Goal: Information Seeking & Learning: Learn about a topic

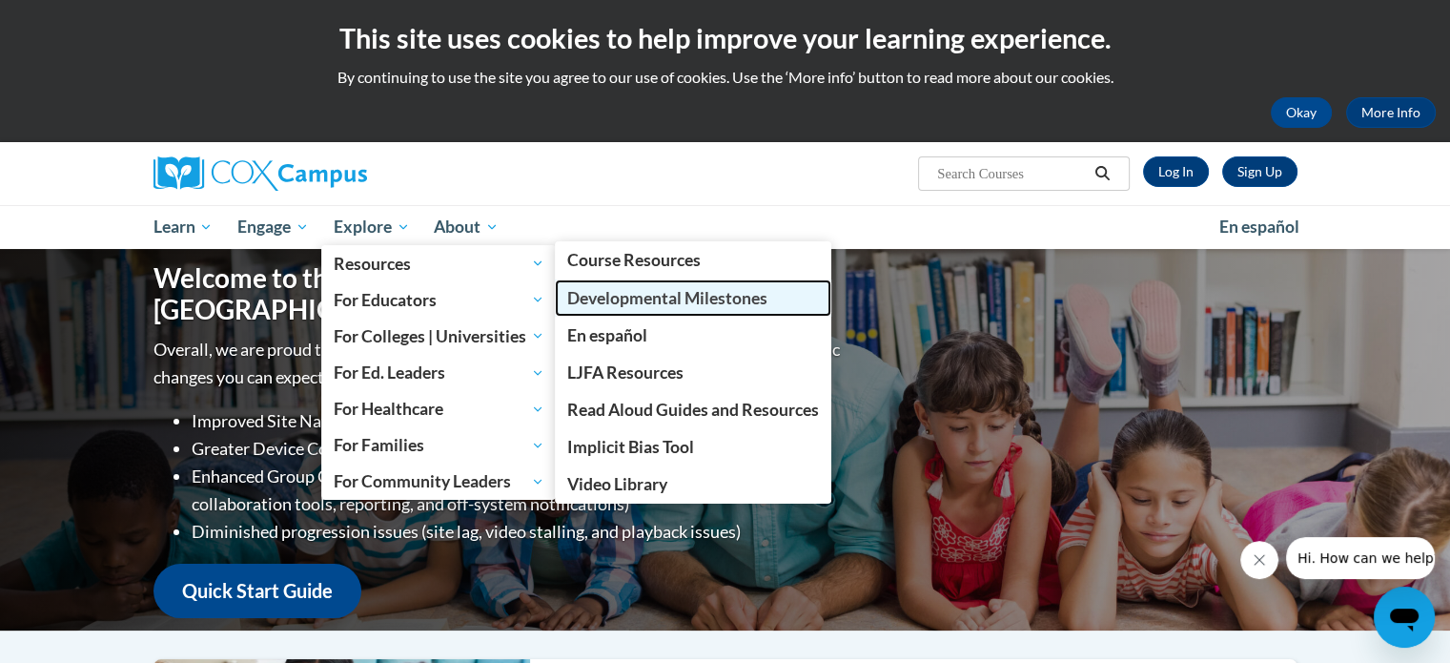
click at [656, 285] on link "Developmental Milestones" at bounding box center [693, 297] width 277 height 37
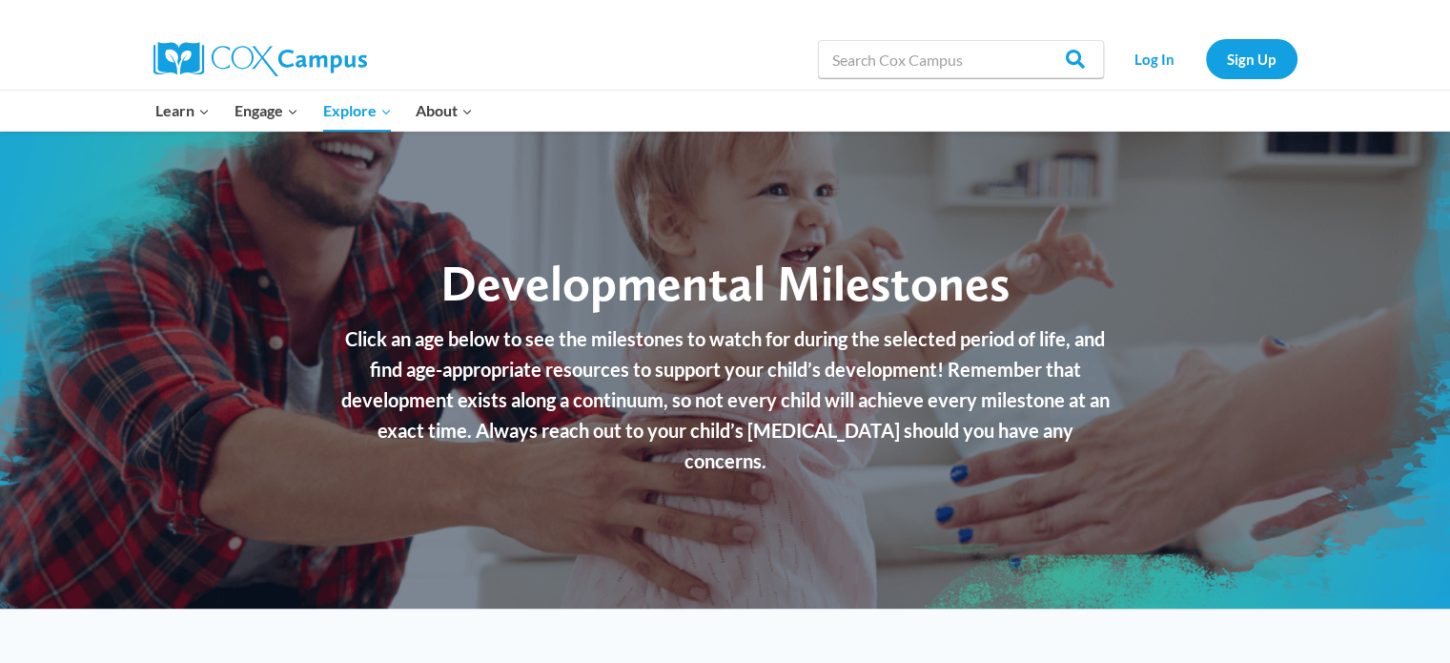
checkbox input "true"
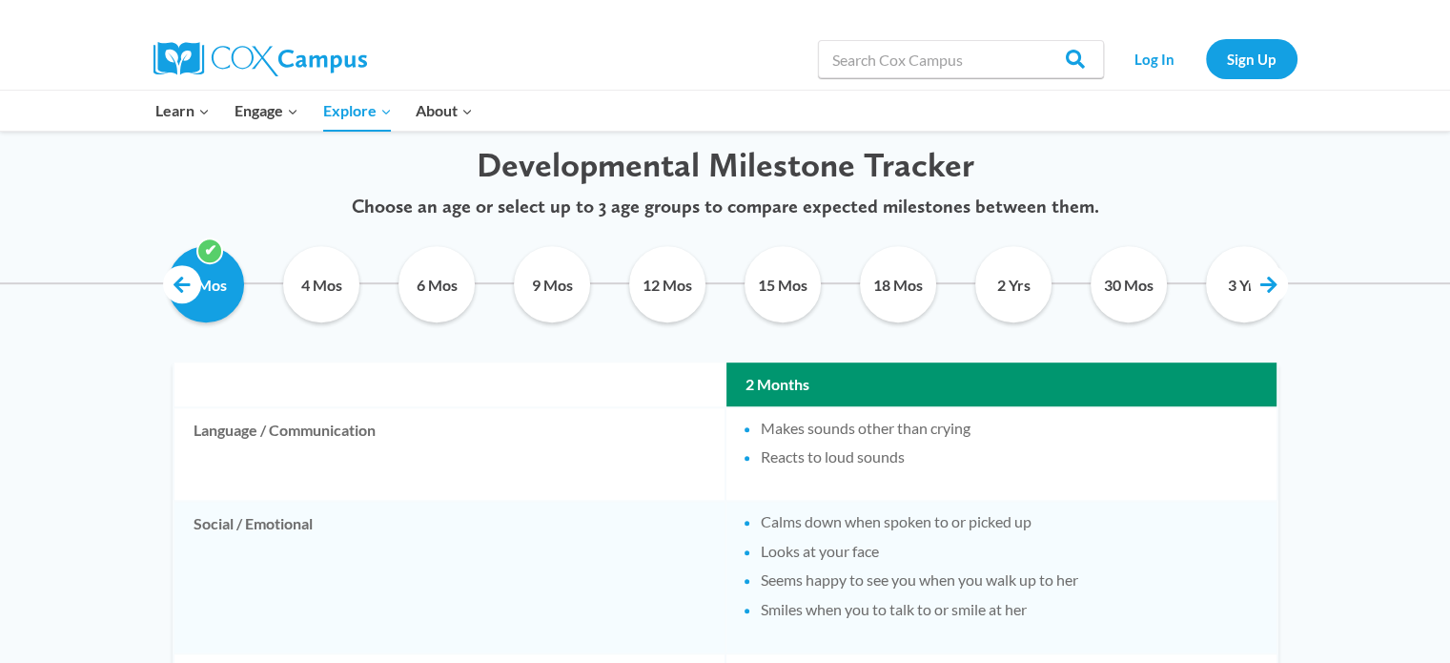
scroll to position [937, 0]
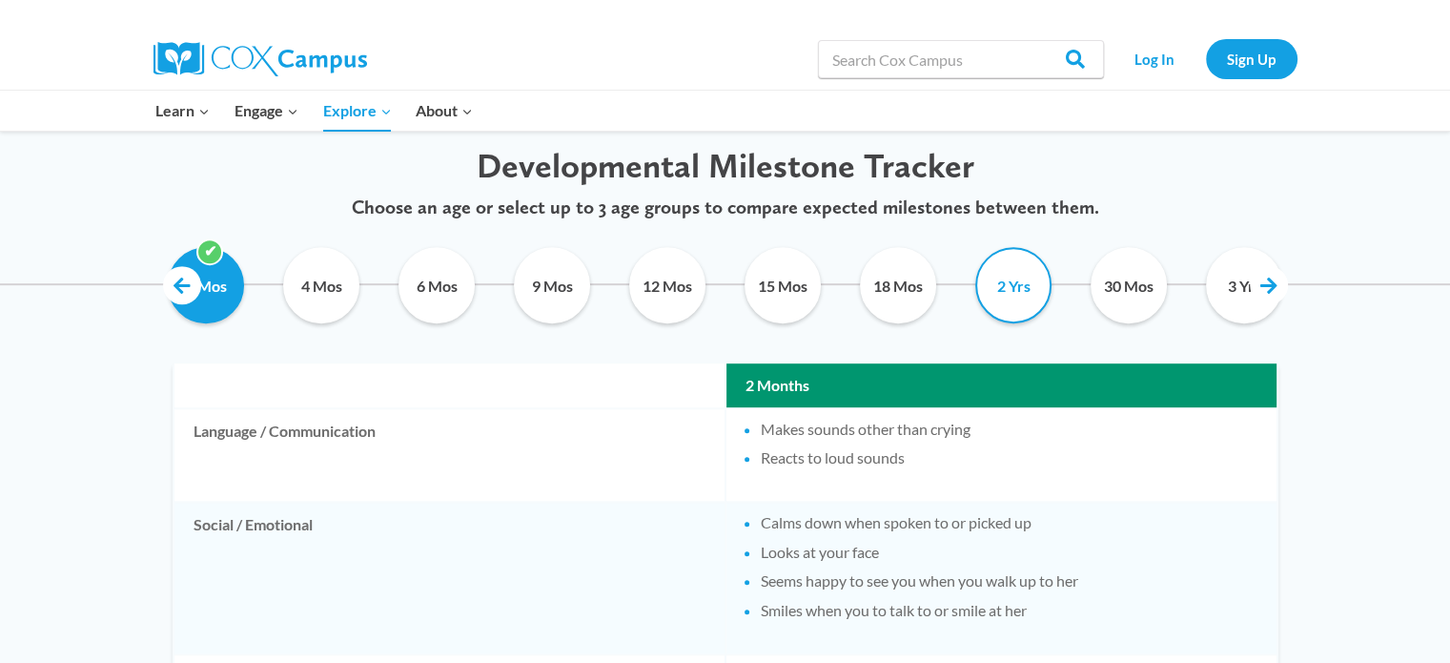
click at [1021, 298] on input "2 Yrs" at bounding box center [1014, 285] width 87 height 76
checkbox input "true"
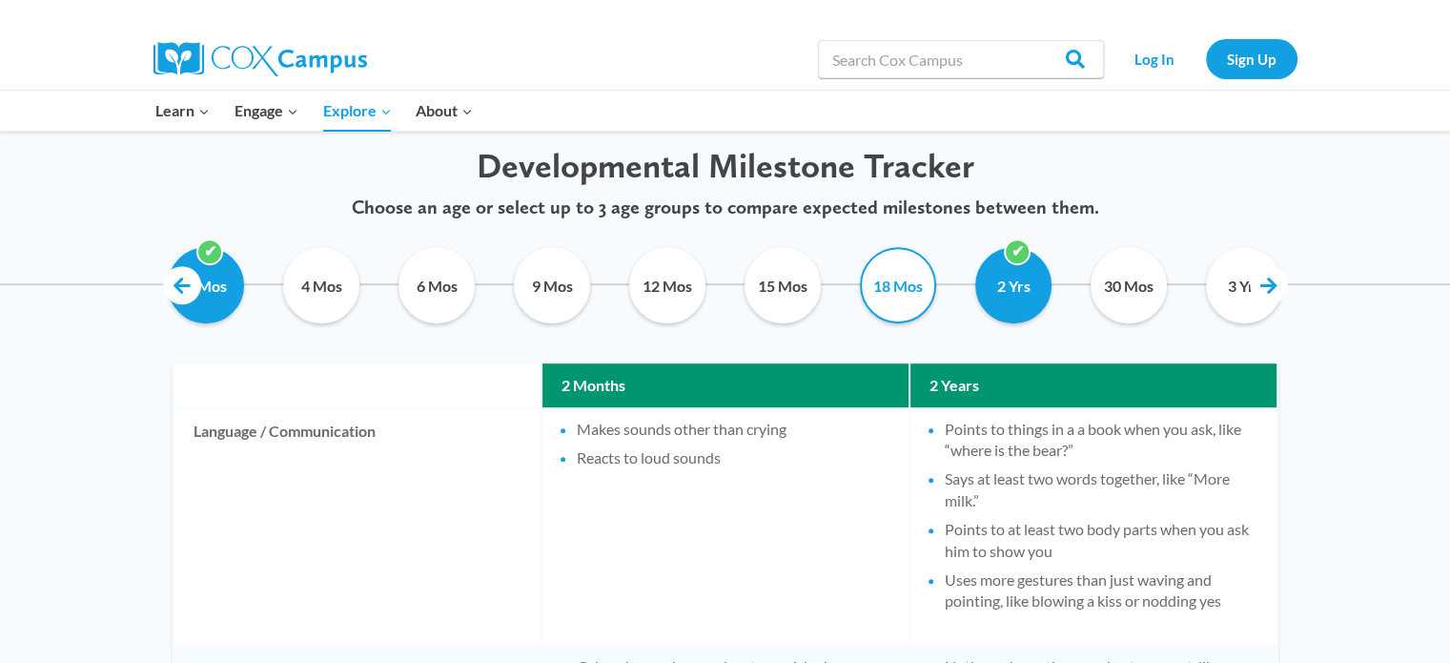
click at [919, 291] on input "18 Mos" at bounding box center [898, 285] width 87 height 76
checkbox input "true"
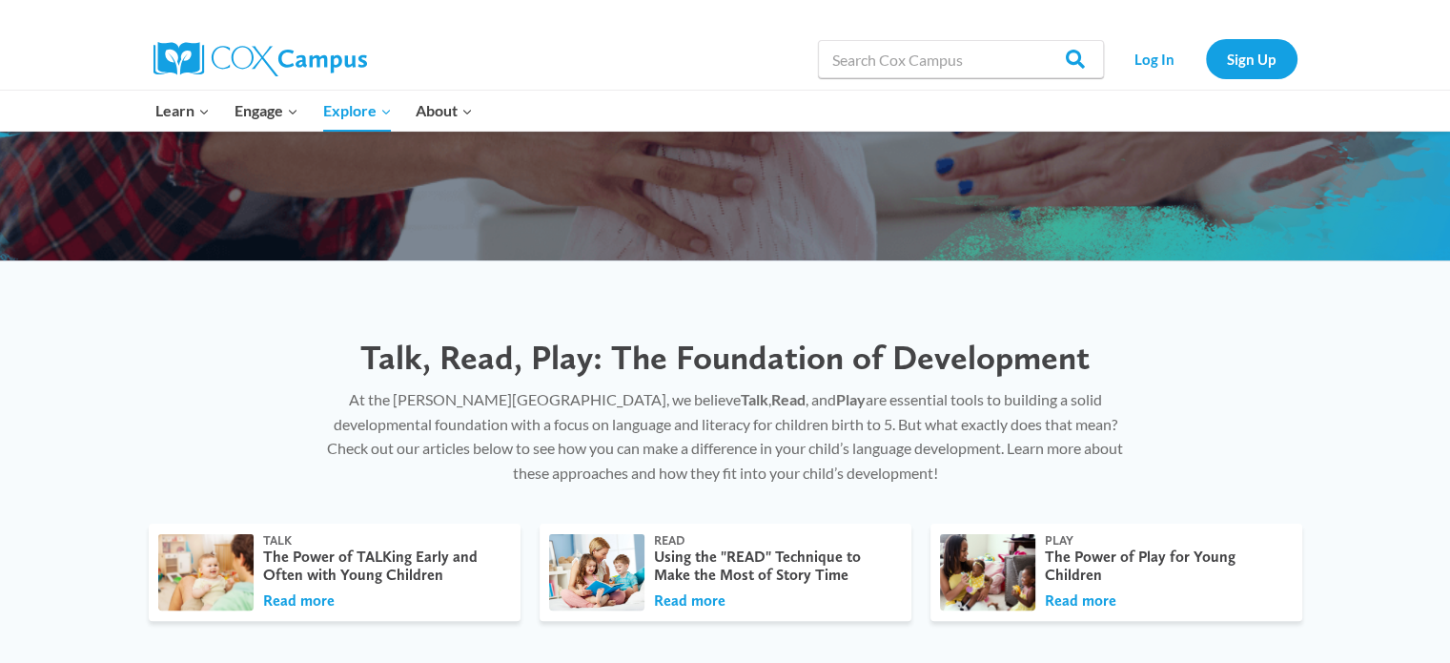
scroll to position [251, 0]
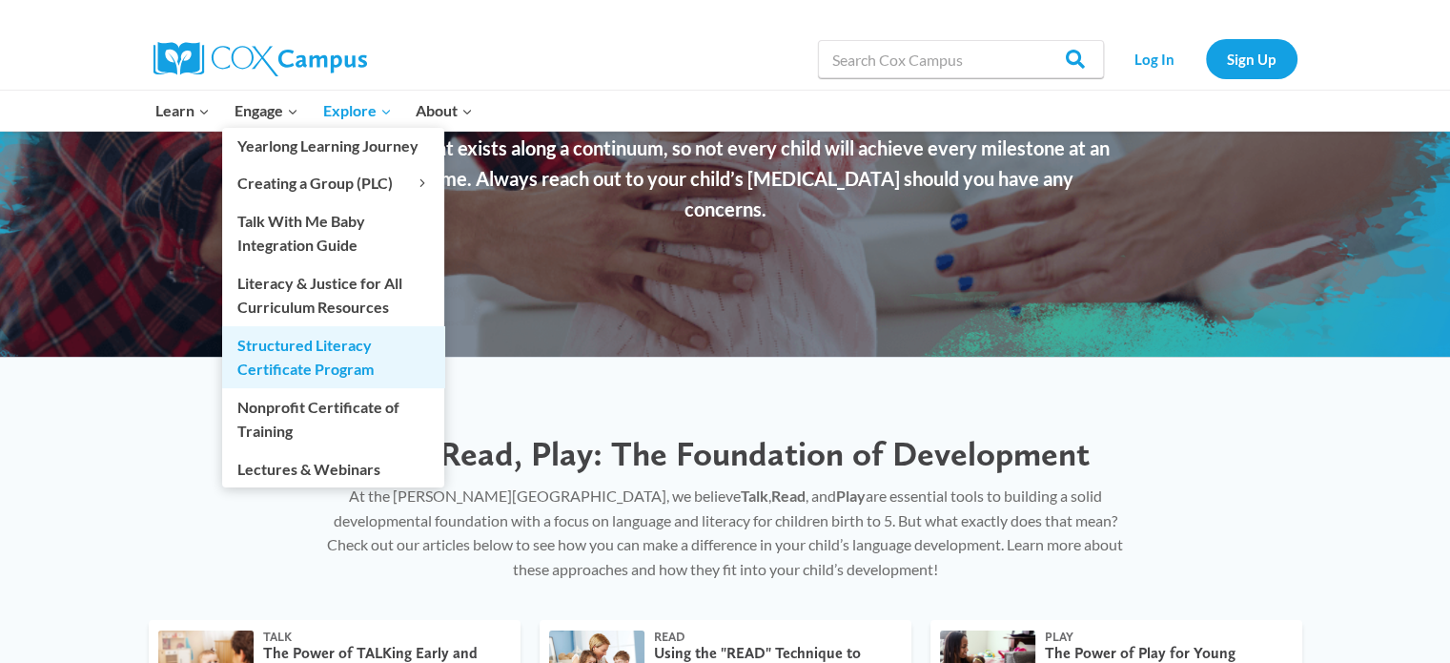
click at [309, 349] on link "Structured Literacy Certificate Program" at bounding box center [333, 356] width 222 height 61
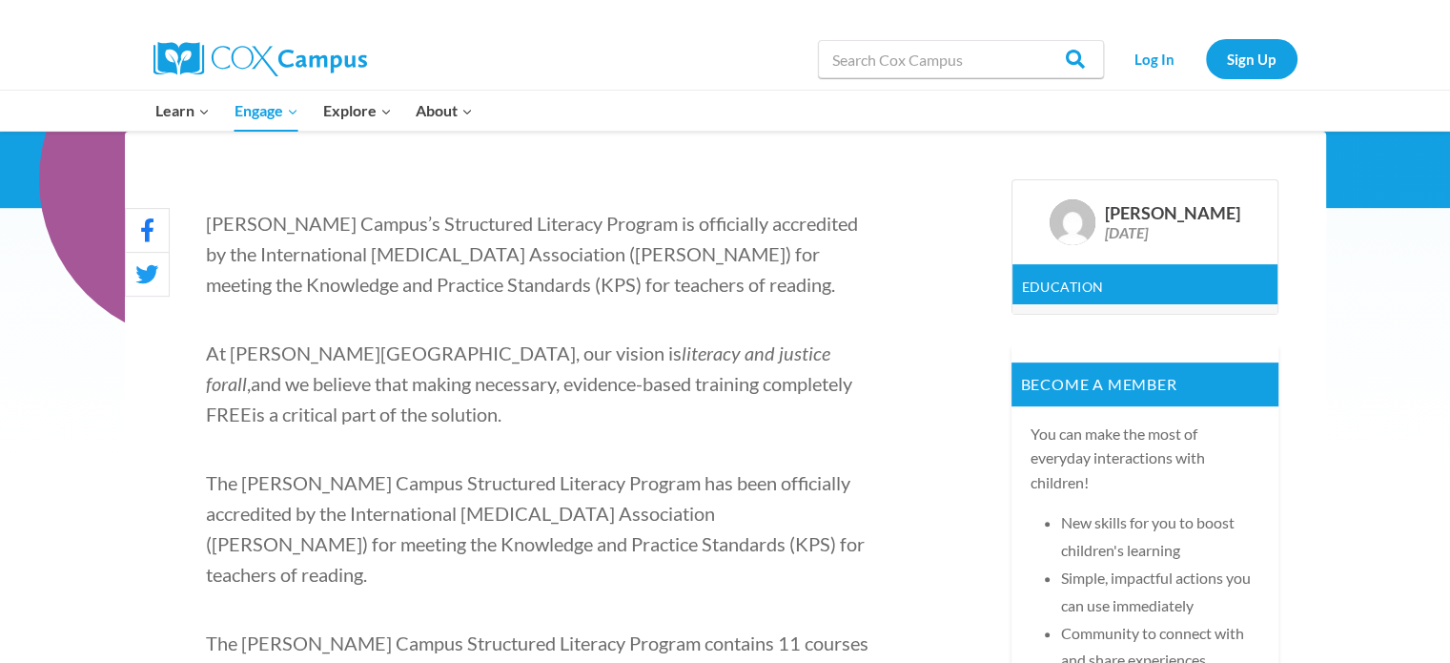
scroll to position [534, 0]
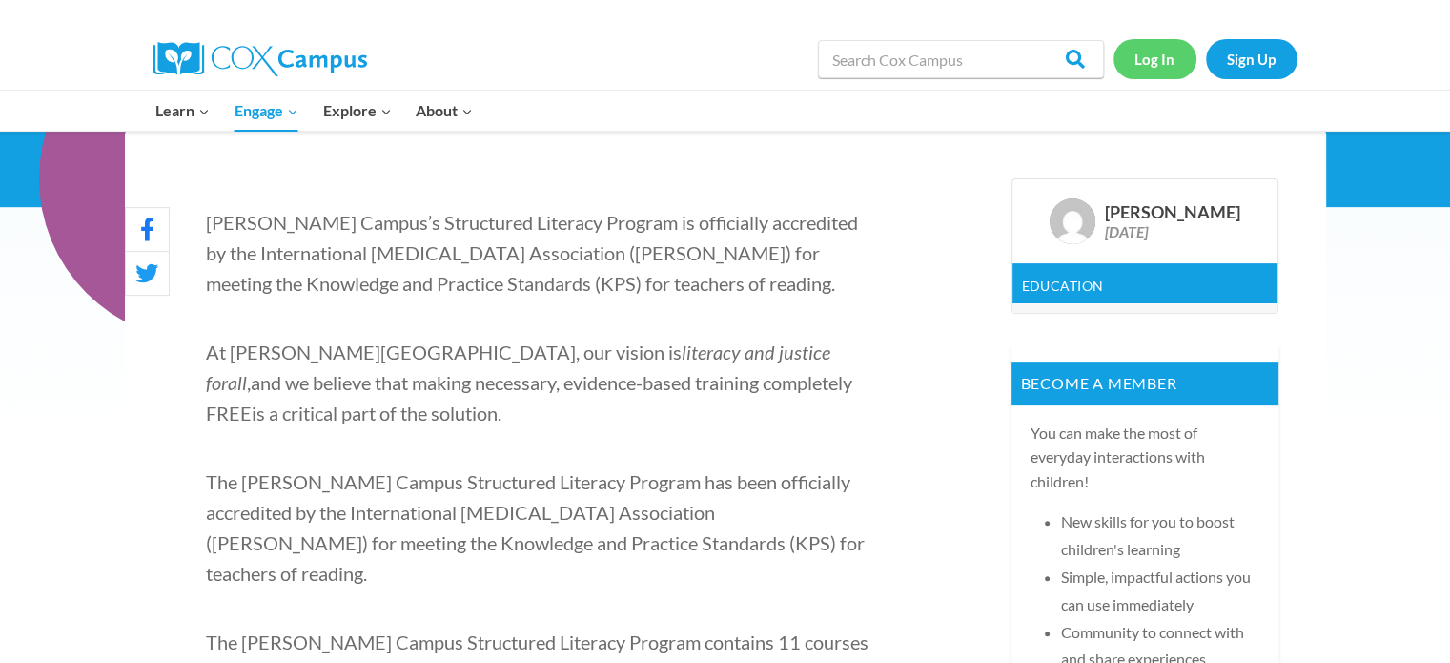
click at [1165, 58] on link "Log In" at bounding box center [1155, 58] width 83 height 39
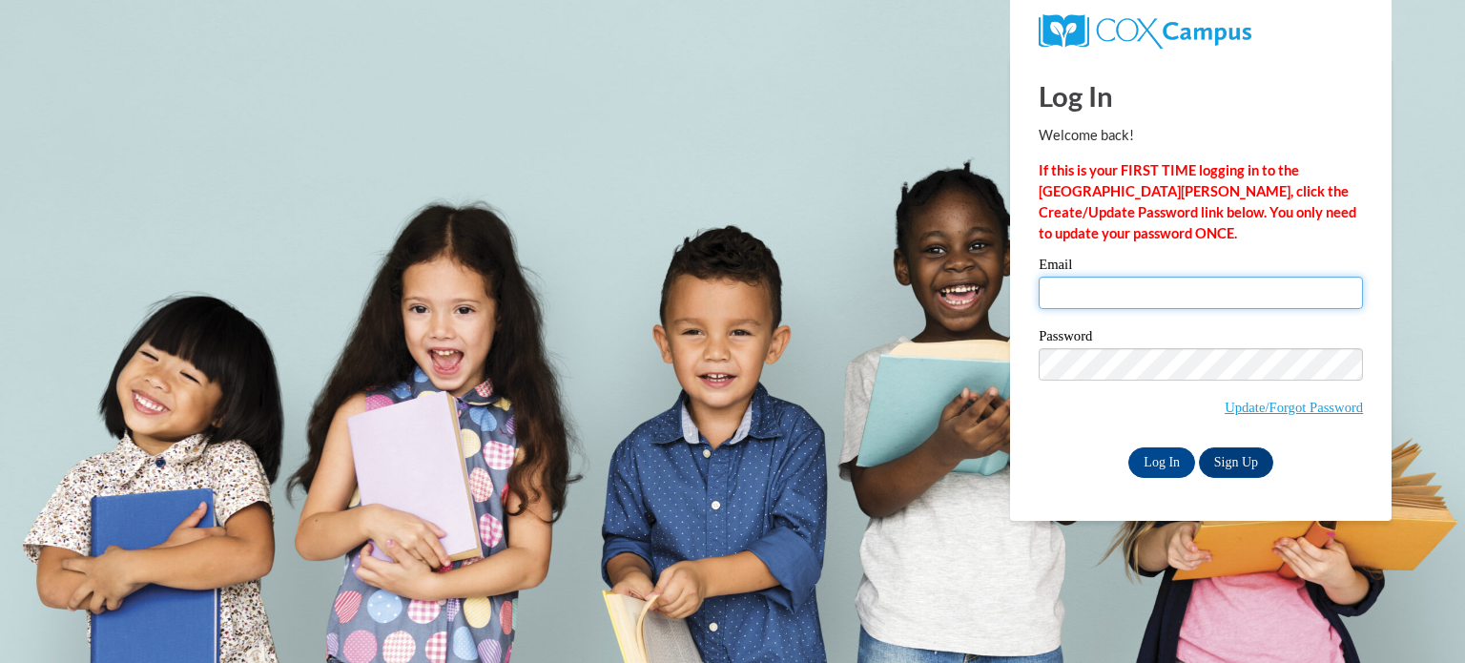
click at [1093, 295] on input "Email" at bounding box center [1200, 293] width 324 height 32
type input "kimtaramatthews@gmail.com"
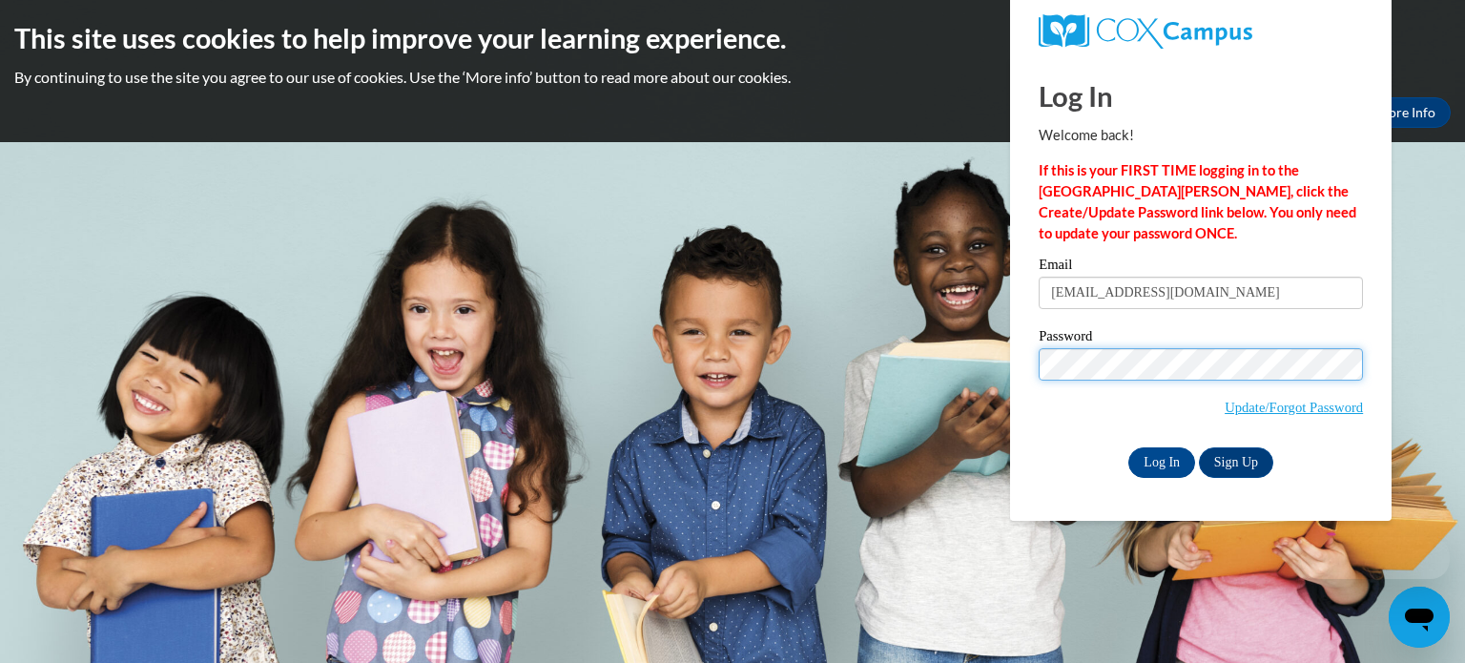
click at [1128, 447] on input "Log In" at bounding box center [1161, 462] width 67 height 31
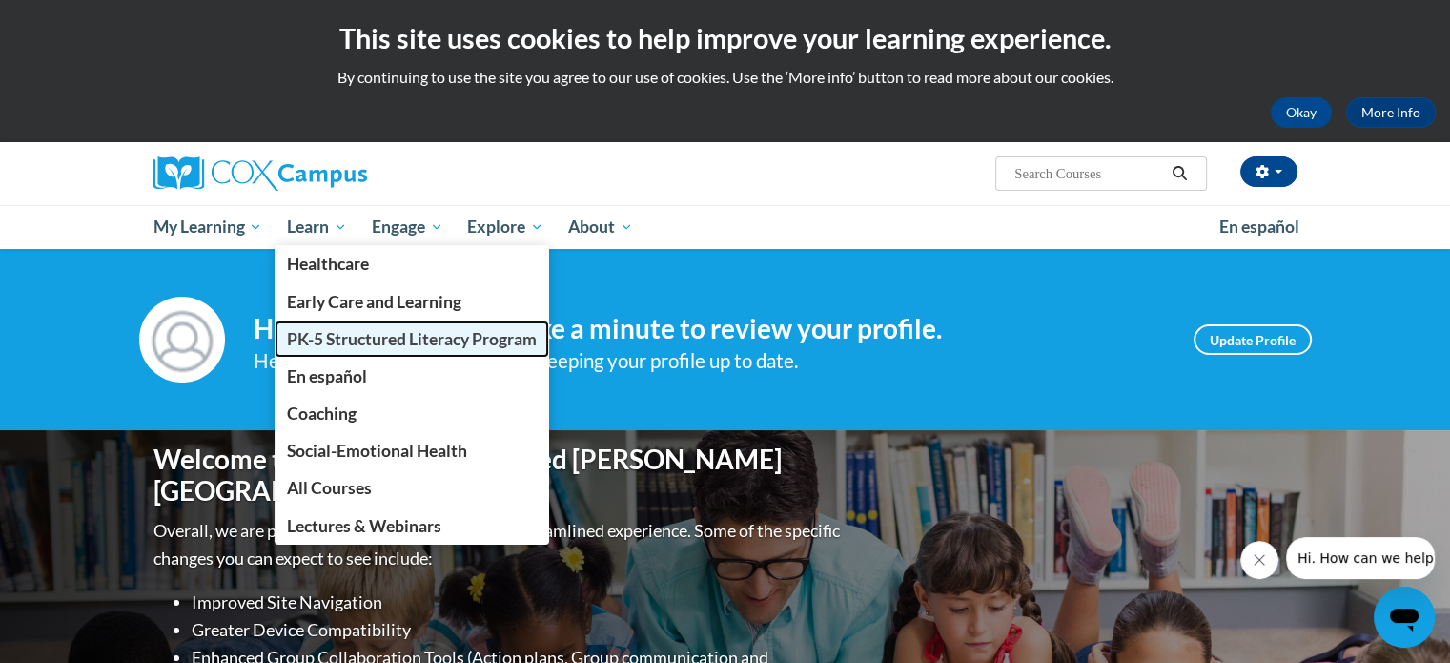
click at [332, 339] on span "PK-5 Structured Literacy Program" at bounding box center [412, 339] width 250 height 20
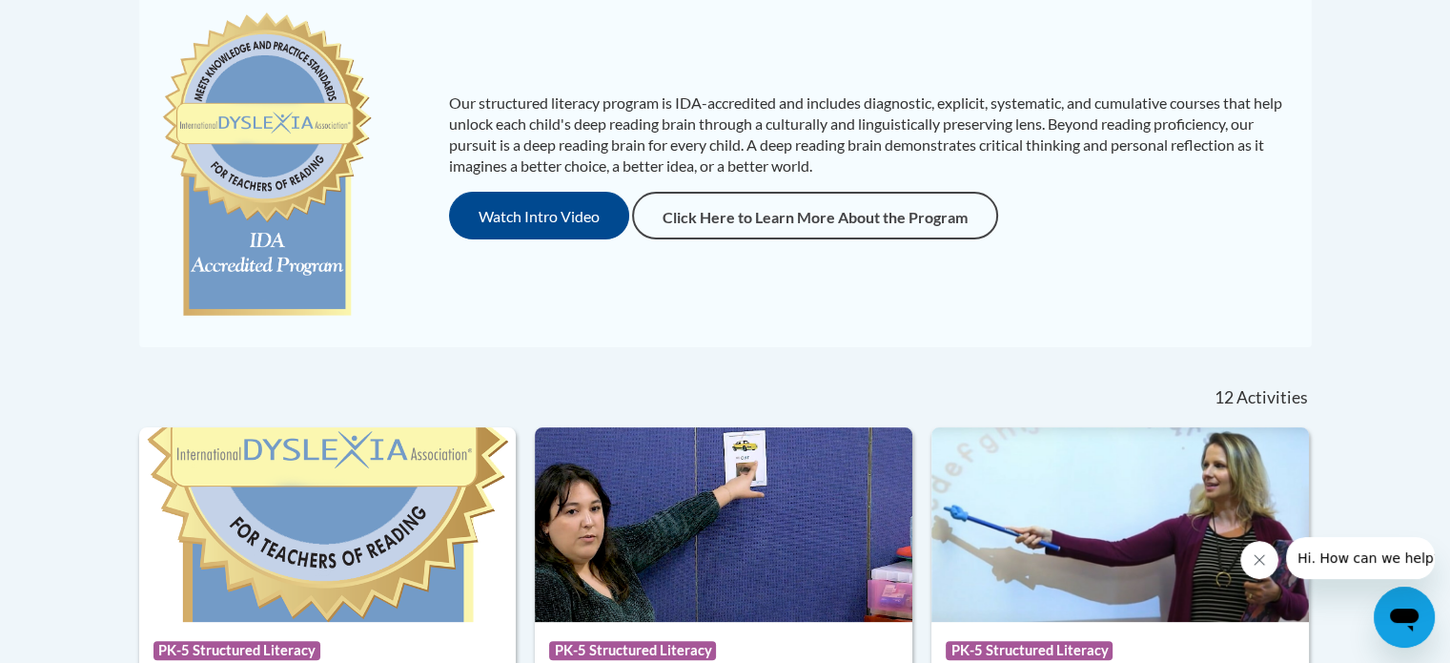
scroll to position [442, 0]
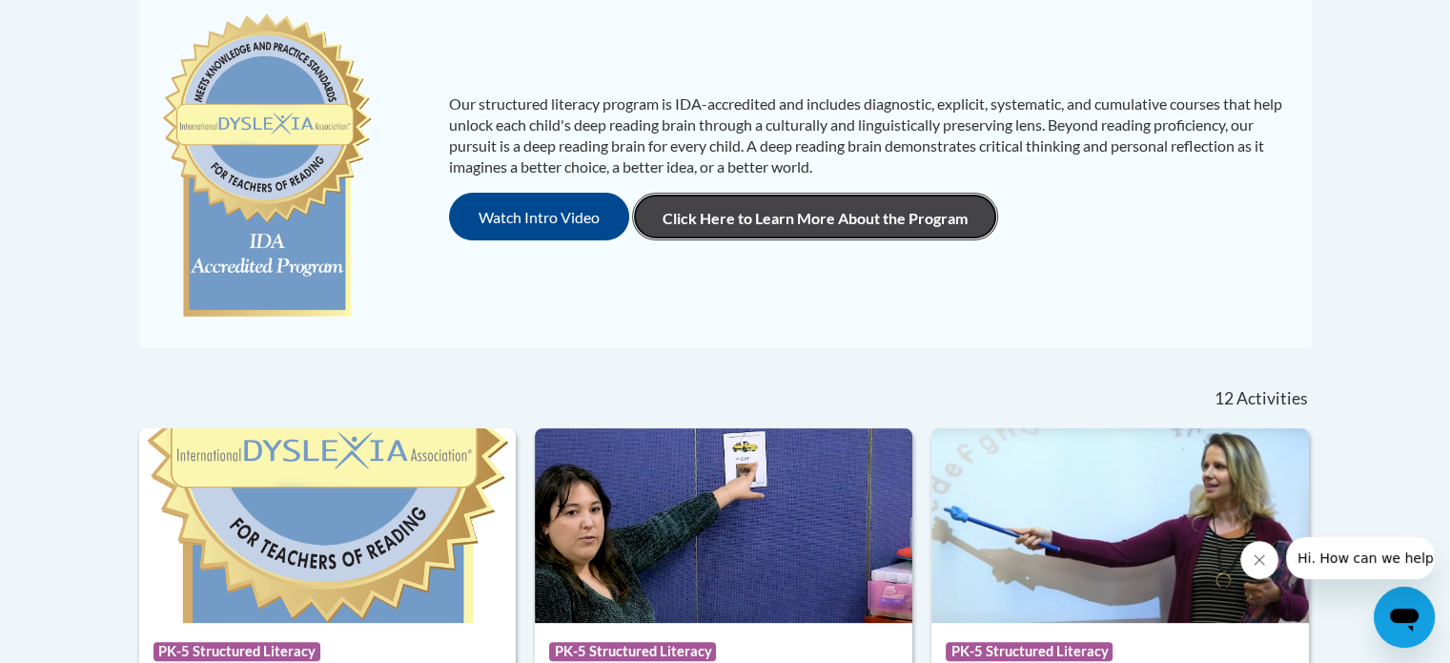
click at [846, 220] on link "Click Here to Learn More About the Program" at bounding box center [815, 217] width 366 height 48
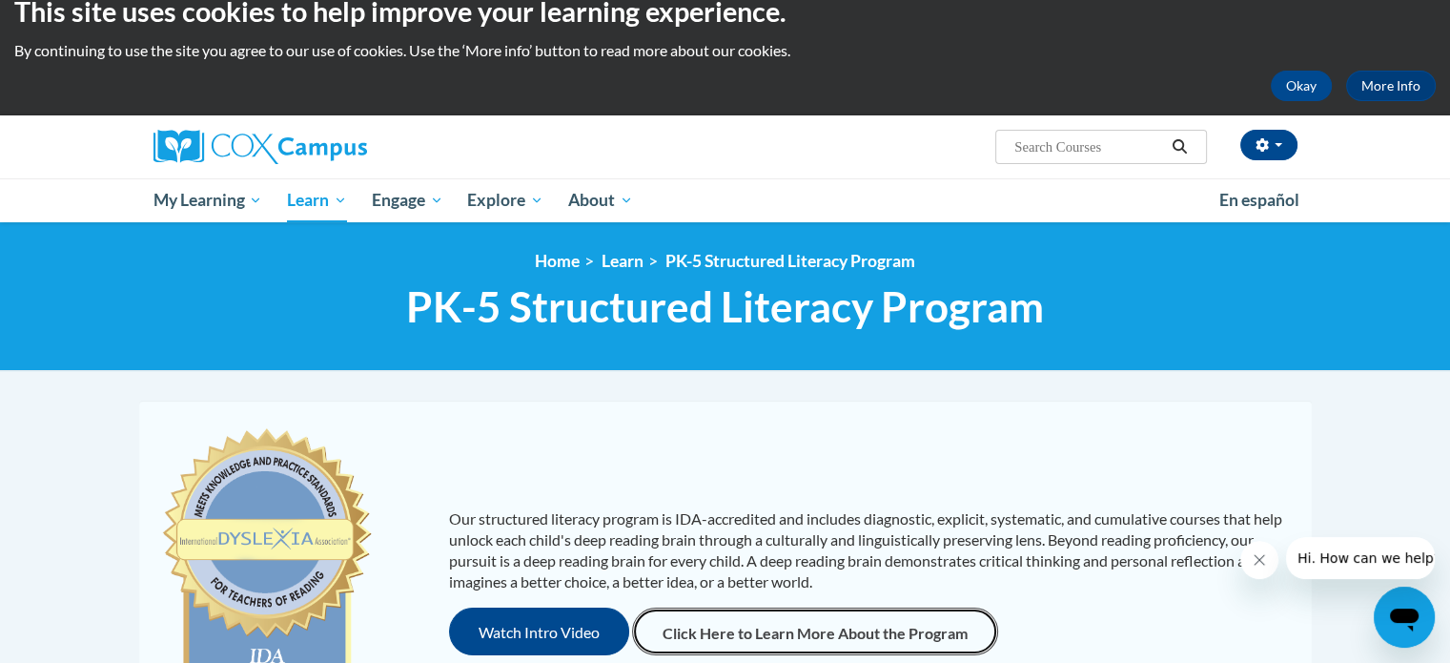
scroll to position [0, 0]
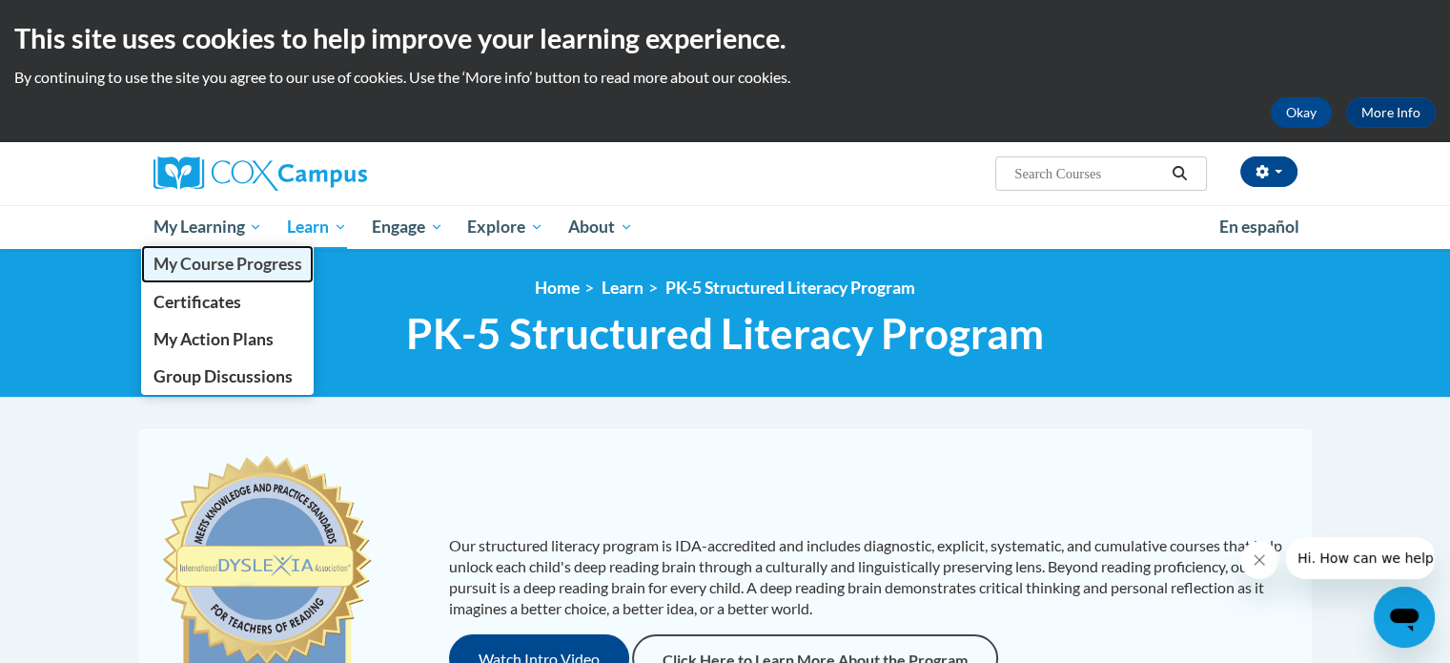
click at [217, 258] on span "My Course Progress" at bounding box center [227, 264] width 149 height 20
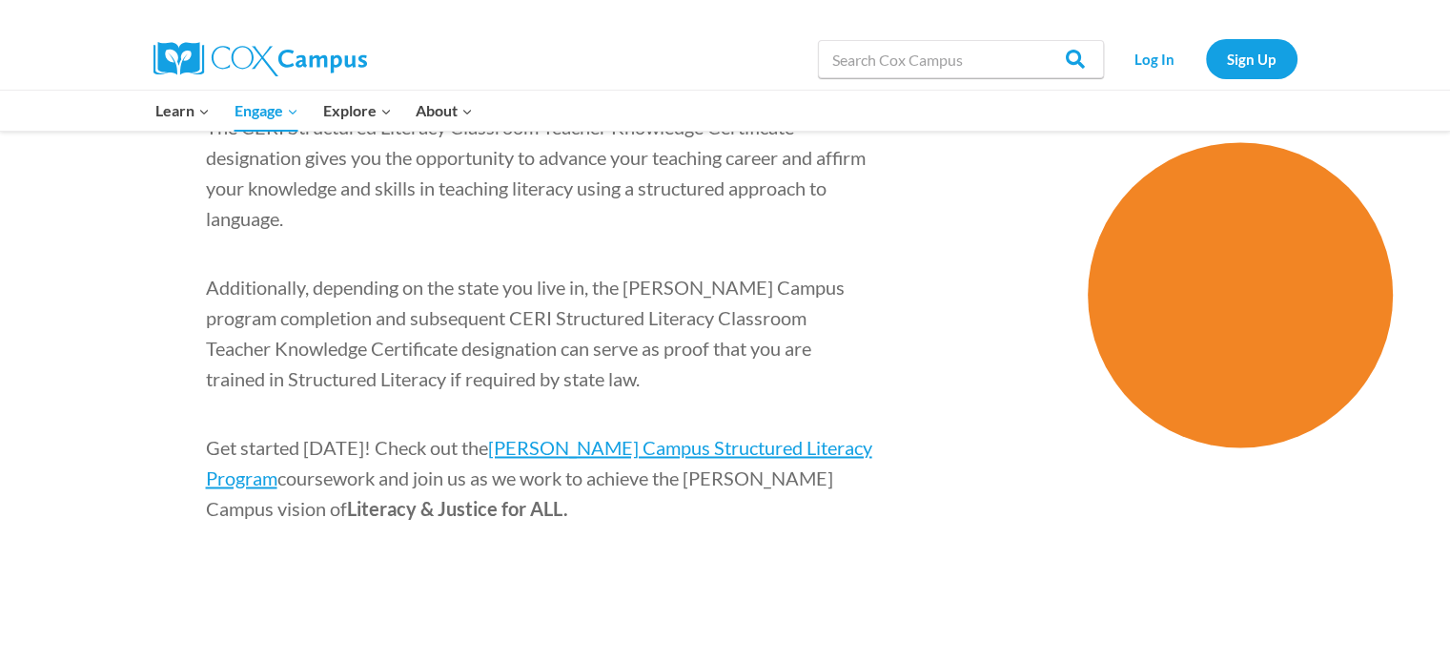
scroll to position [3010, 0]
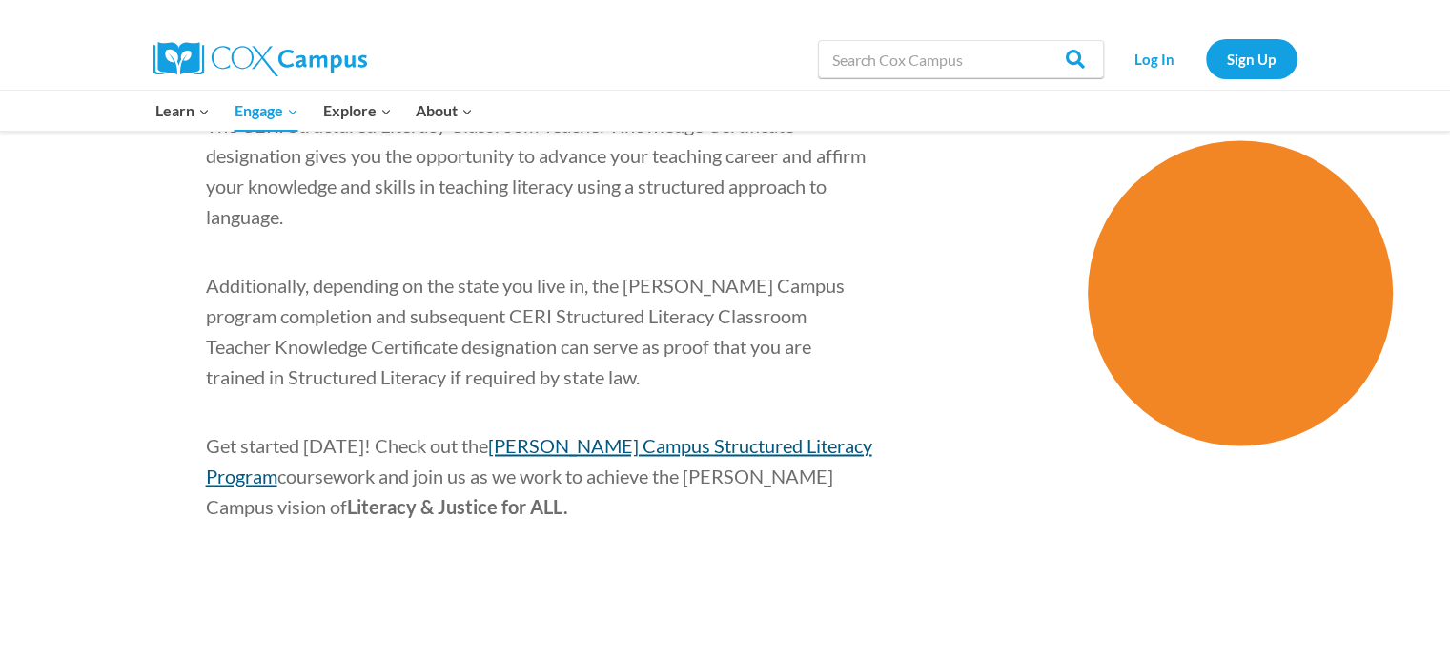
click at [580, 434] on span "[PERSON_NAME] Campus Structured Literacy Program" at bounding box center [539, 460] width 667 height 53
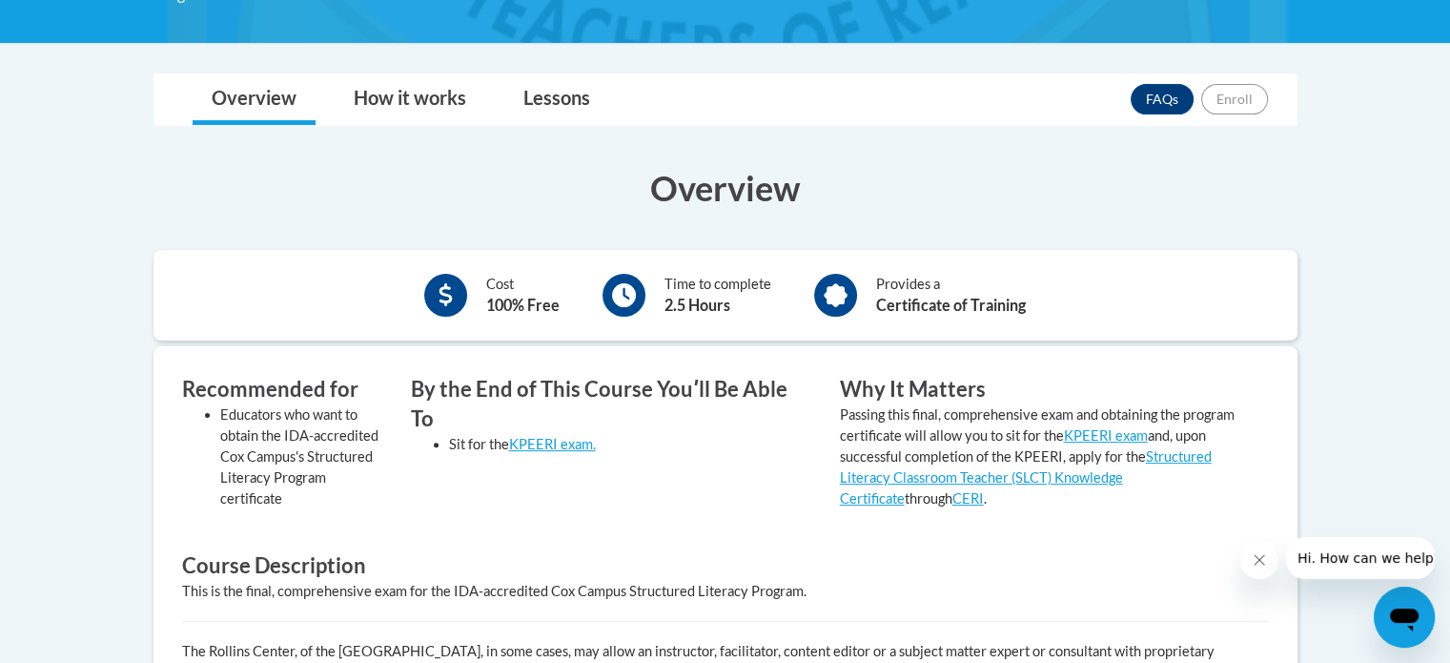
scroll to position [465, 0]
click at [444, 96] on link "How it works" at bounding box center [410, 99] width 151 height 51
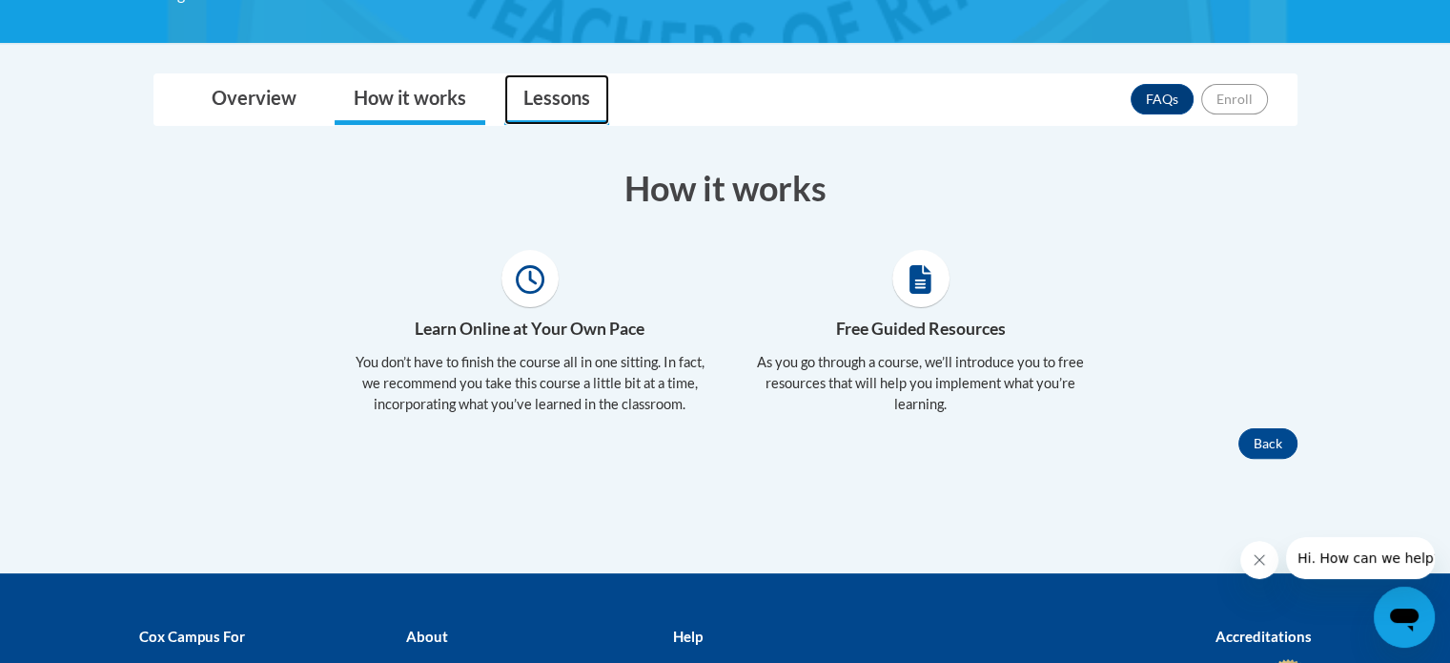
click at [542, 106] on link "Lessons" at bounding box center [556, 99] width 105 height 51
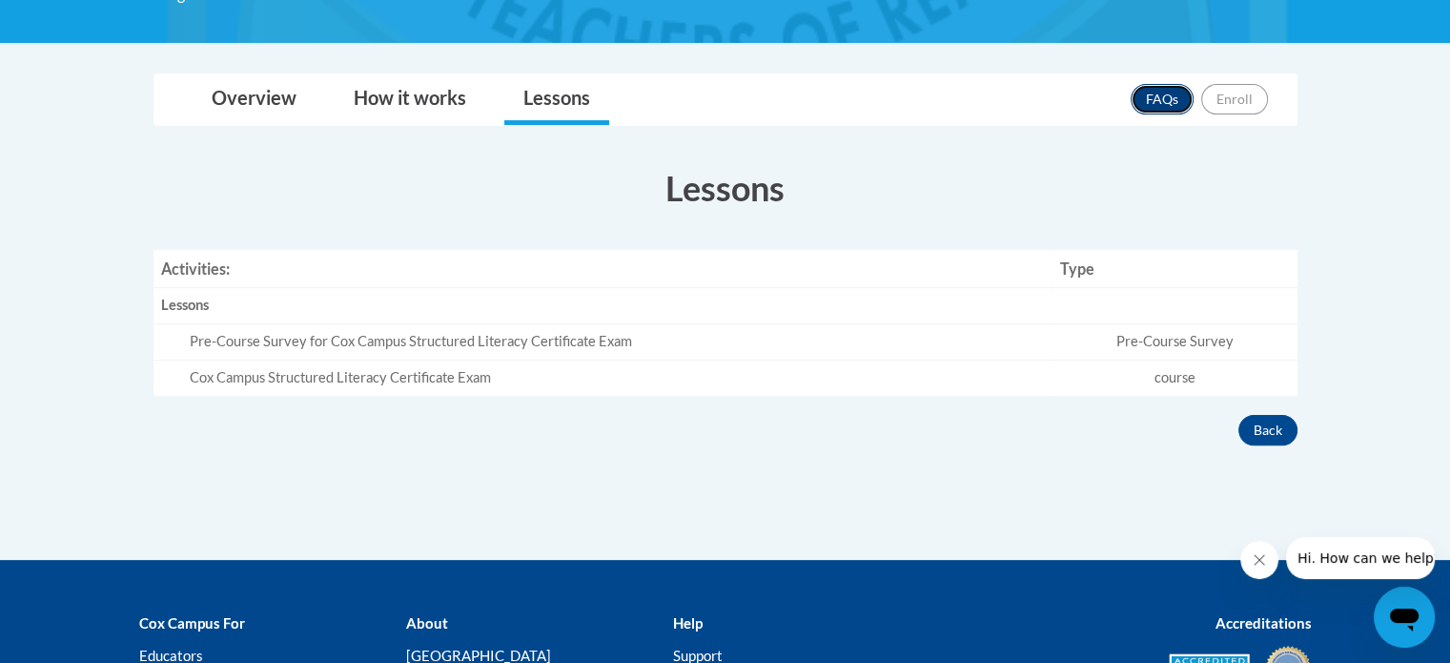
click at [1163, 93] on link "FAQs" at bounding box center [1162, 99] width 63 height 31
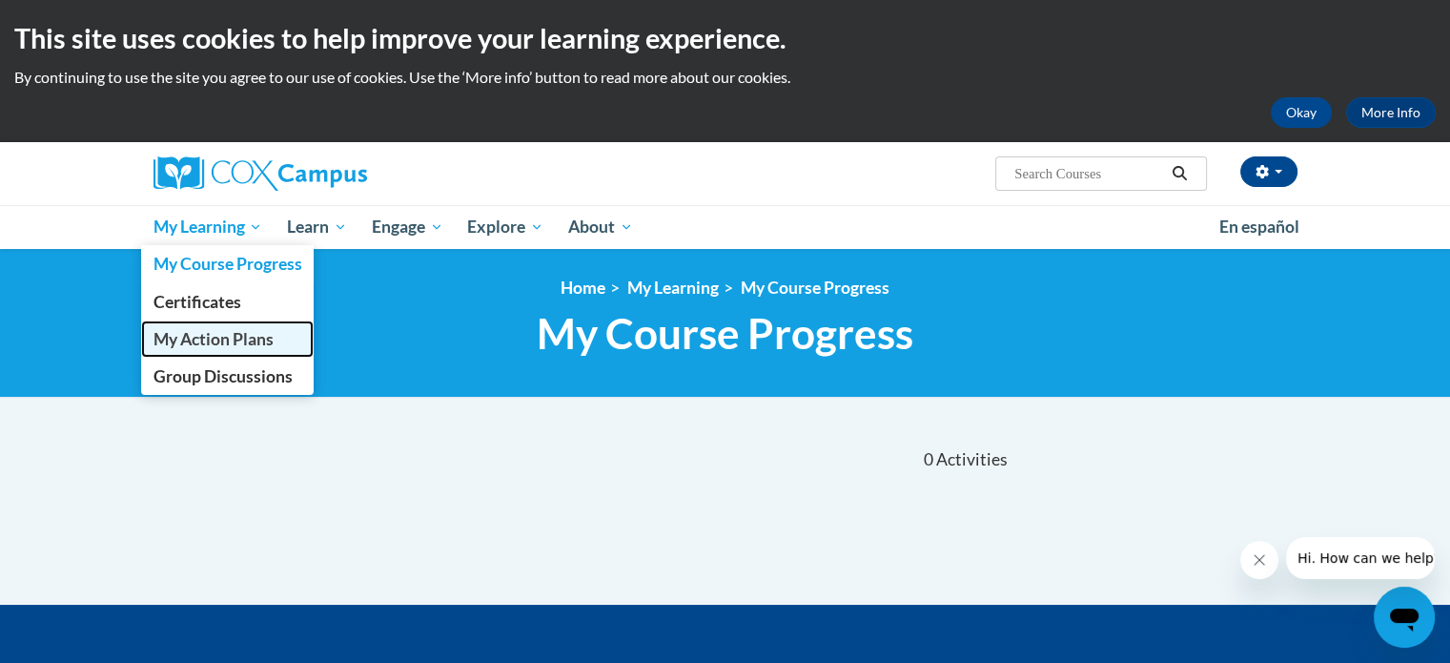
click at [202, 346] on span "My Action Plans" at bounding box center [213, 339] width 120 height 20
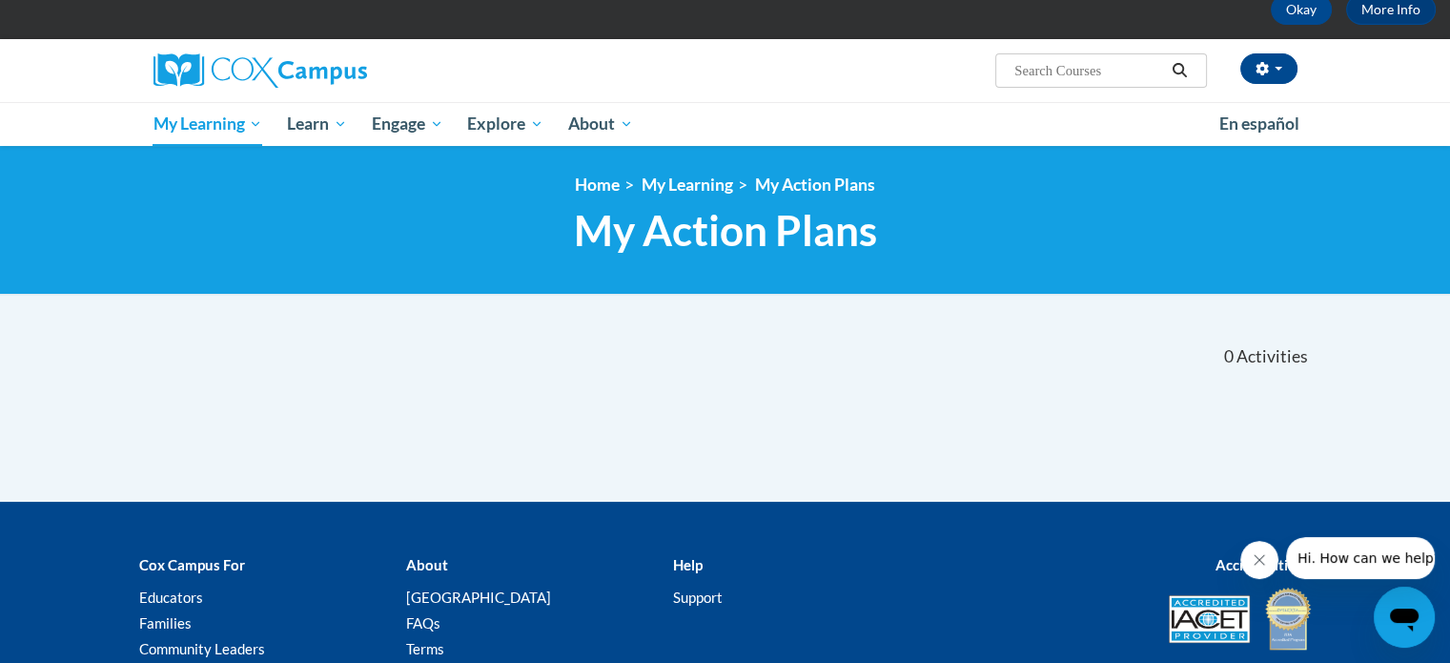
scroll to position [107, 0]
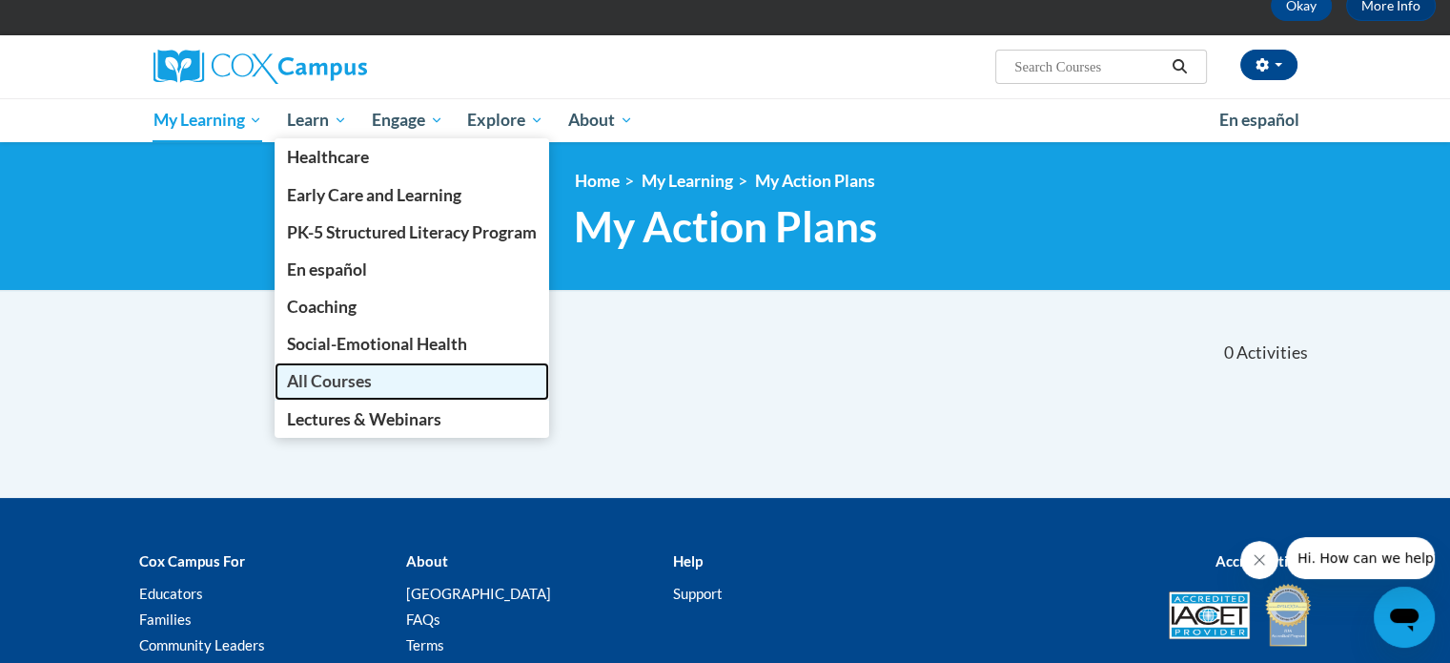
click at [317, 381] on span "All Courses" at bounding box center [329, 381] width 85 height 20
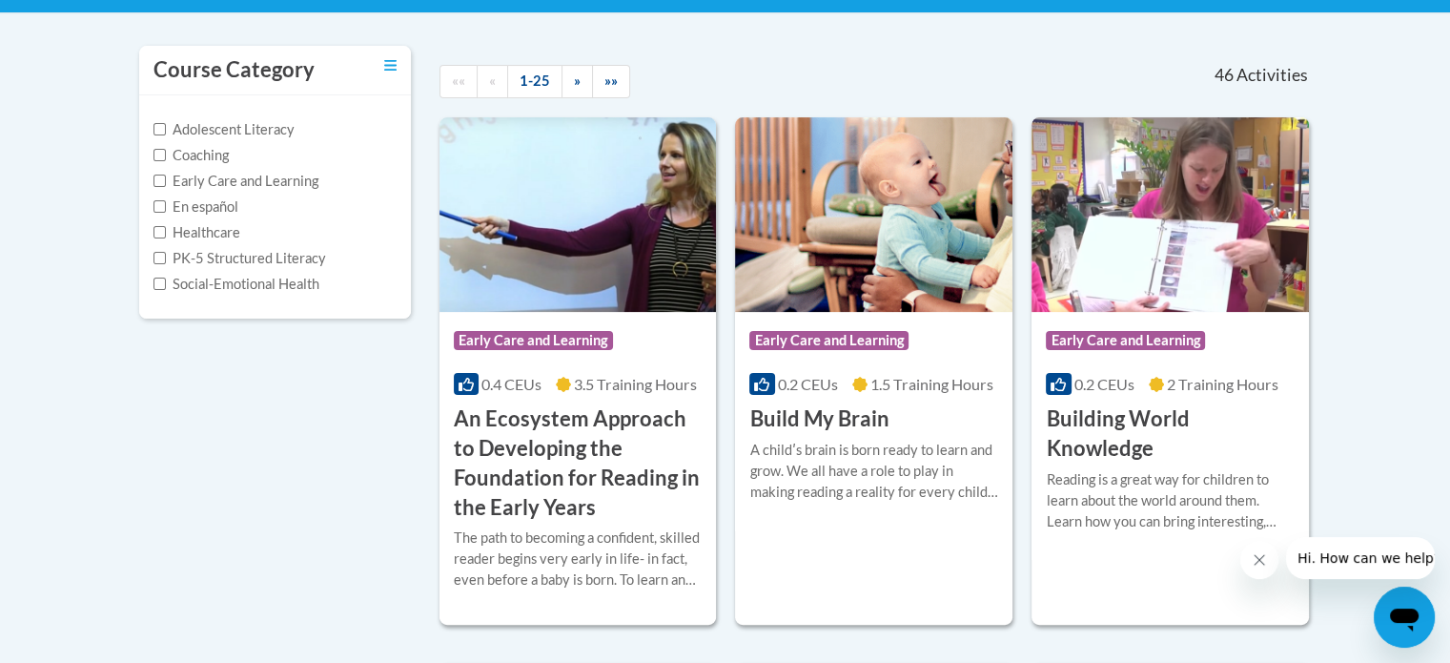
scroll to position [383, 0]
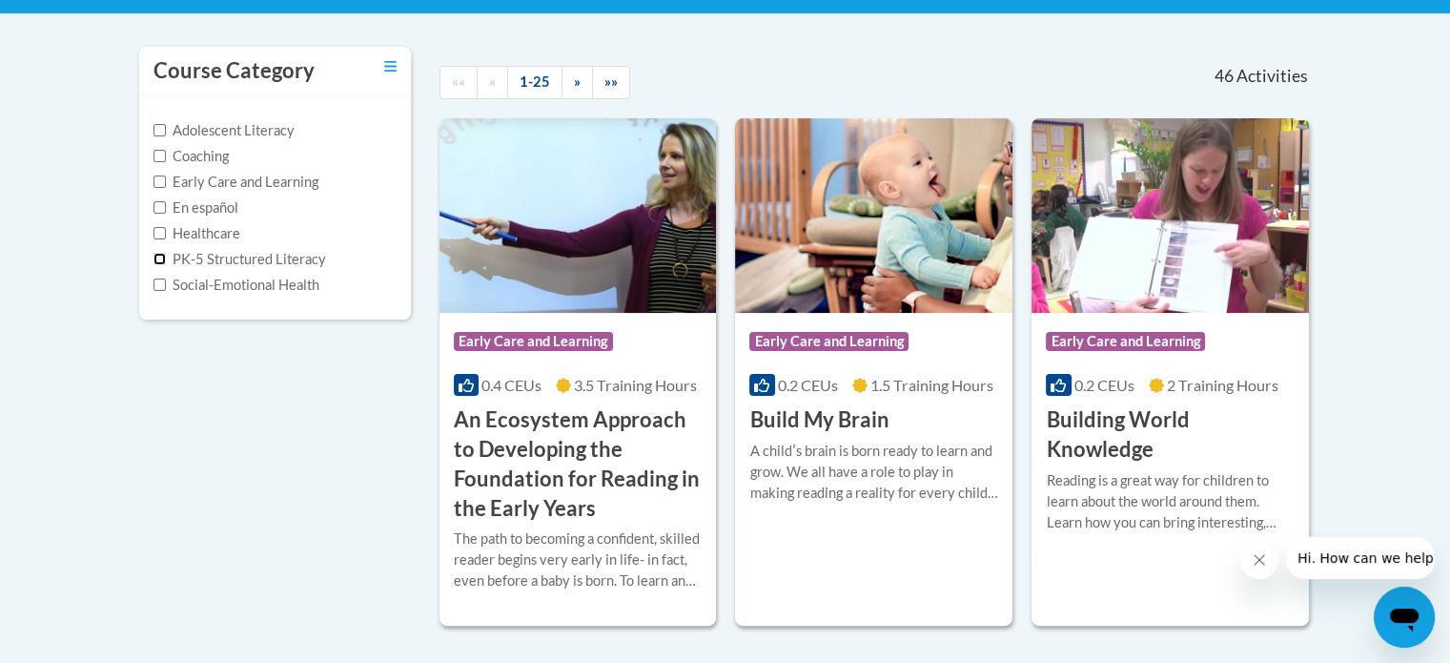
click at [154, 259] on input "PK-5 Structured Literacy" at bounding box center [160, 259] width 12 height 12
checkbox input "true"
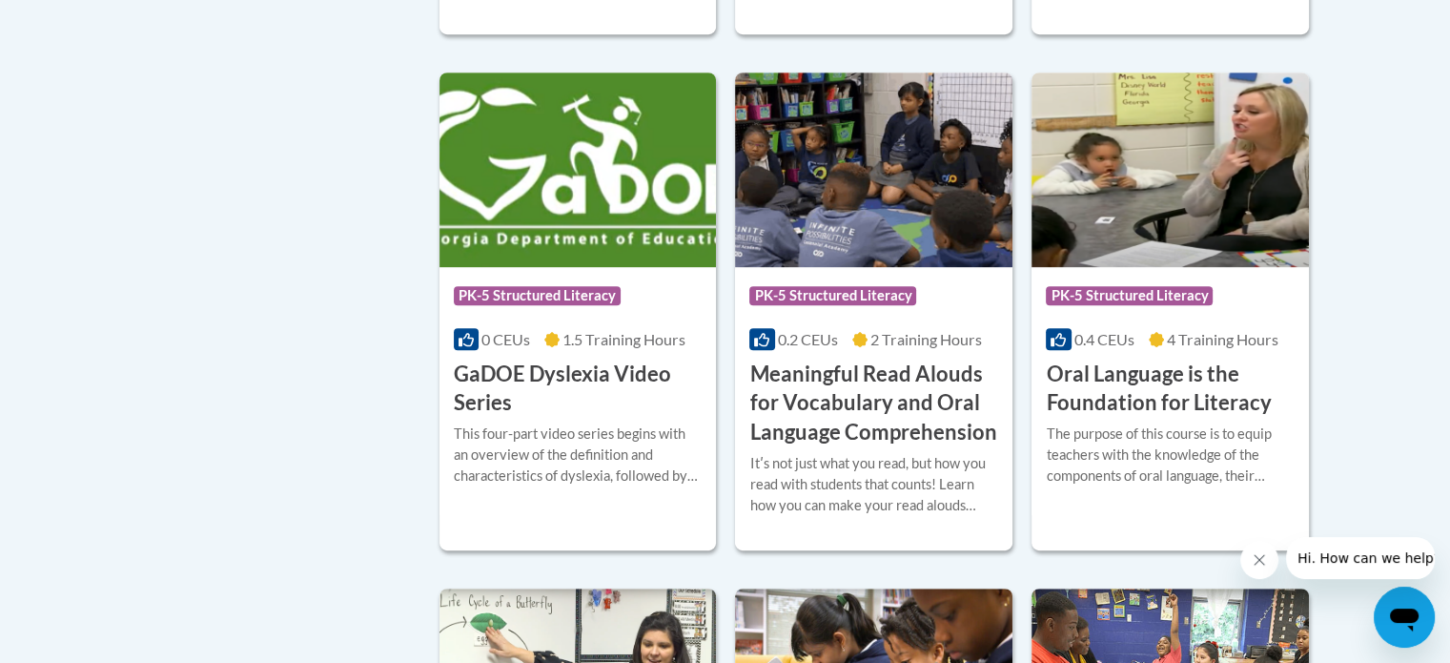
scroll to position [903, 0]
click at [1129, 371] on h3 "Oral Language is the Foundation for Literacy" at bounding box center [1170, 389] width 249 height 59
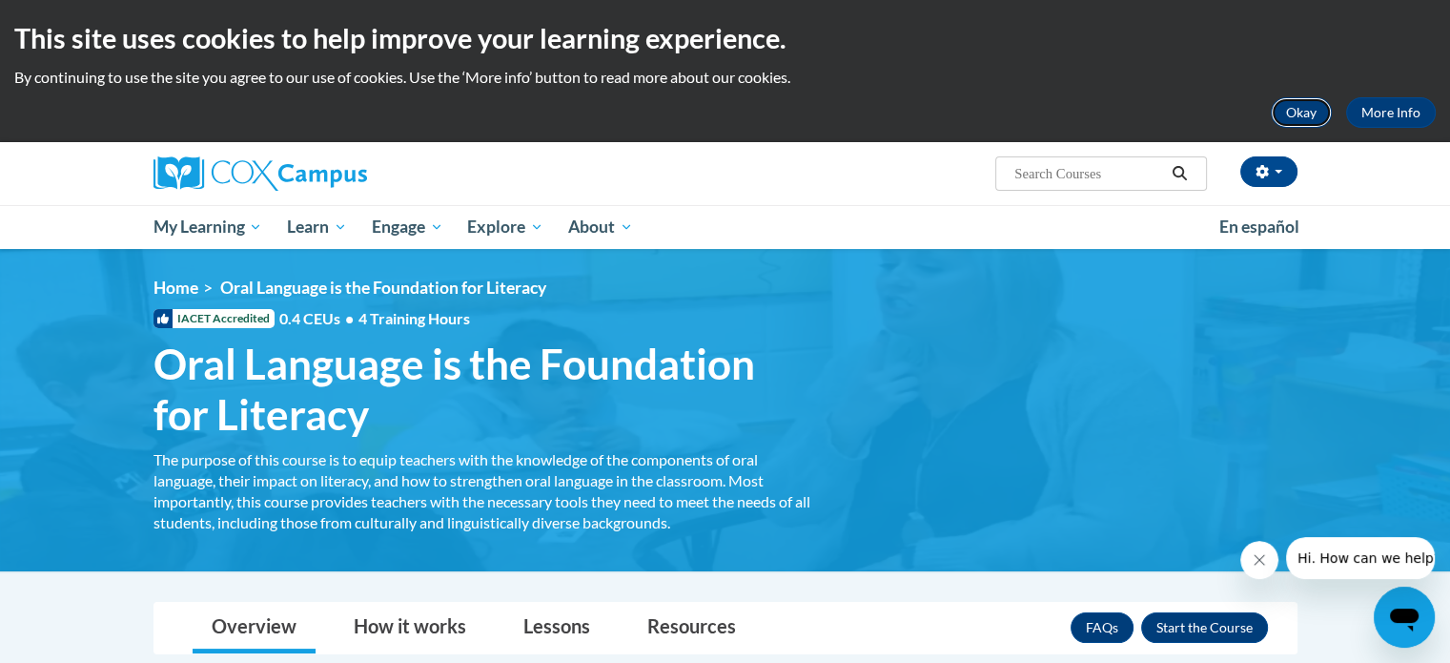
click at [1311, 120] on button "Okay" at bounding box center [1301, 112] width 61 height 31
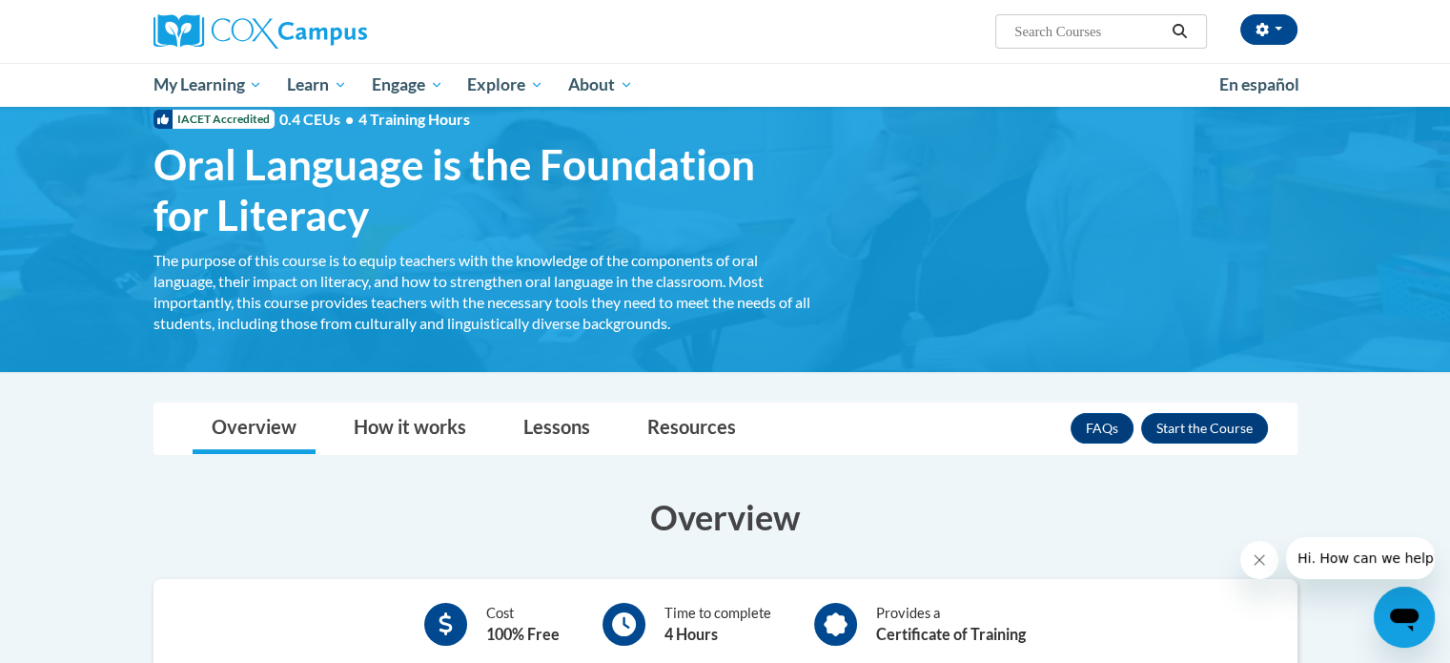
scroll to position [56, 0]
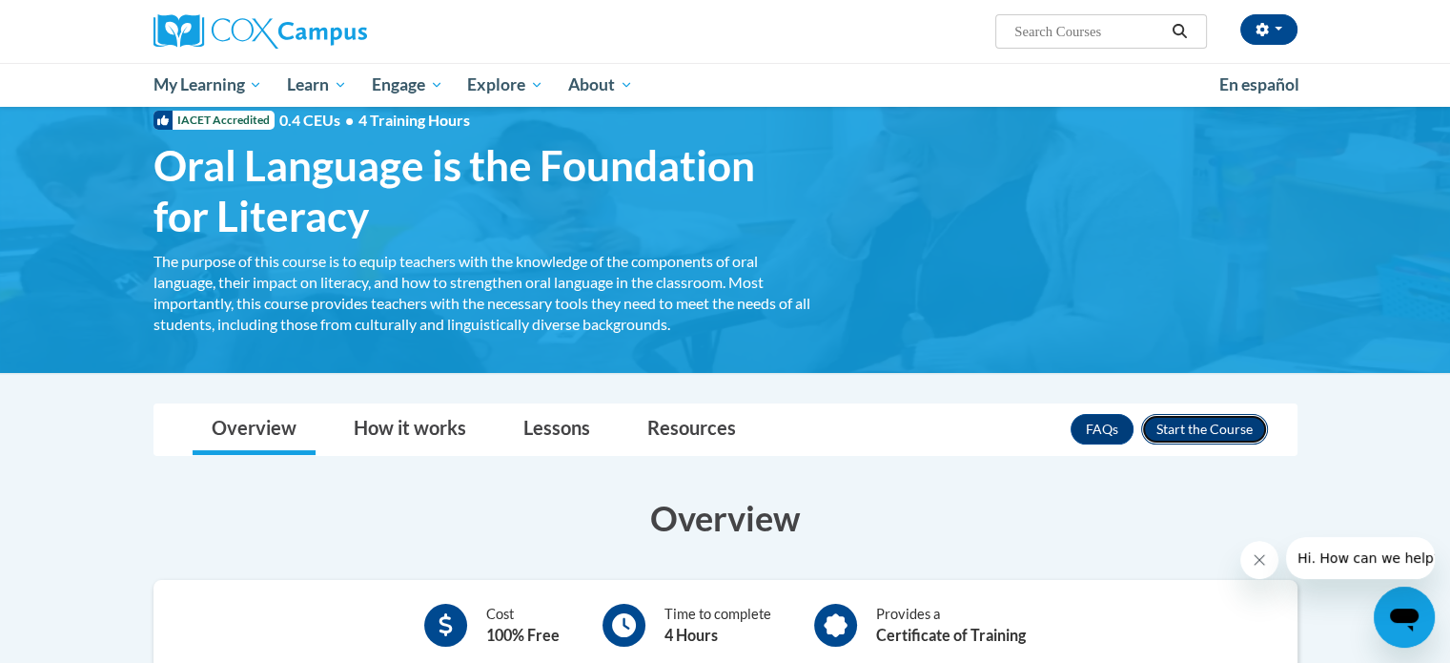
click at [1174, 426] on button "Enroll" at bounding box center [1204, 429] width 127 height 31
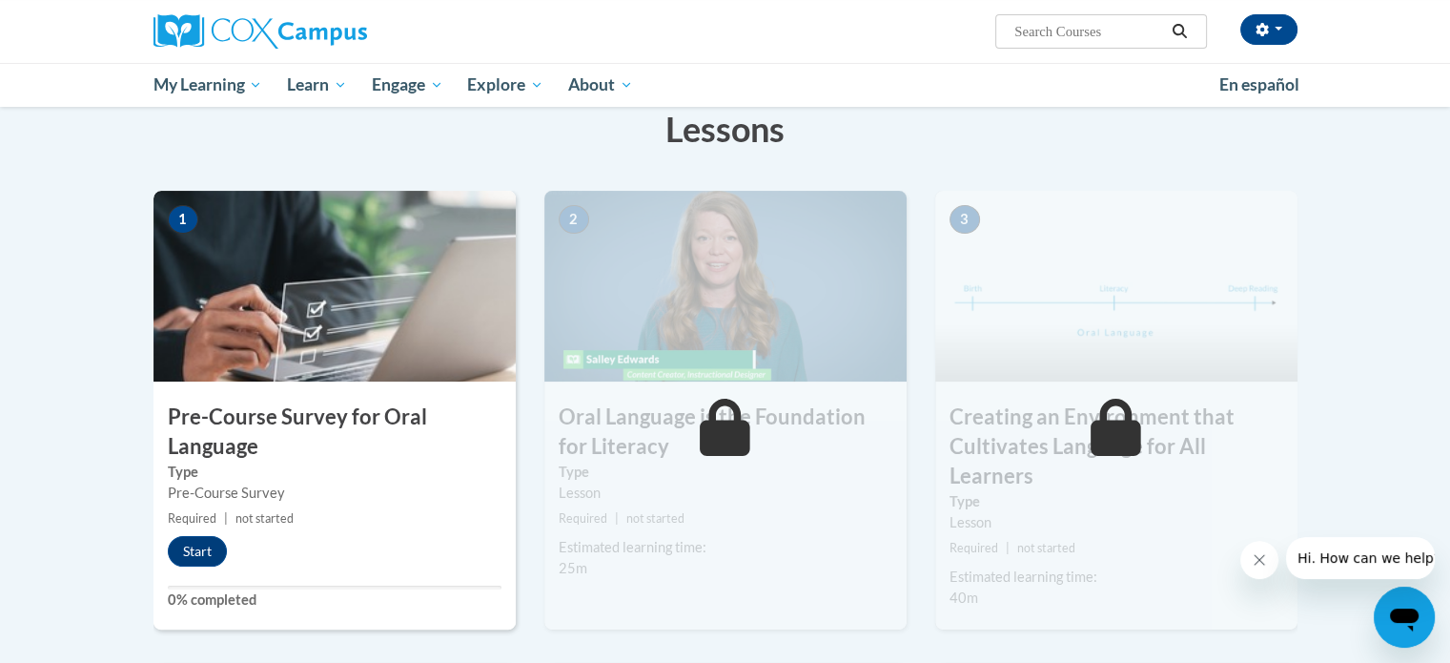
scroll to position [309, 0]
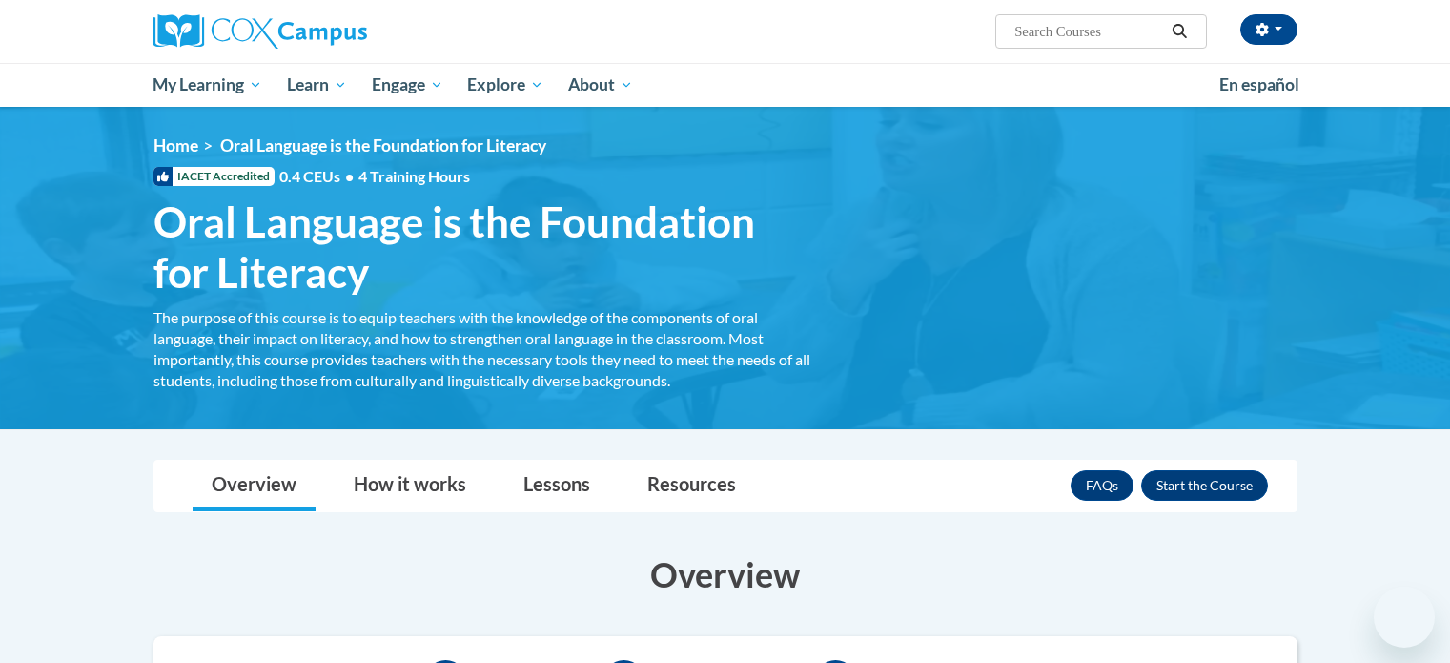
scroll to position [56, 0]
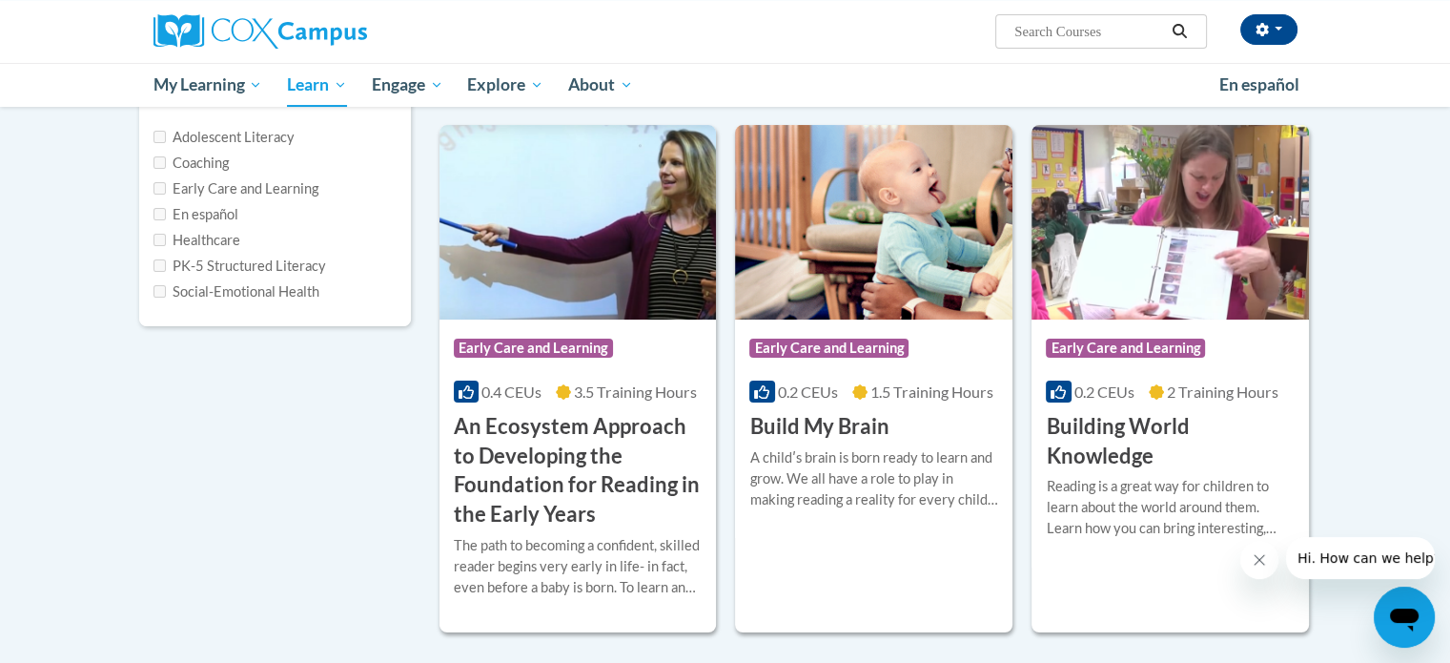
scroll to position [236, 0]
click at [161, 263] on input "PK-5 Structured Literacy" at bounding box center [160, 264] width 12 height 12
checkbox input "true"
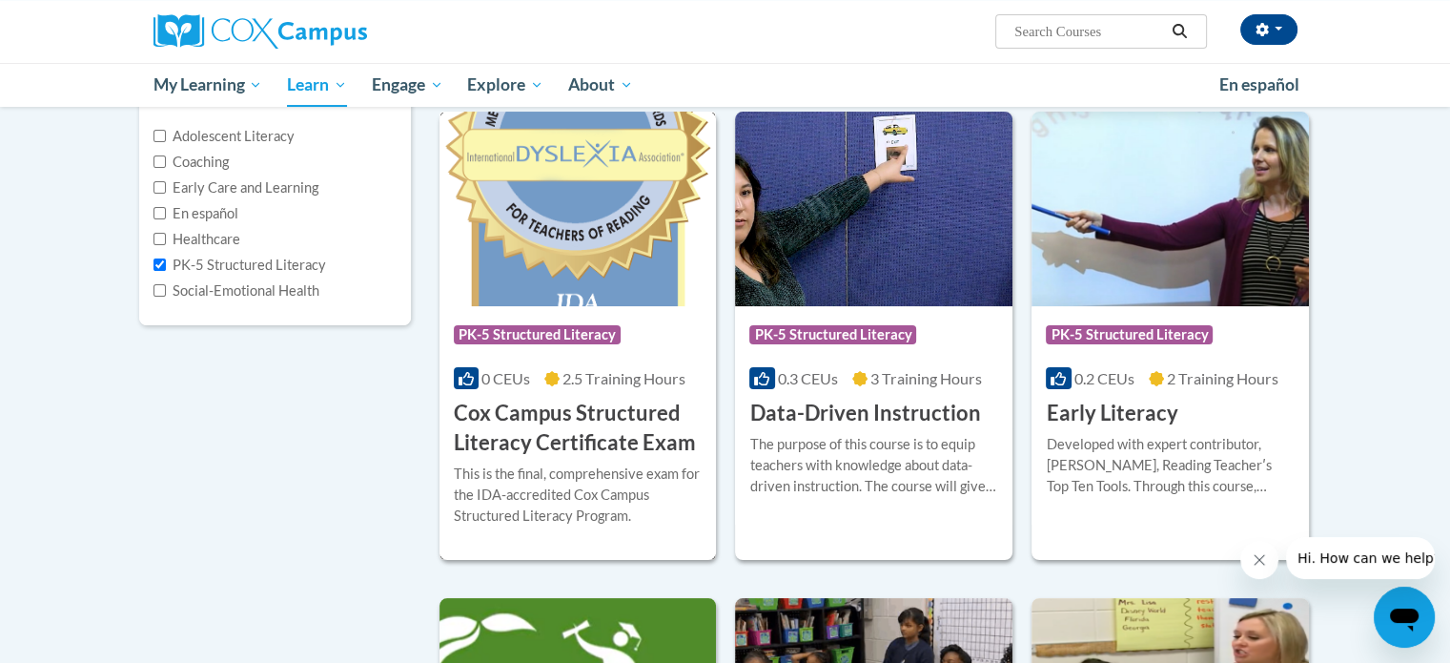
click at [546, 408] on h3 "Cox Campus Structured Literacy Certificate Exam" at bounding box center [578, 428] width 249 height 59
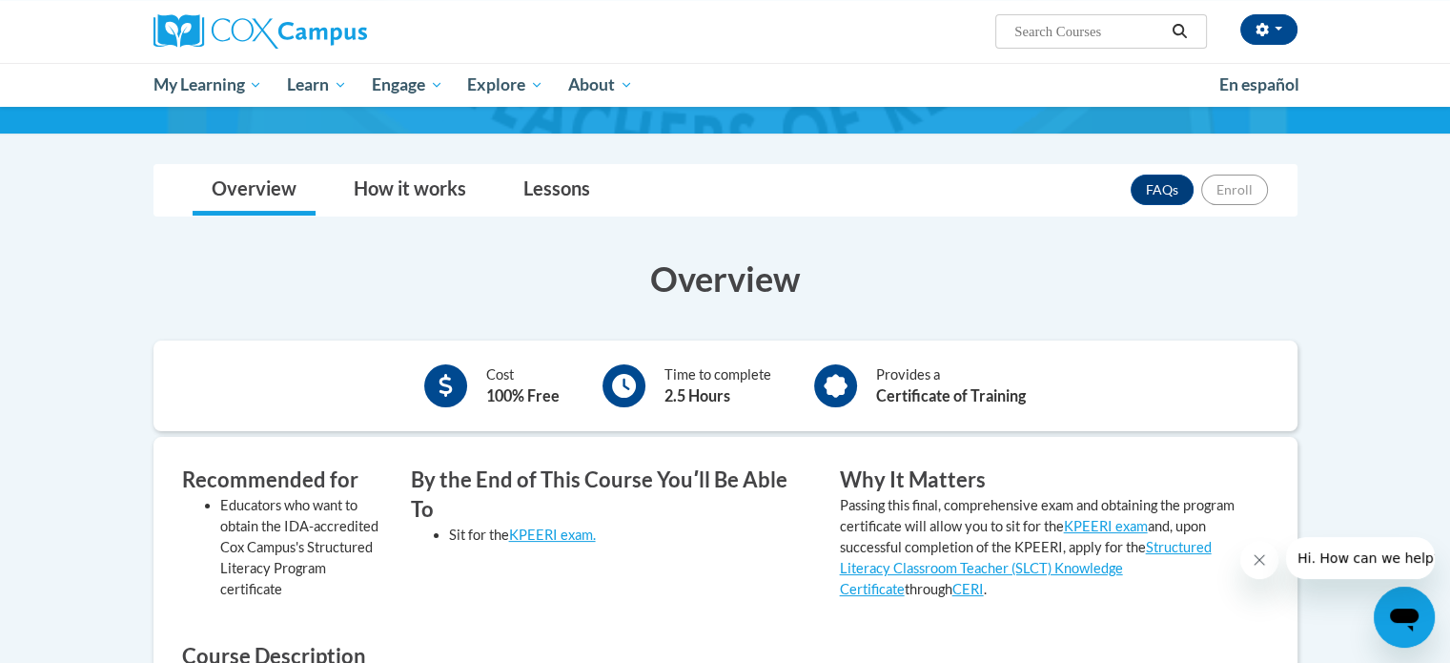
scroll to position [219, 0]
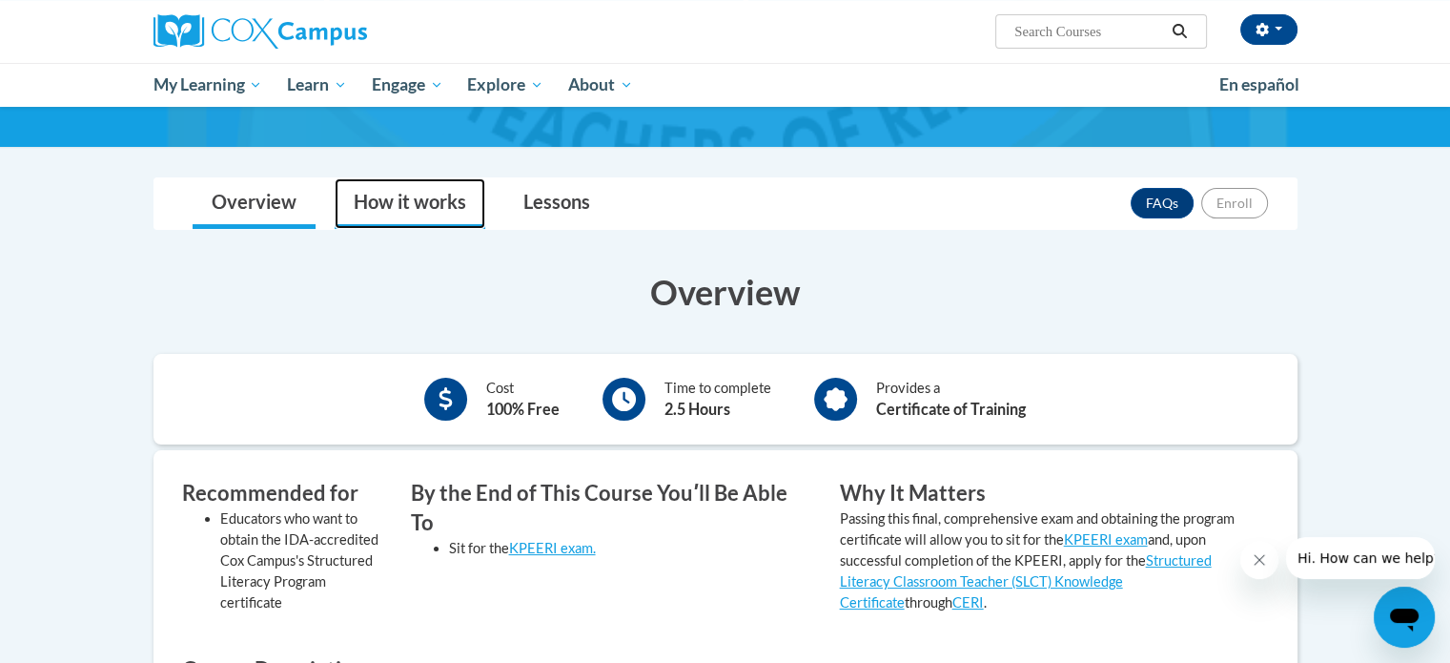
click at [442, 205] on link "How it works" at bounding box center [410, 203] width 151 height 51
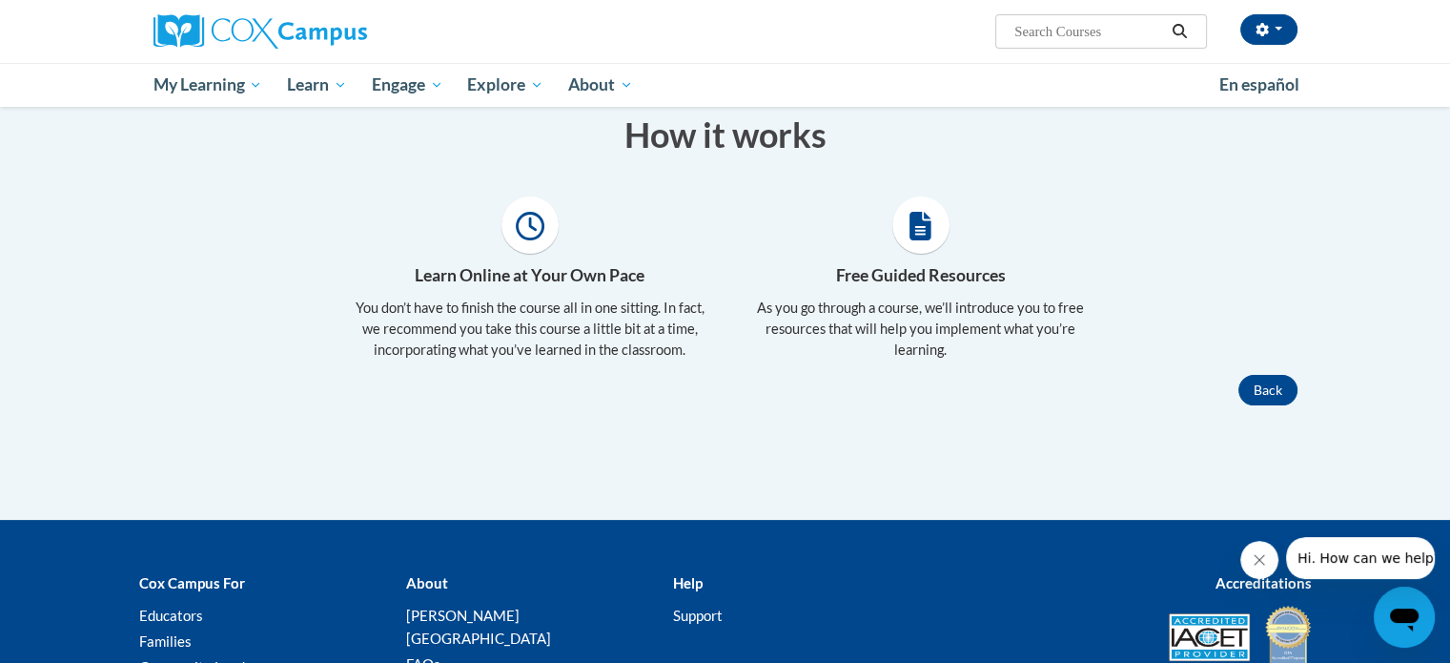
scroll to position [232, 0]
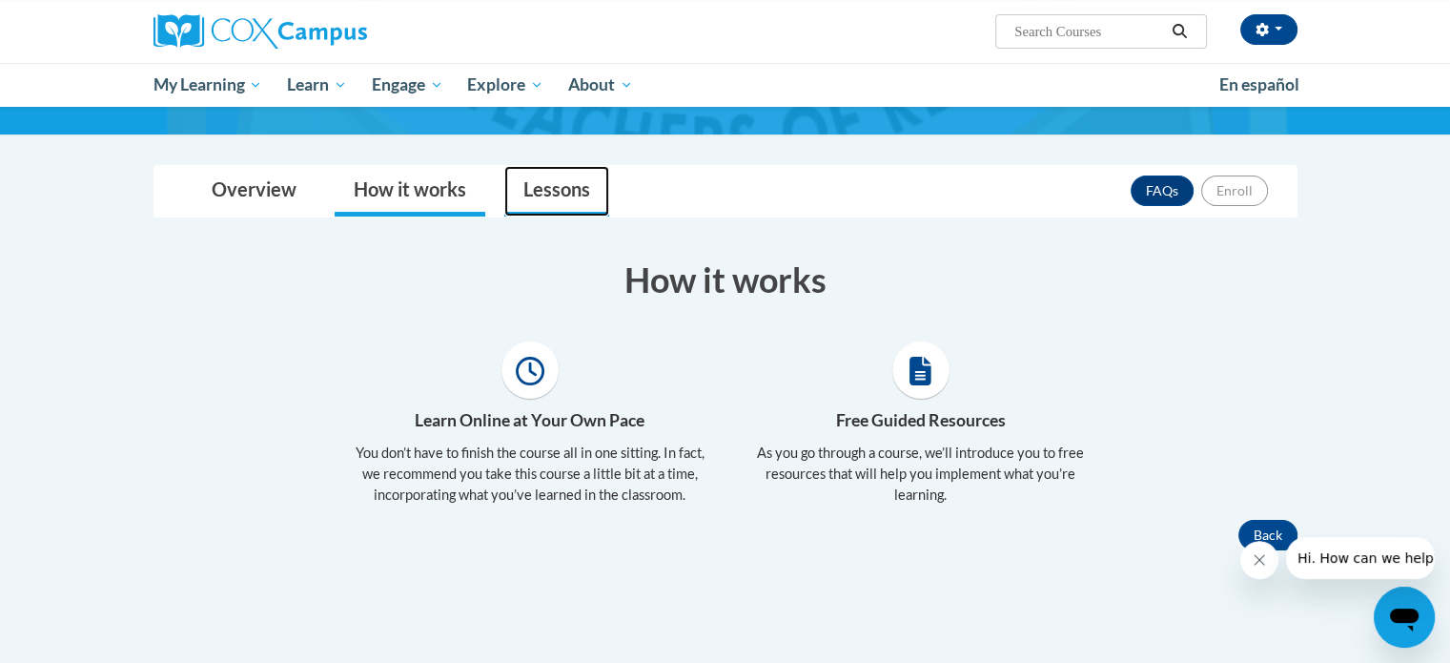
click at [570, 184] on link "Lessons" at bounding box center [556, 191] width 105 height 51
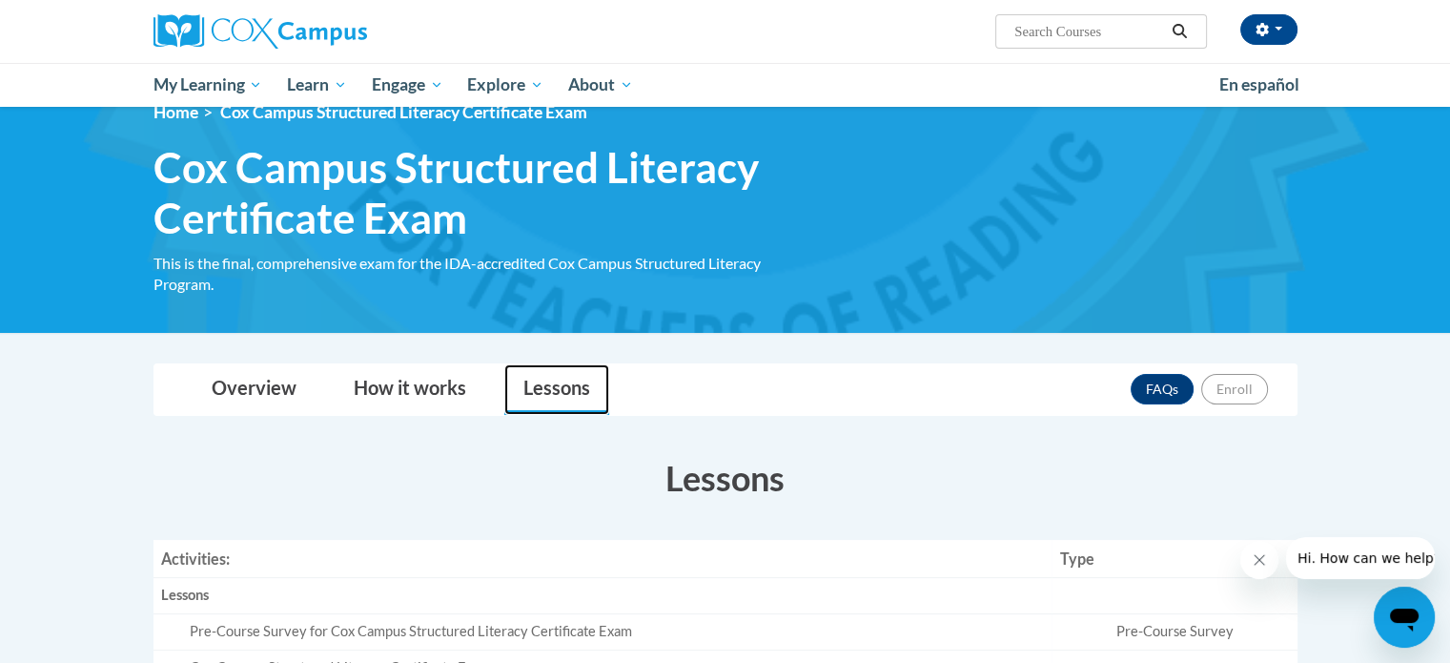
scroll to position [0, 0]
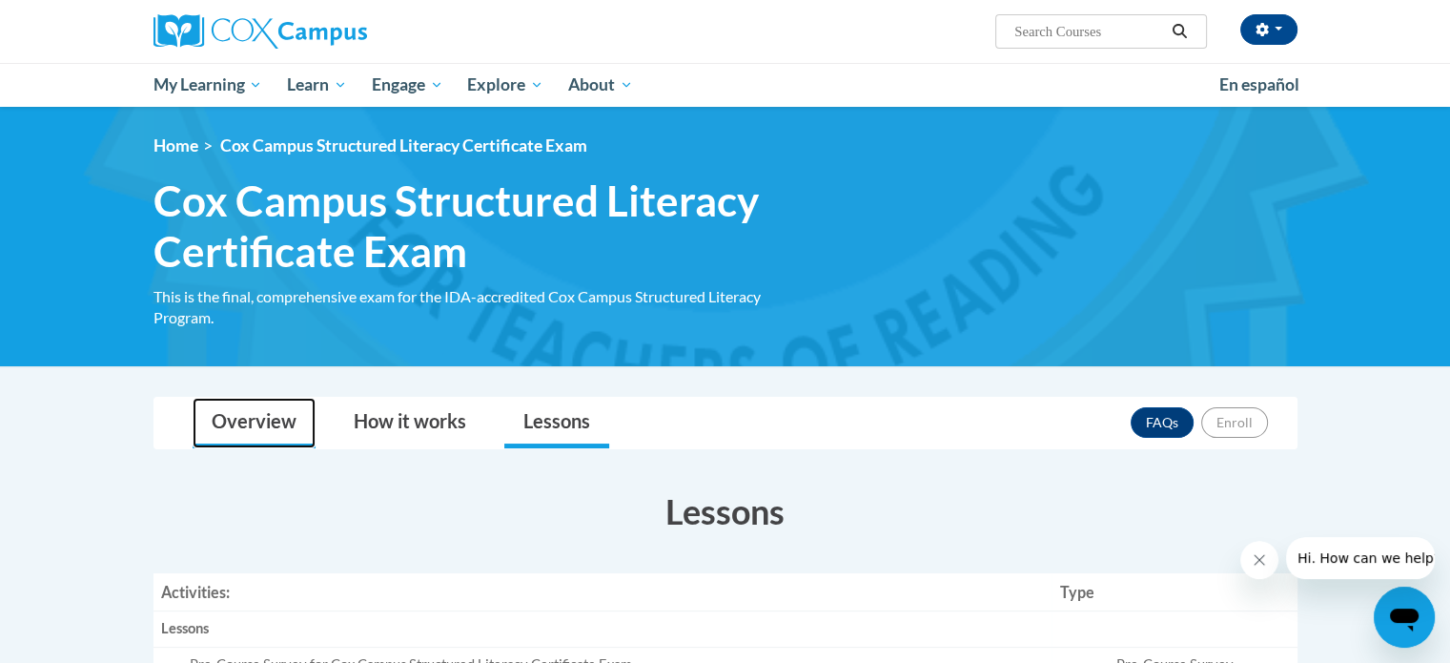
click at [259, 429] on link "Overview" at bounding box center [254, 423] width 123 height 51
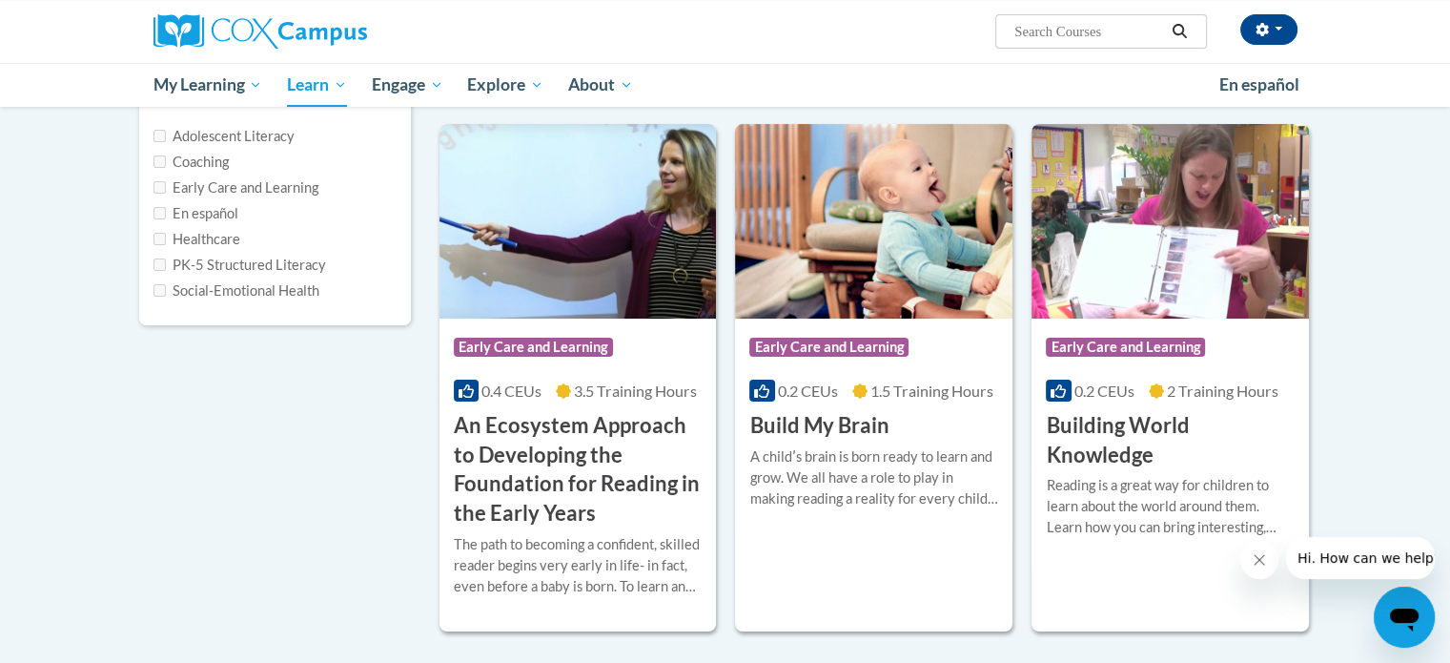
click at [163, 263] on input "PK-5 Structured Literacy" at bounding box center [160, 264] width 12 height 12
checkbox input "true"
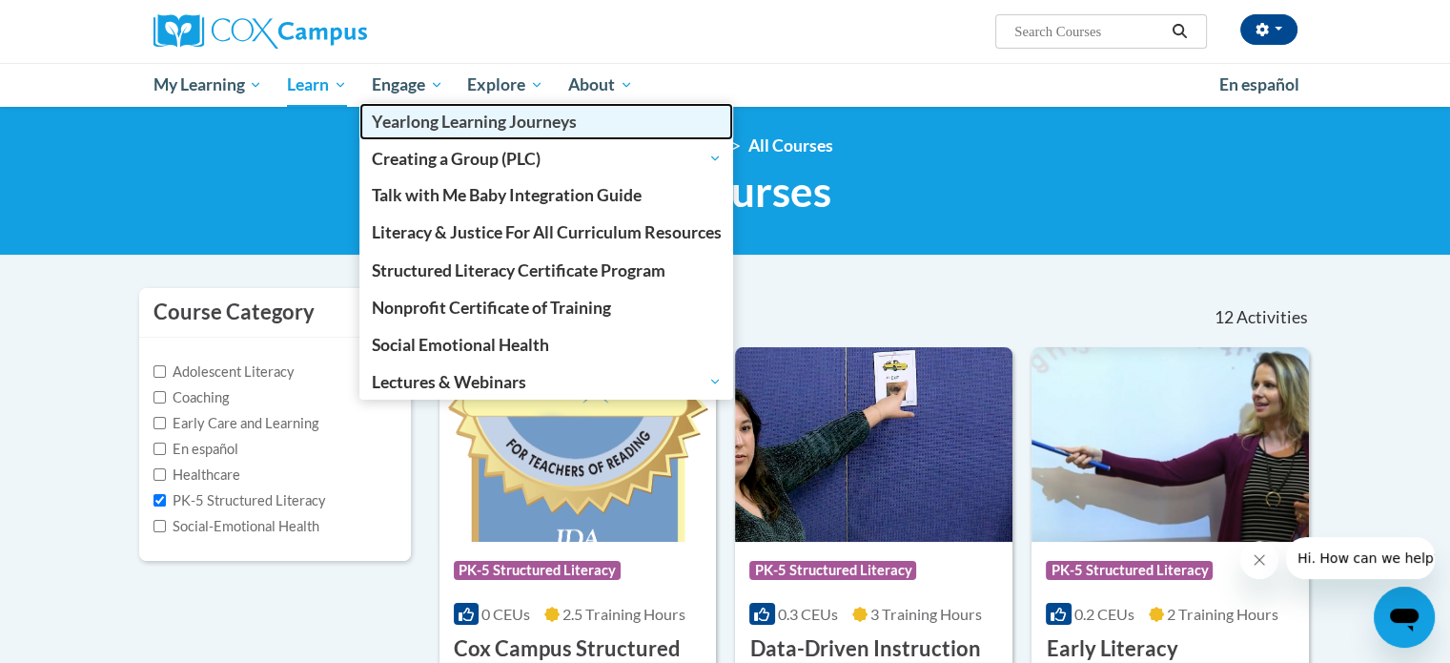
click at [439, 117] on span "Yearlong Learning Journeys" at bounding box center [474, 122] width 205 height 20
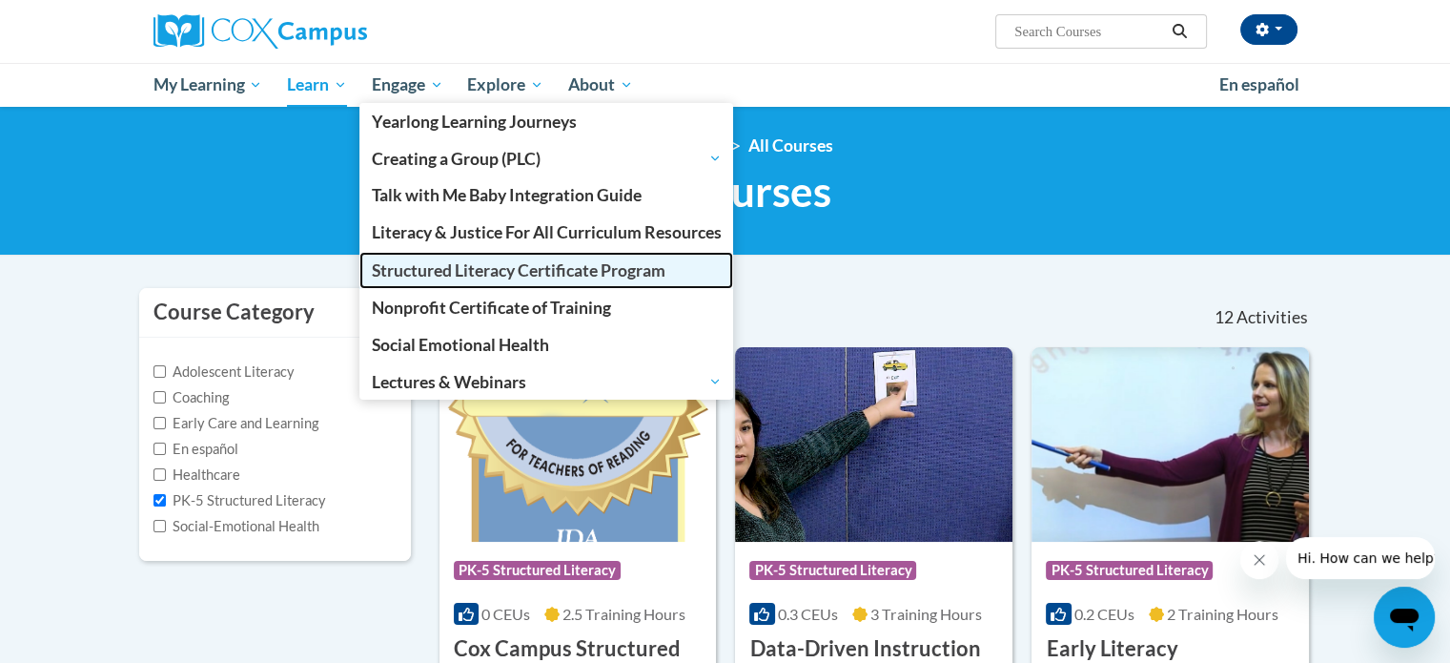
click at [446, 266] on span "Structured Literacy Certificate Program" at bounding box center [519, 270] width 294 height 20
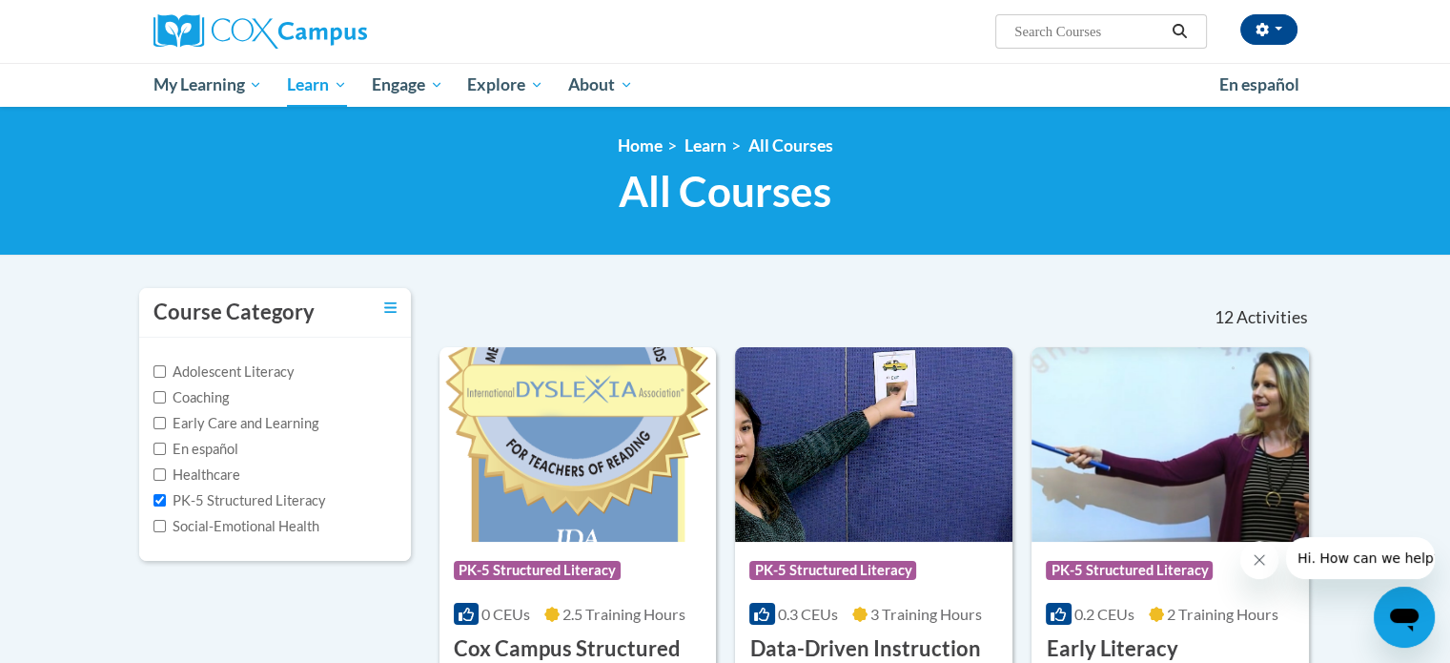
drag, startPoint x: 431, startPoint y: 273, endPoint x: 851, endPoint y: 65, distance: 468.3
click at [851, 65] on ul "My Learning My Learning My Course Progress Certificates My Action Plans Group D…" at bounding box center [674, 85] width 1066 height 44
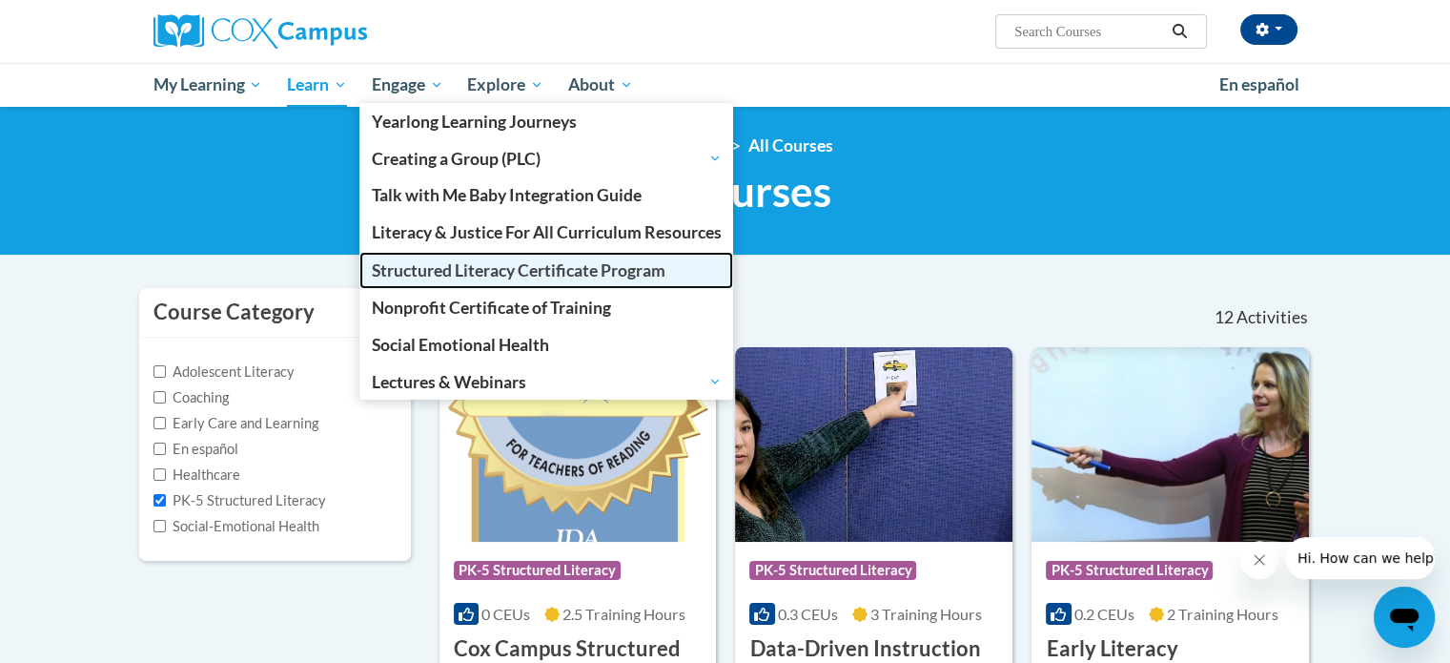
click at [461, 261] on span "Structured Literacy Certificate Program" at bounding box center [519, 270] width 294 height 20
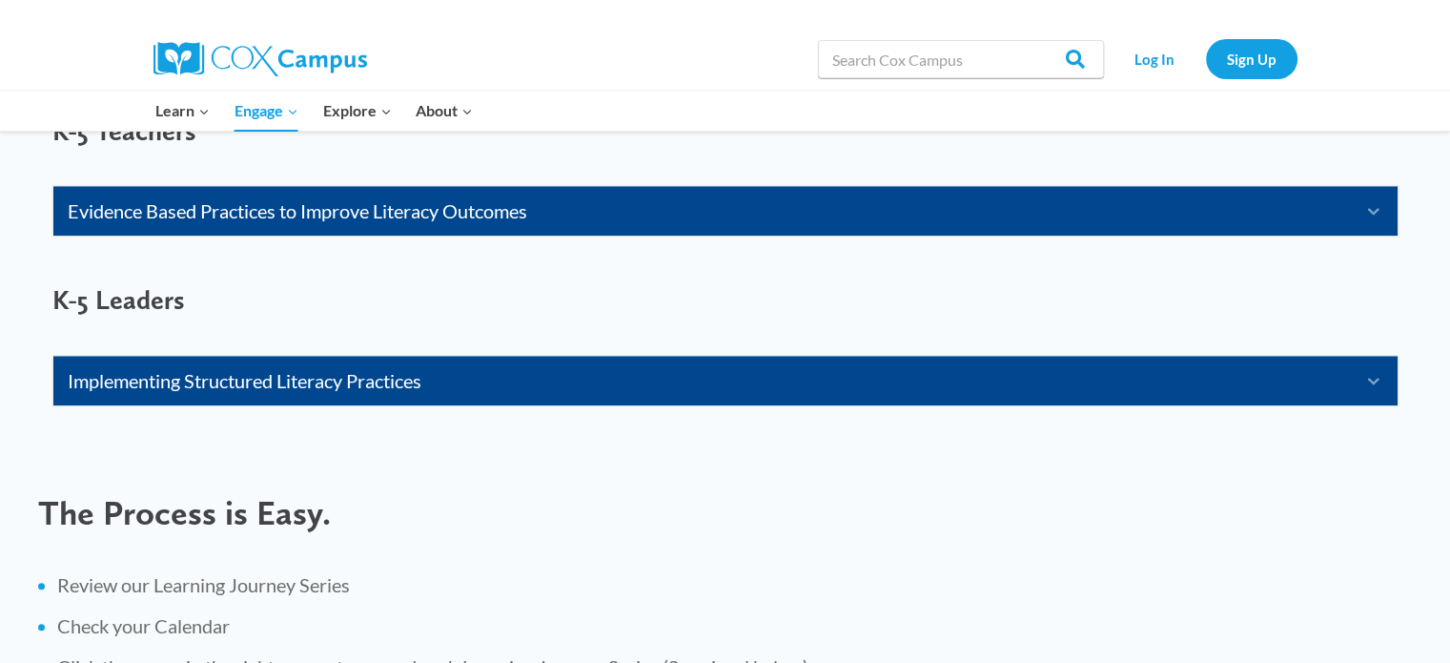
scroll to position [1614, 0]
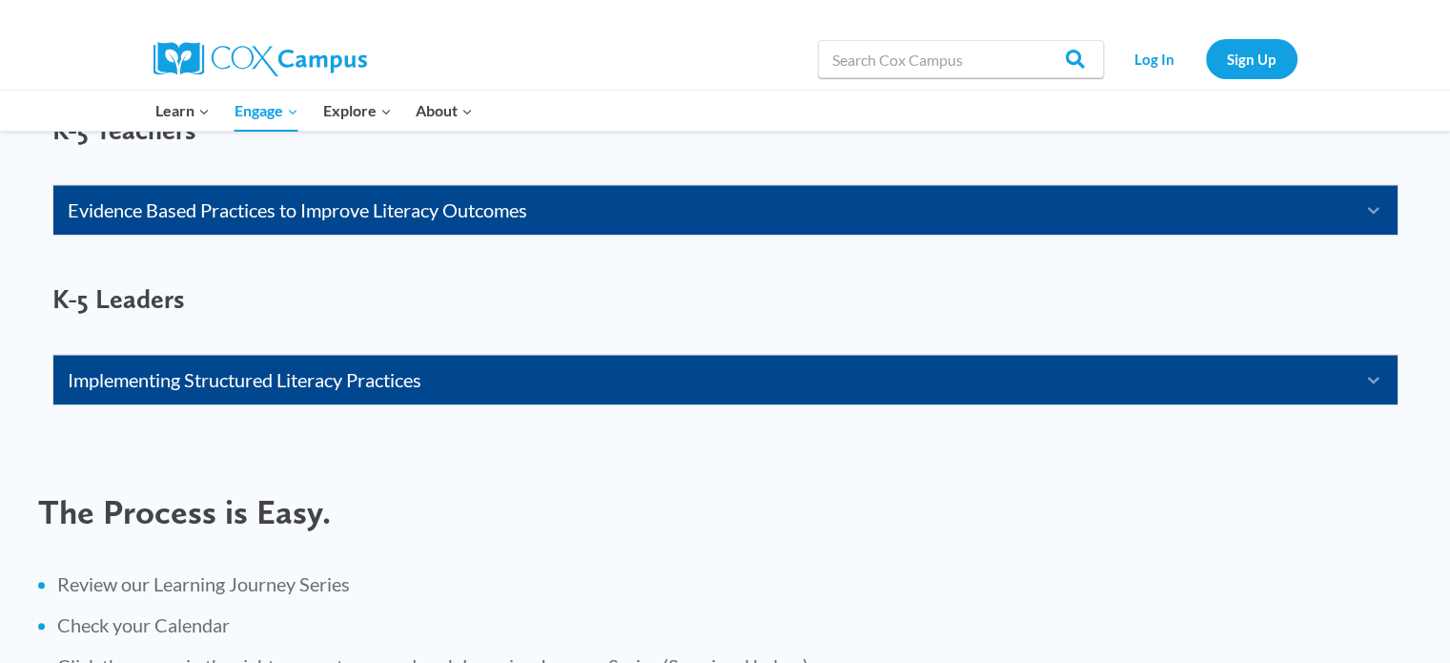
click at [962, 379] on link "Implementing Structured Literacy Practices" at bounding box center [702, 379] width 1268 height 31
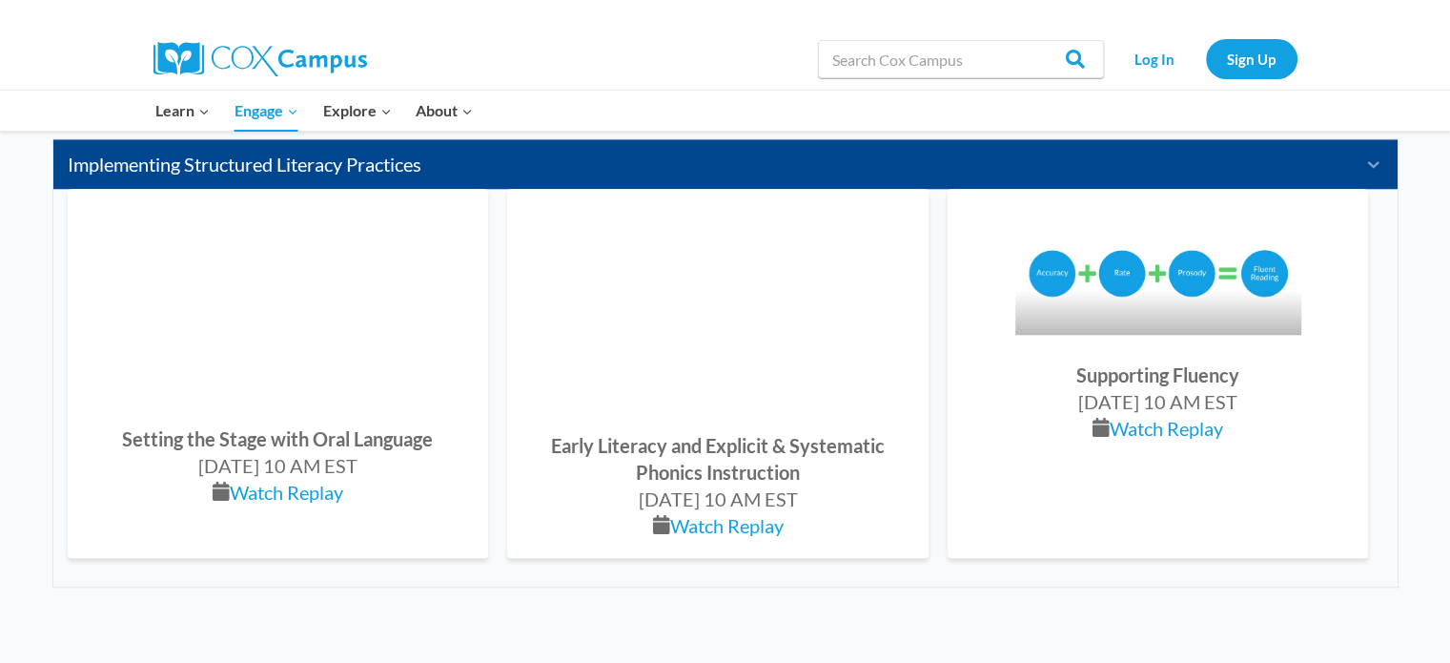
scroll to position [1850, 0]
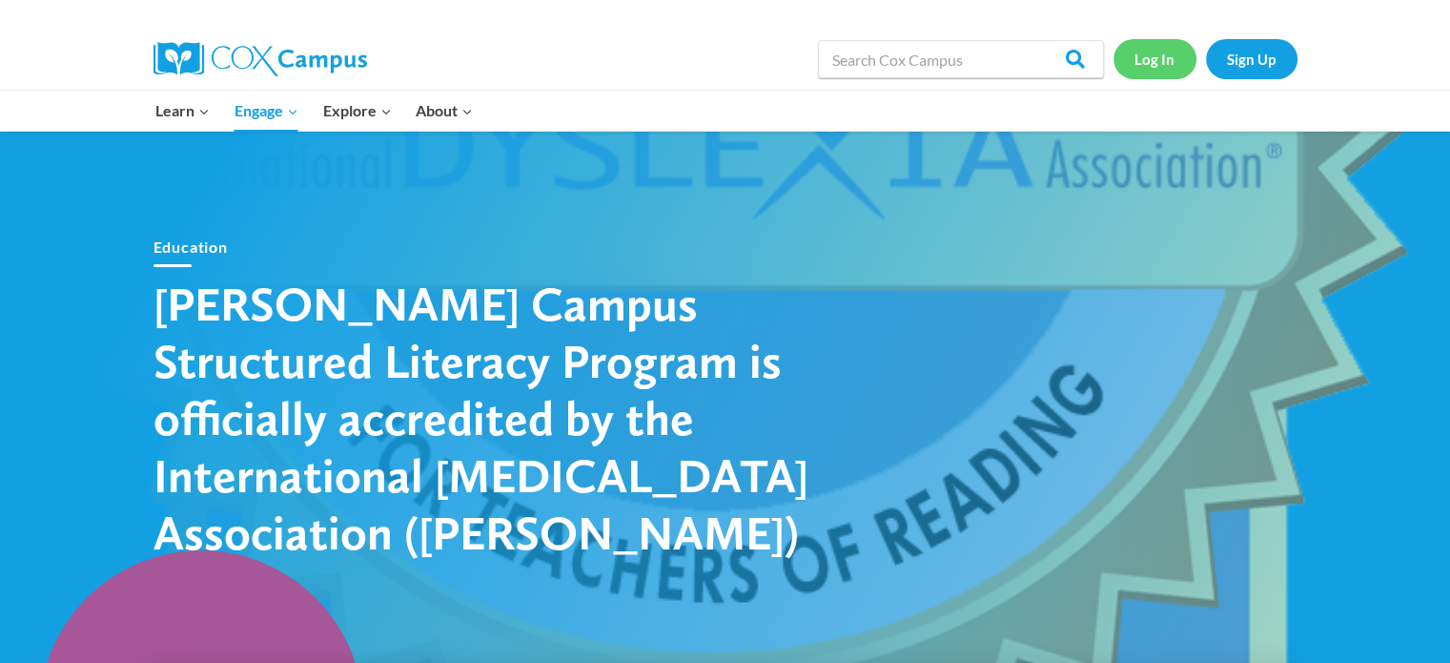
click at [1149, 64] on link "Log In" at bounding box center [1155, 58] width 83 height 39
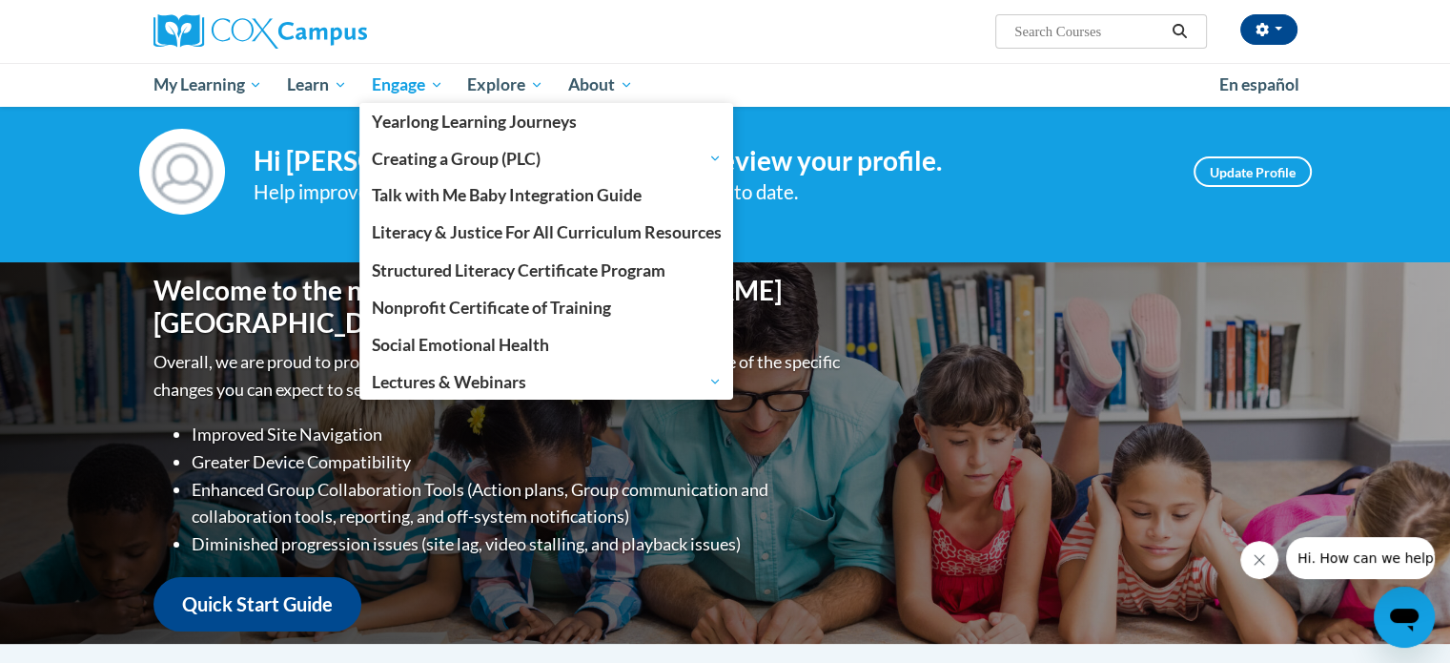
scroll to position [27, 0]
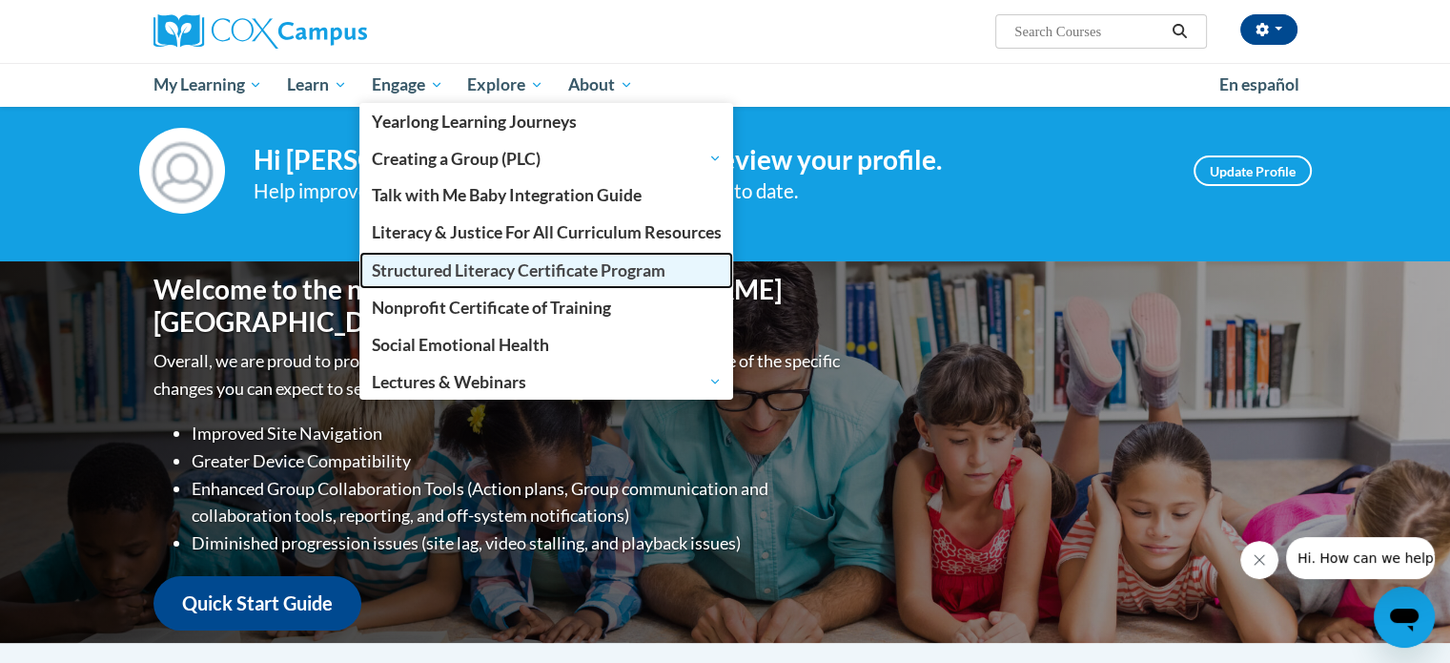
click at [435, 265] on span "Structured Literacy Certificate Program" at bounding box center [519, 270] width 294 height 20
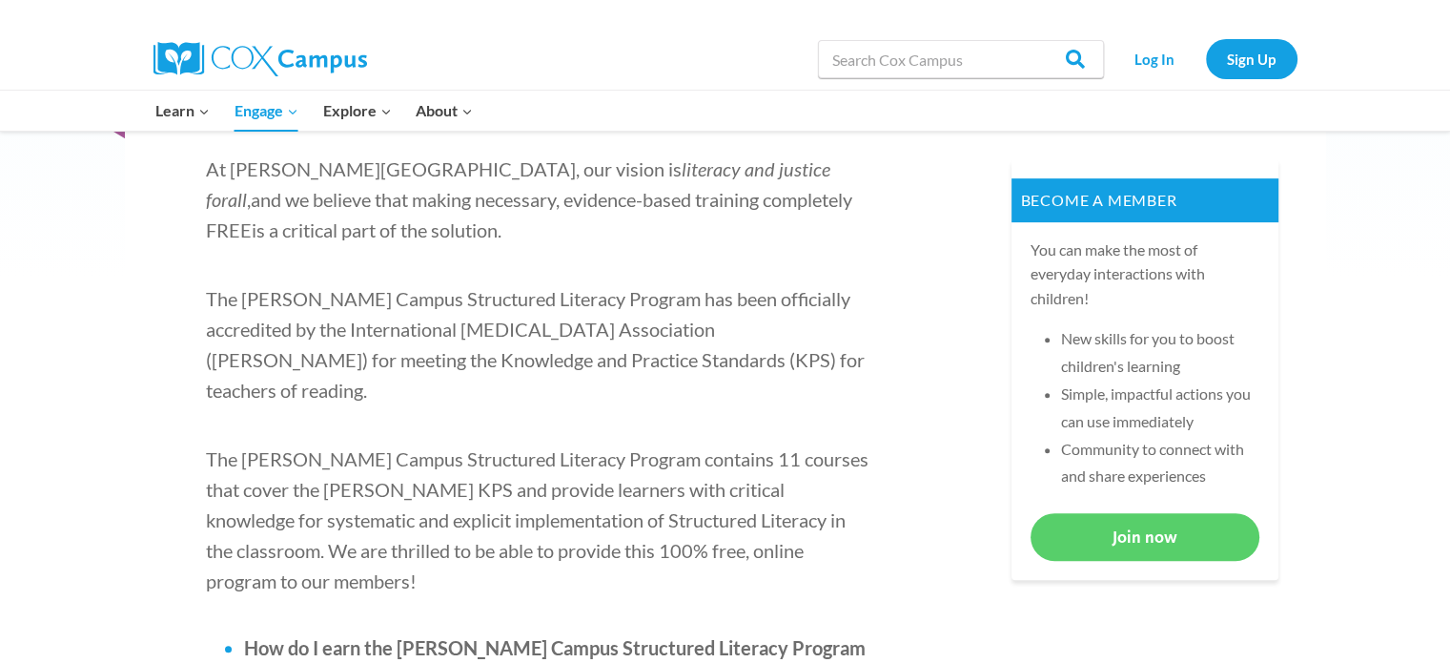
scroll to position [631, 0]
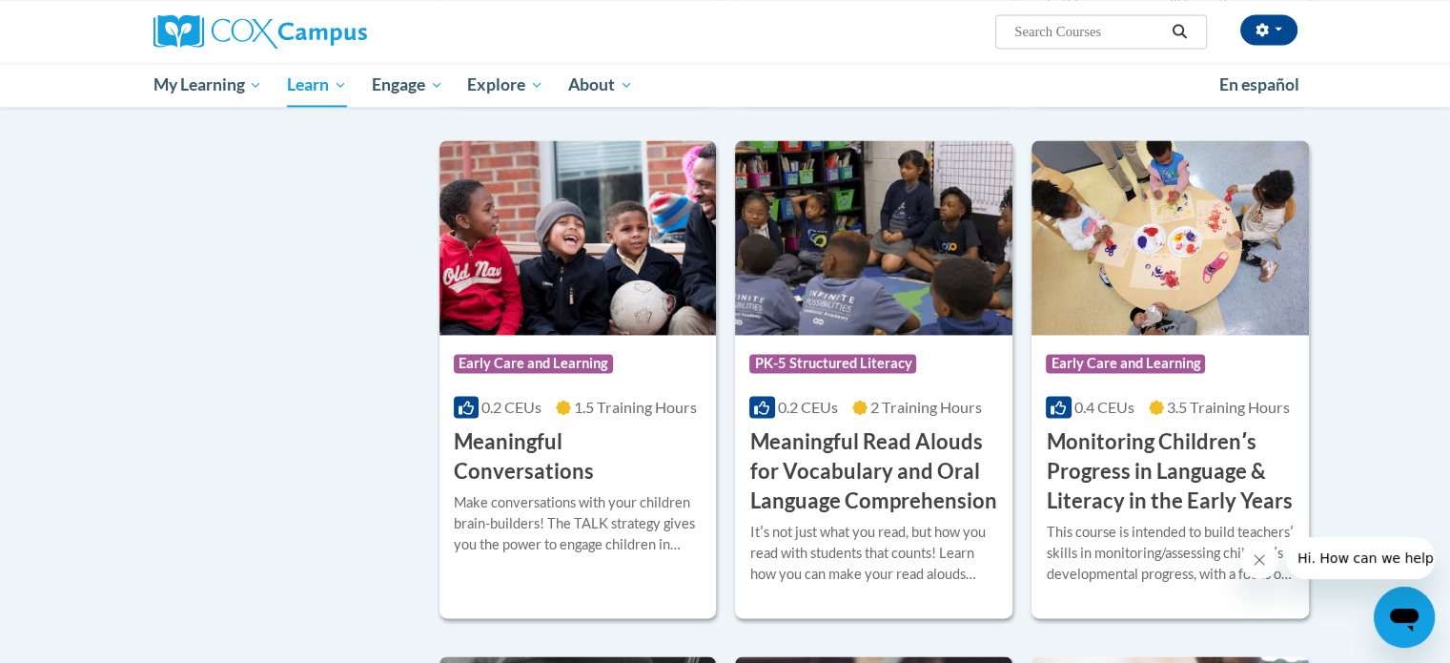
scroll to position [2226, 0]
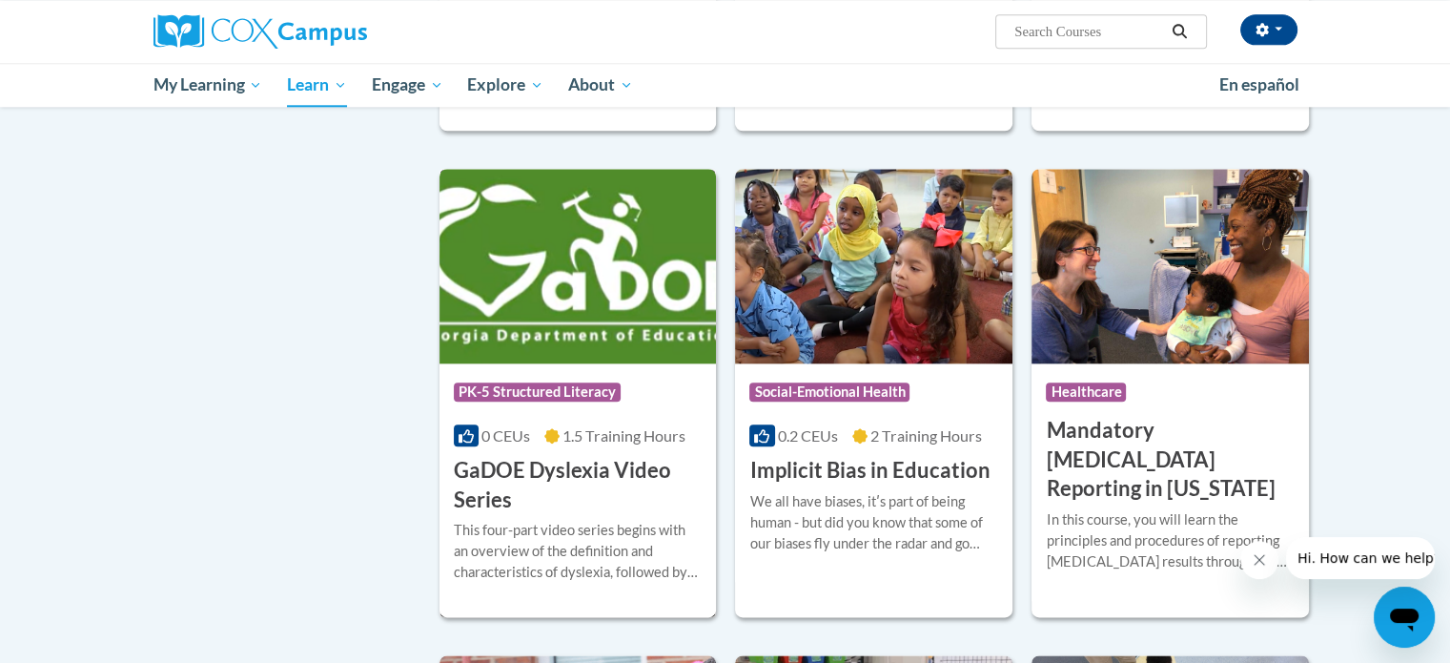
click at [484, 510] on h3 "GaDOE Dyslexia Video Series" at bounding box center [578, 485] width 249 height 59
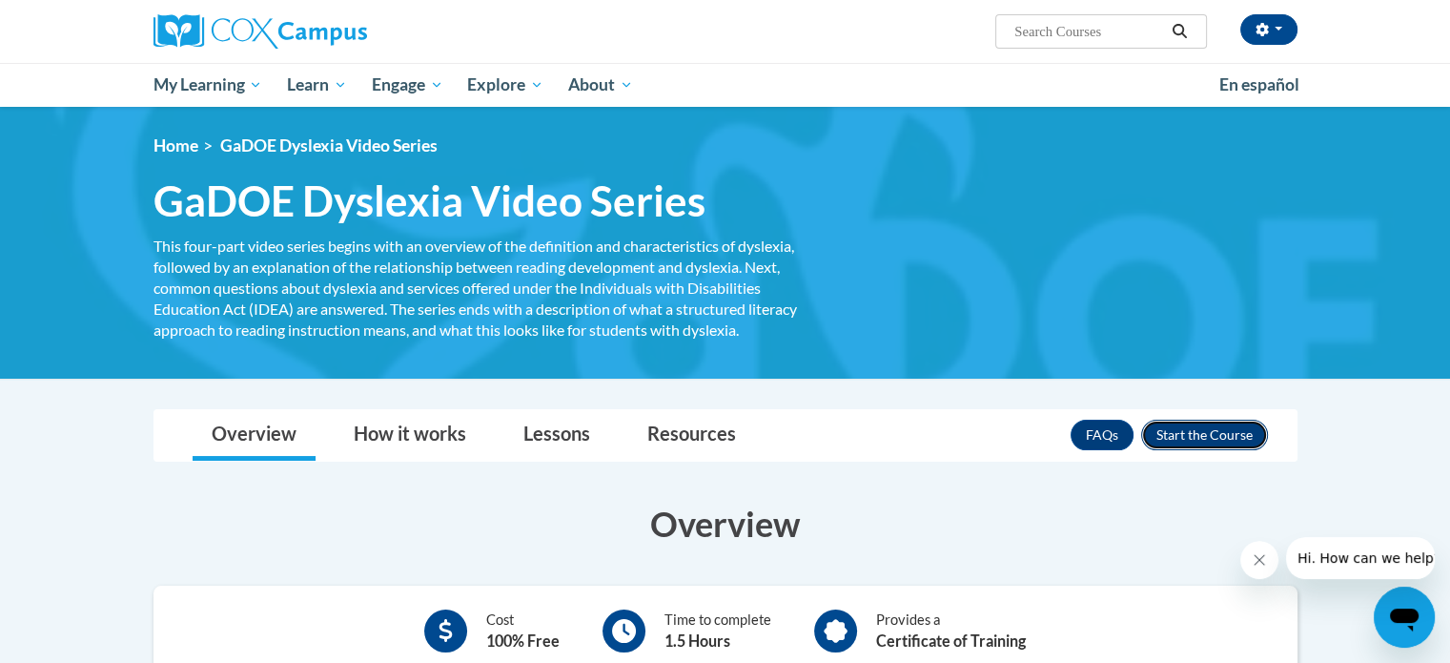
click at [1177, 434] on button "Enroll" at bounding box center [1204, 435] width 127 height 31
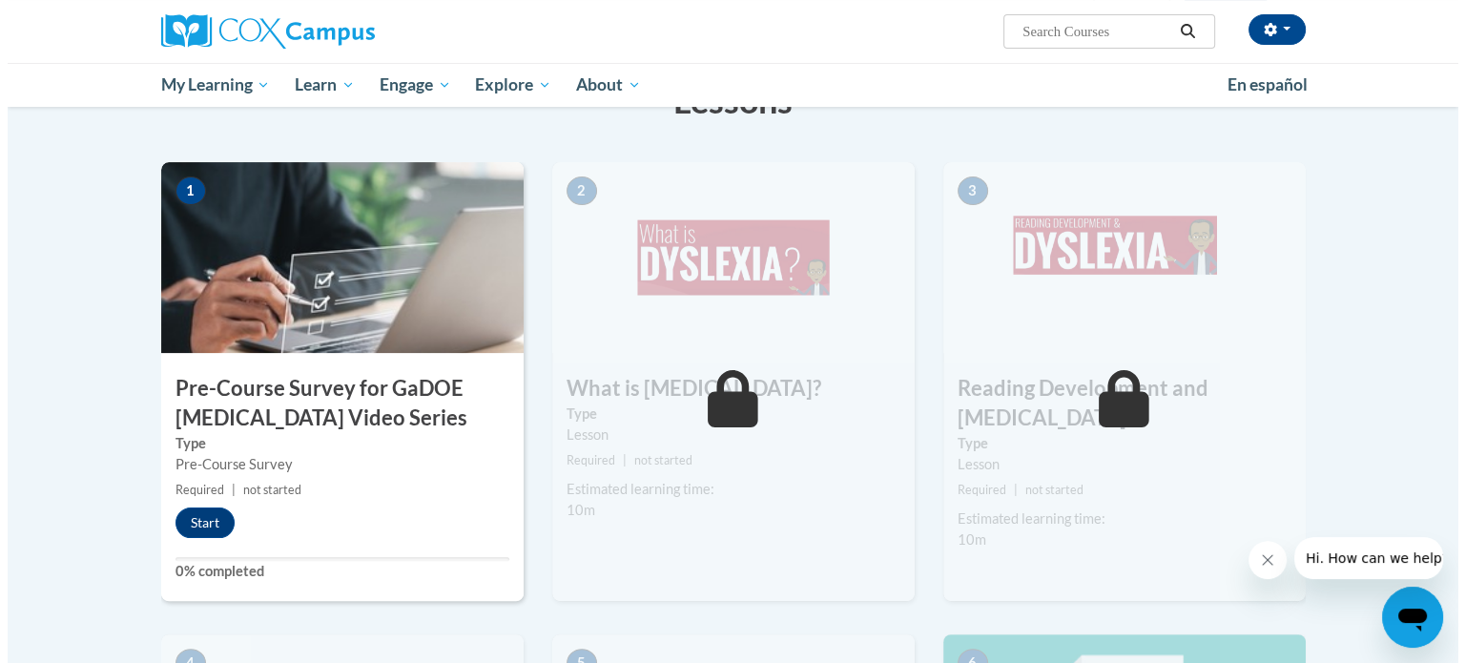
scroll to position [378, 0]
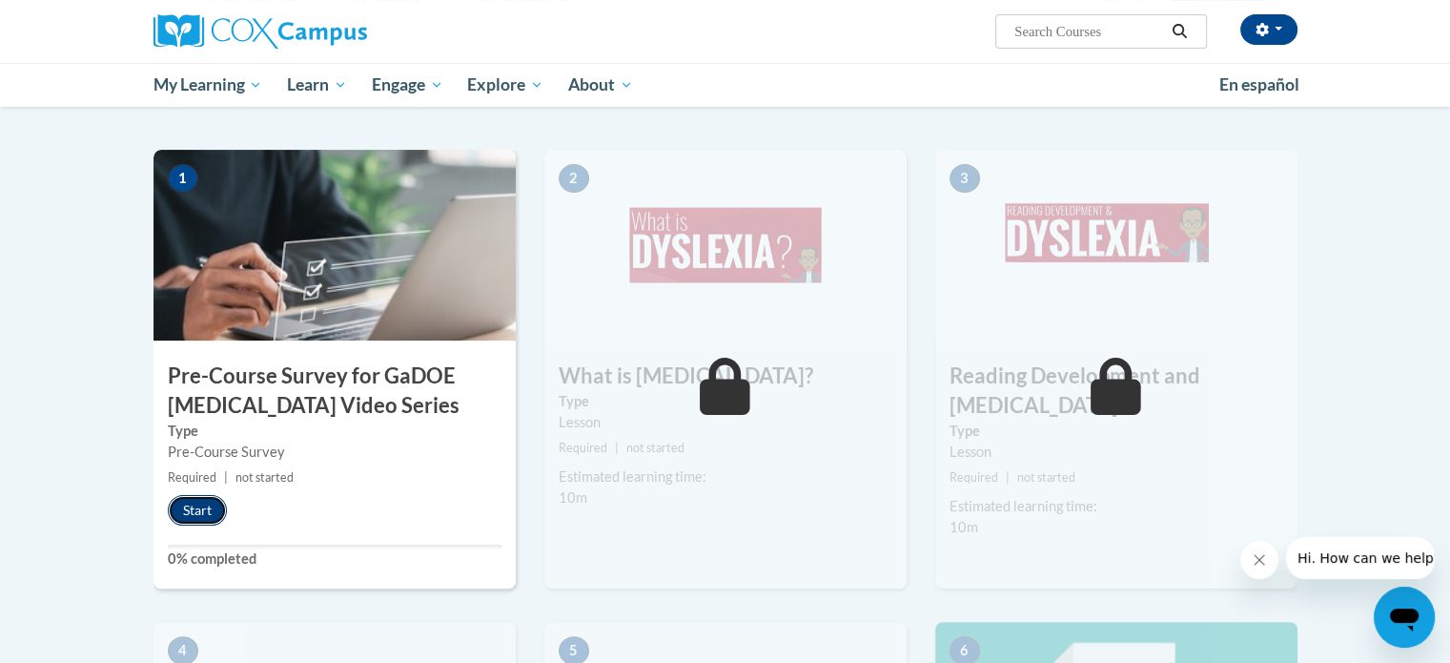
click at [200, 501] on button "Start" at bounding box center [197, 510] width 59 height 31
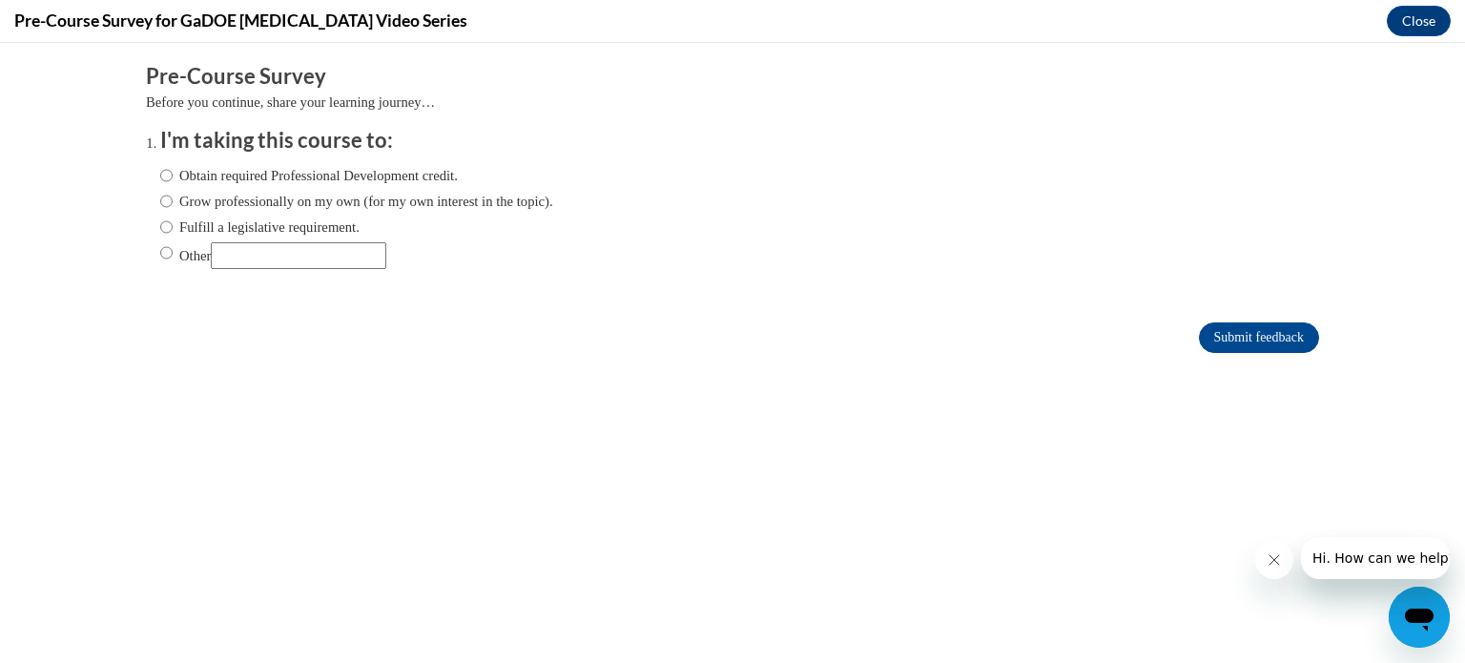
scroll to position [0, 0]
click at [160, 197] on input "Grow professionally on my own (for my own interest in the topic)." at bounding box center [166, 201] width 12 height 21
radio input "true"
click at [1209, 339] on input "Submit feedback" at bounding box center [1259, 337] width 120 height 31
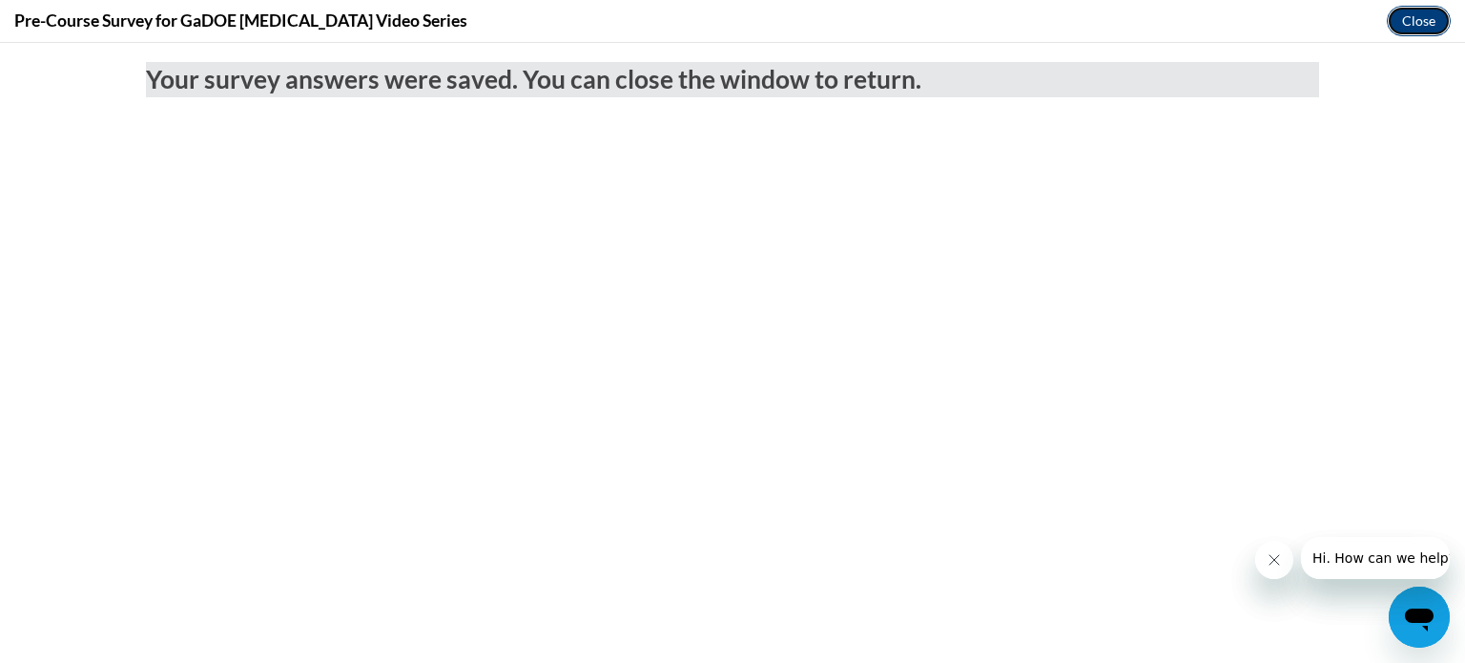
click at [1420, 15] on button "Close" at bounding box center [1419, 21] width 64 height 31
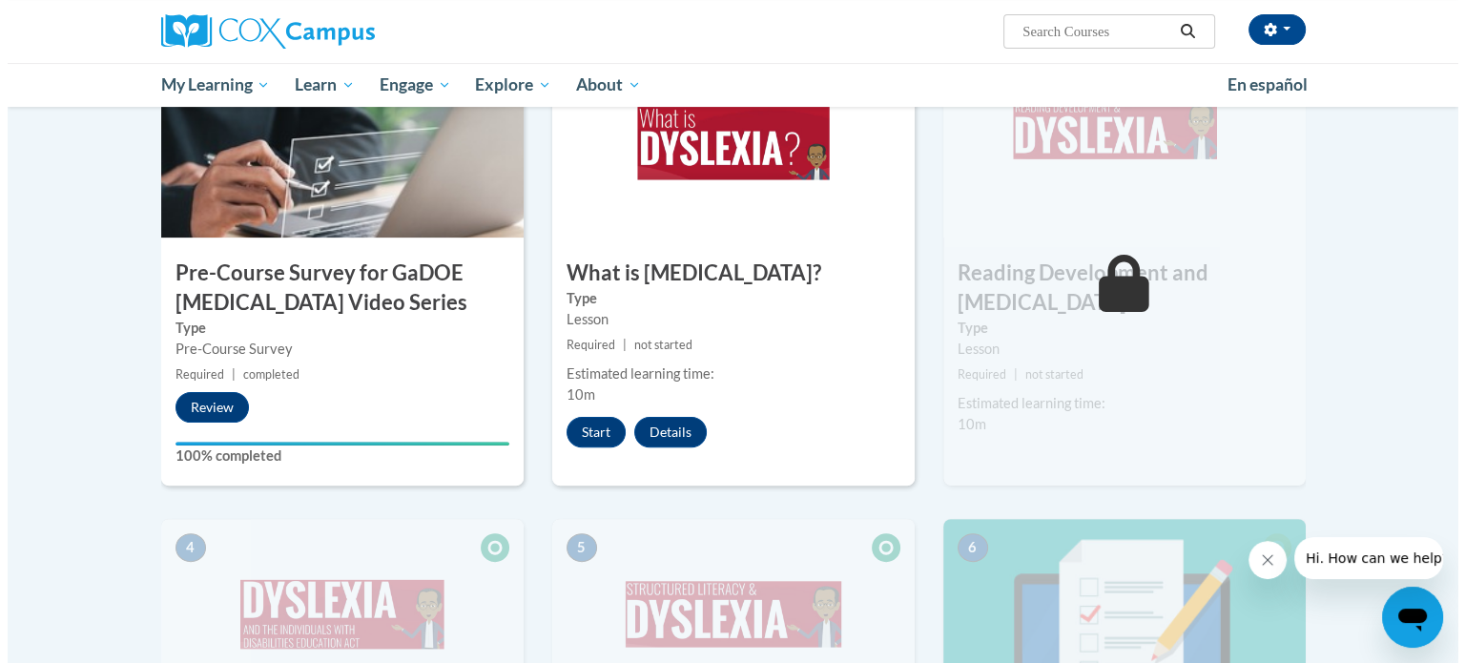
scroll to position [476, 0]
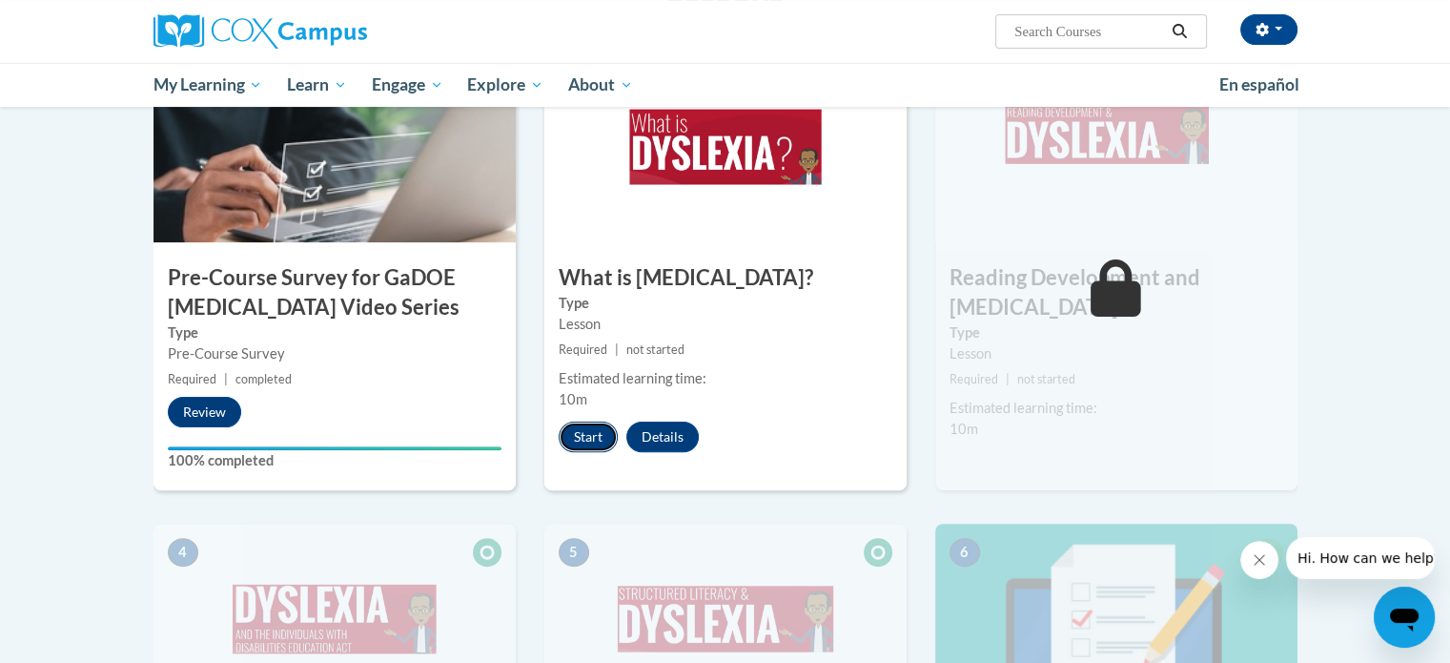
click at [591, 436] on button "Start" at bounding box center [588, 437] width 59 height 31
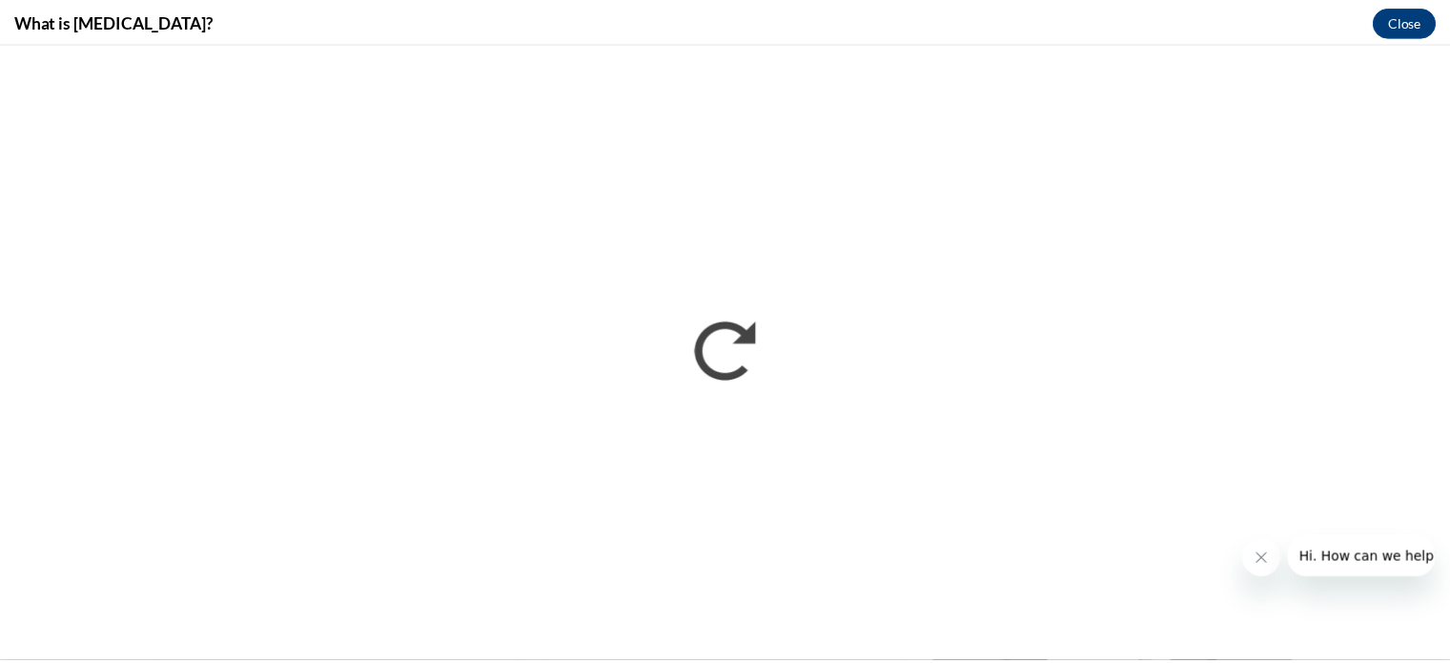
scroll to position [0, 0]
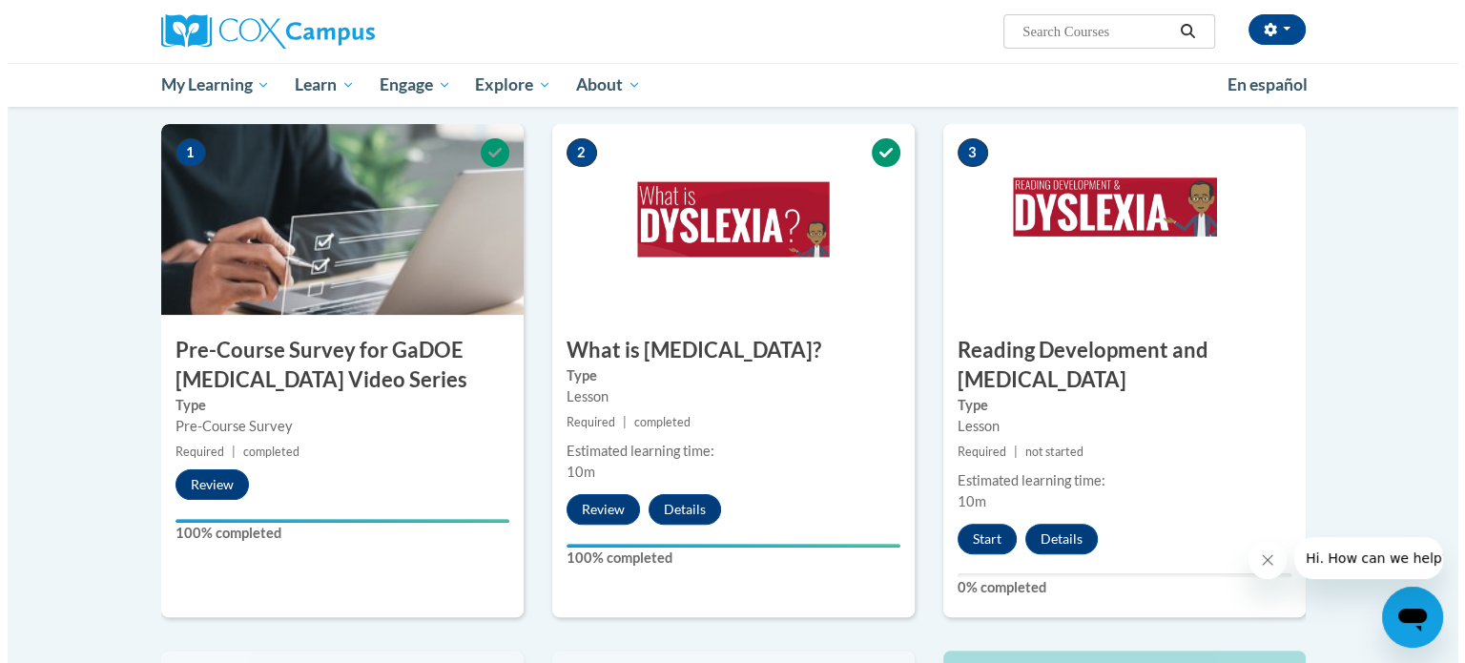
scroll to position [404, 0]
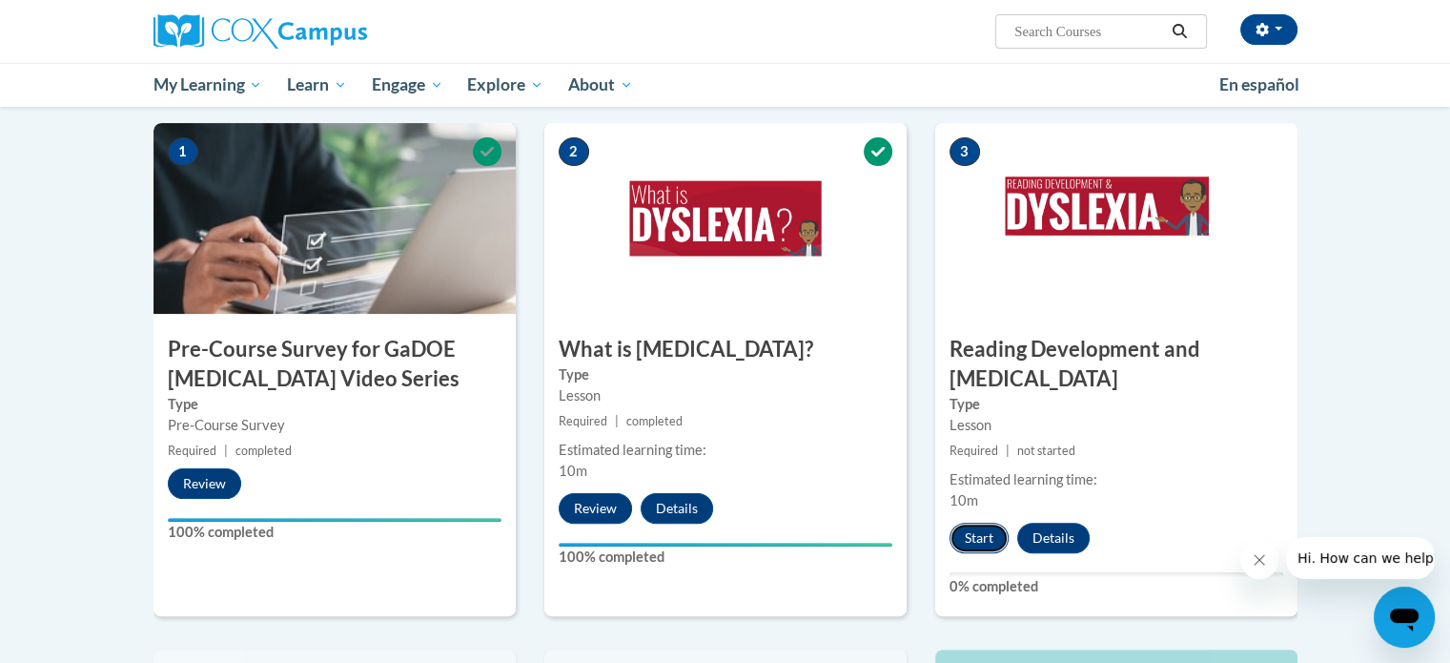
click at [977, 523] on button "Start" at bounding box center [979, 538] width 59 height 31
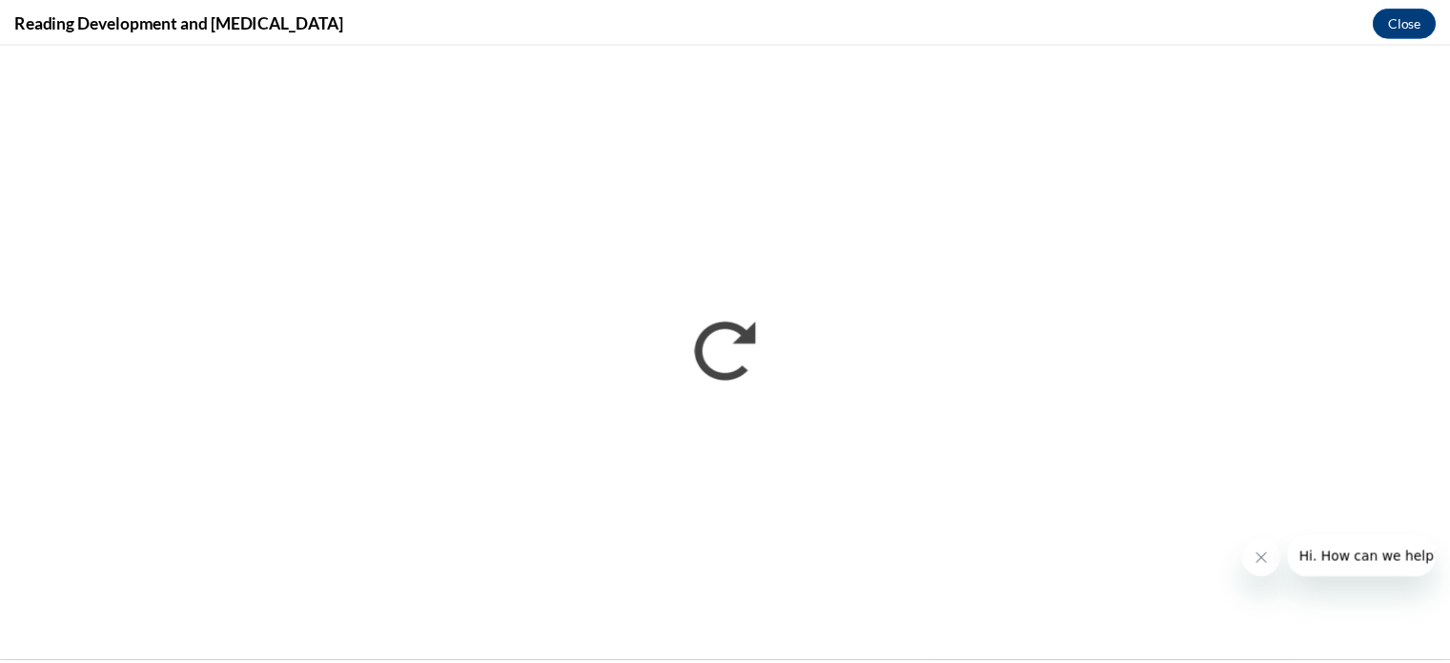
scroll to position [0, 0]
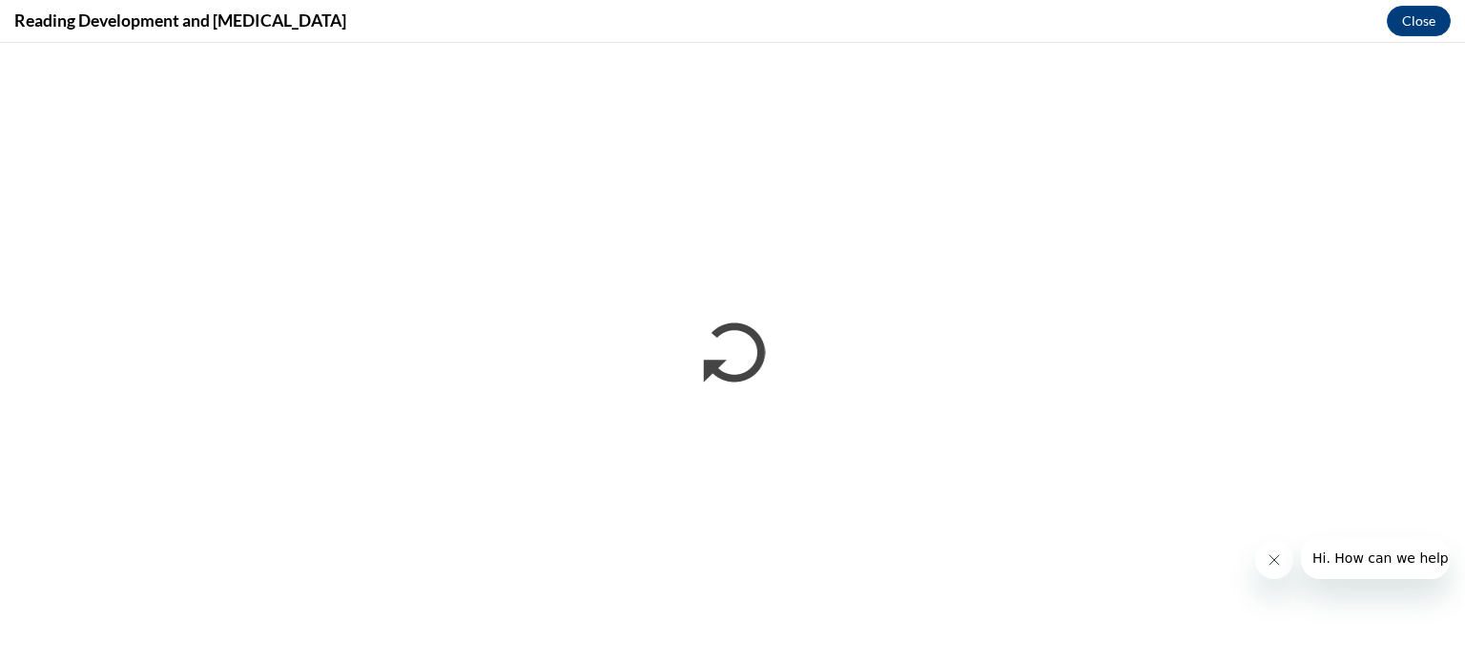
click at [1273, 557] on icon "Close message from company" at bounding box center [1272, 559] width 15 height 15
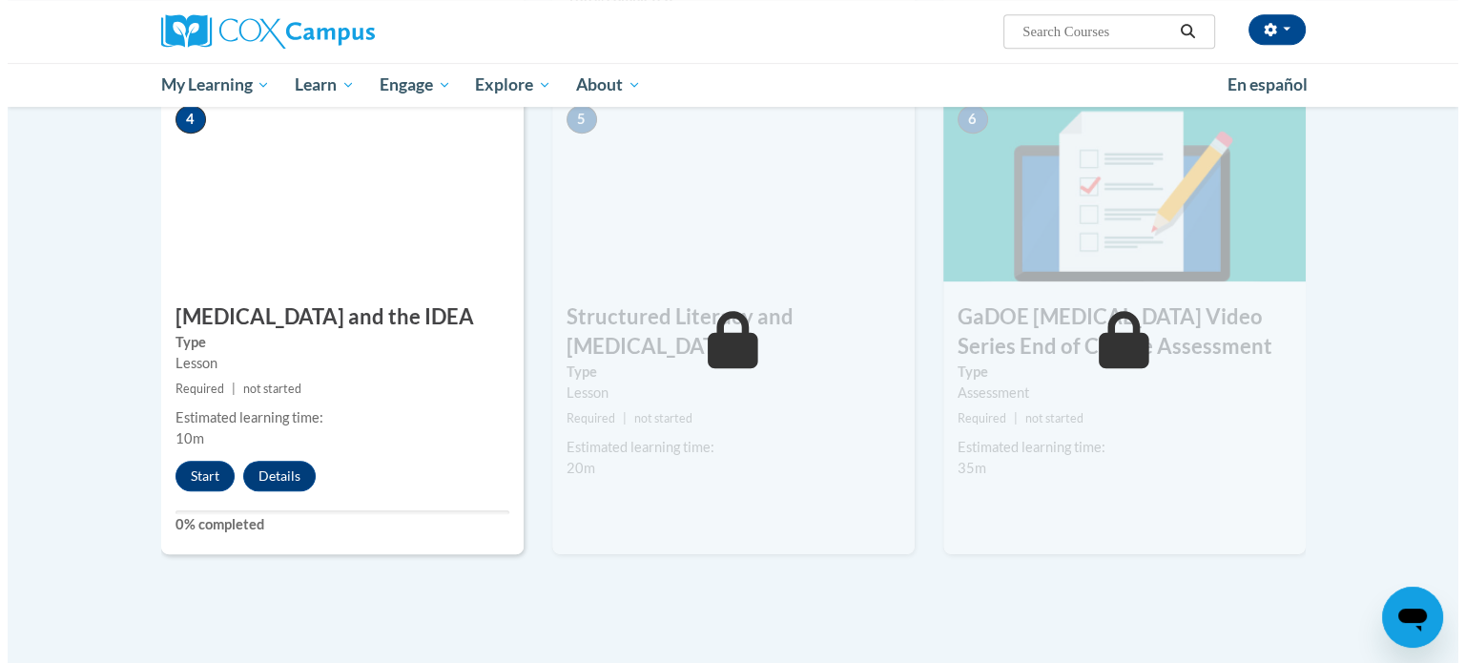
scroll to position [954, 0]
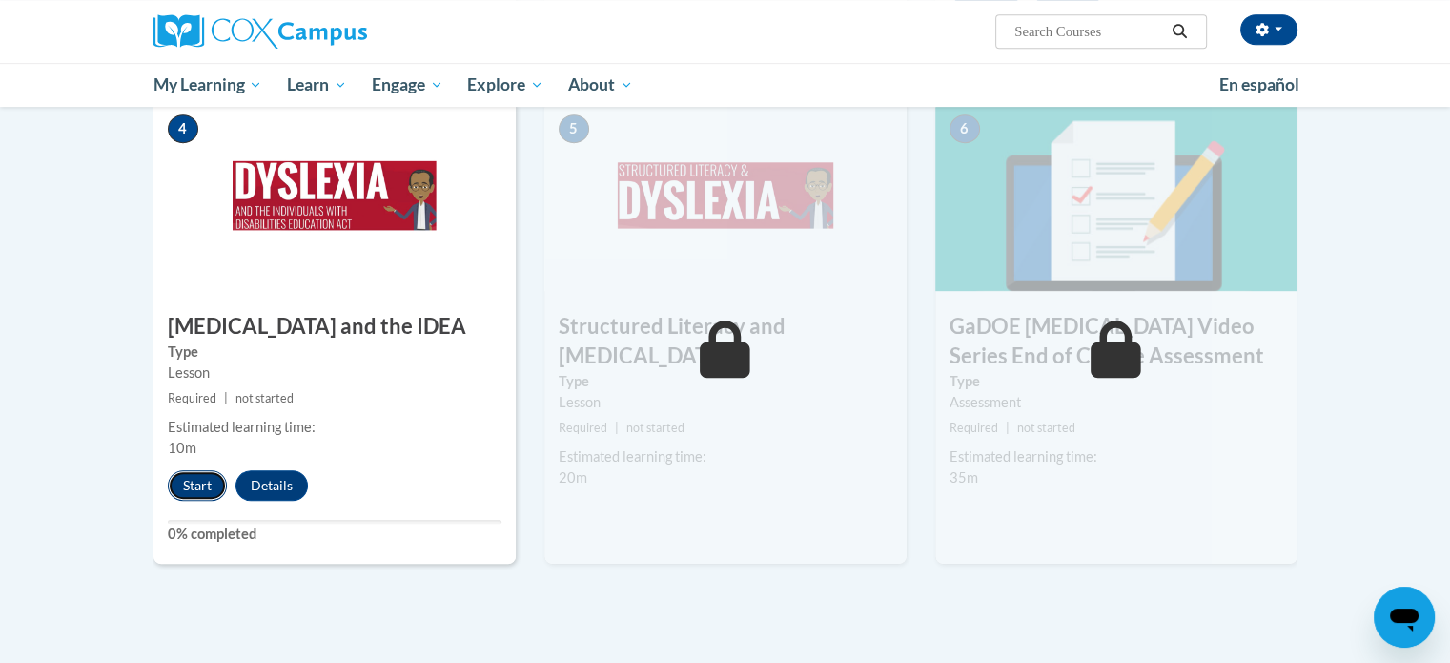
click at [199, 470] on button "Start" at bounding box center [197, 485] width 59 height 31
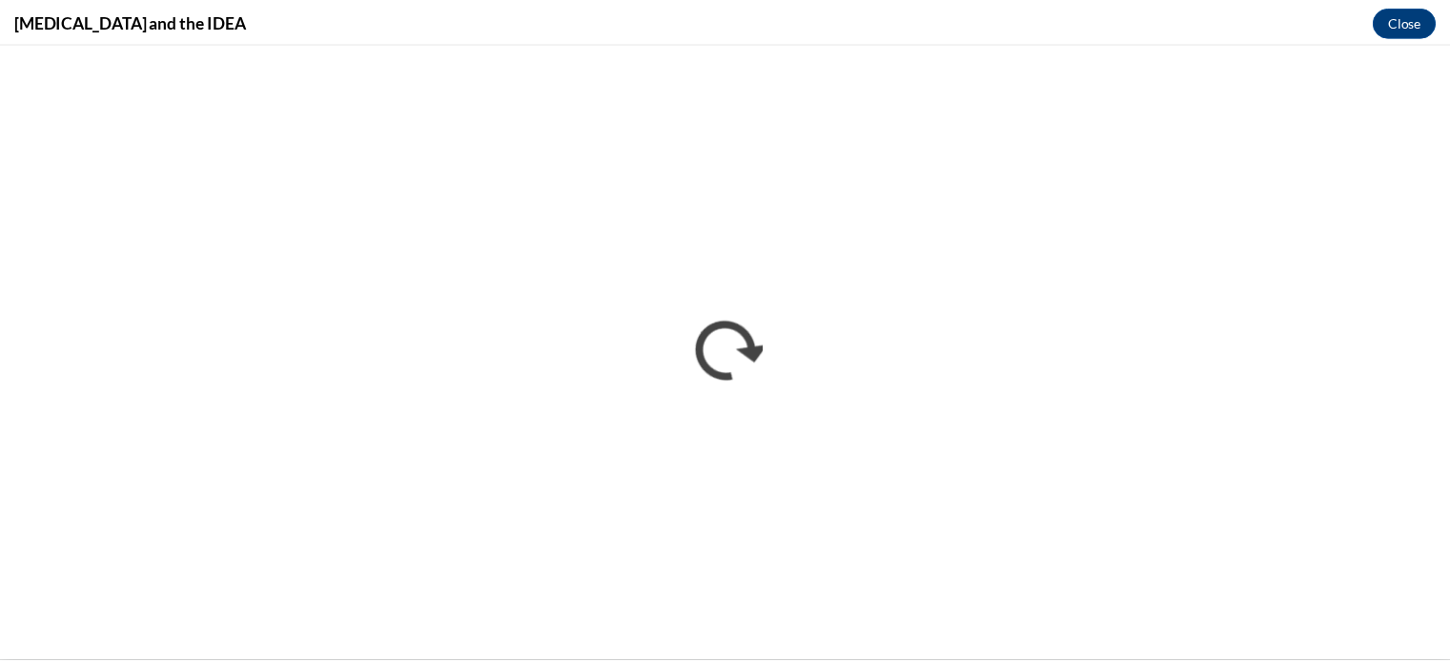
scroll to position [0, 0]
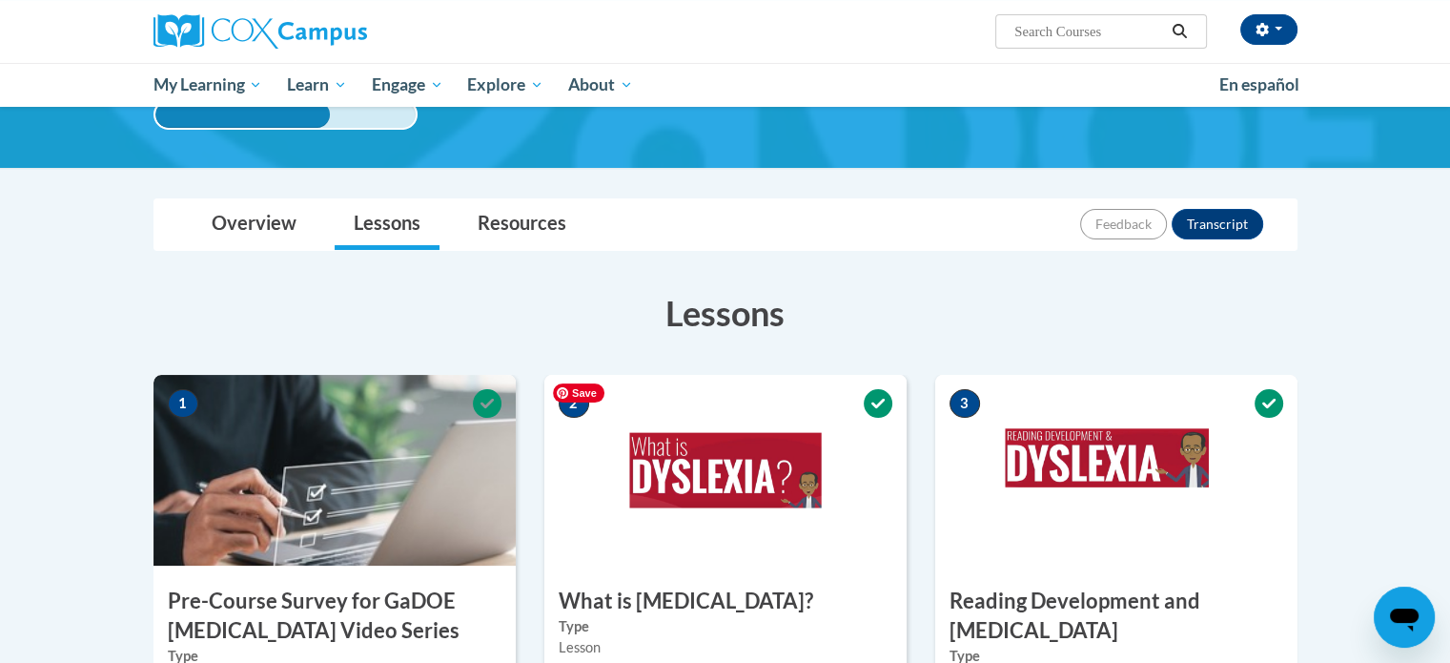
scroll to position [153, 0]
click at [530, 219] on link "Resources" at bounding box center [522, 224] width 127 height 51
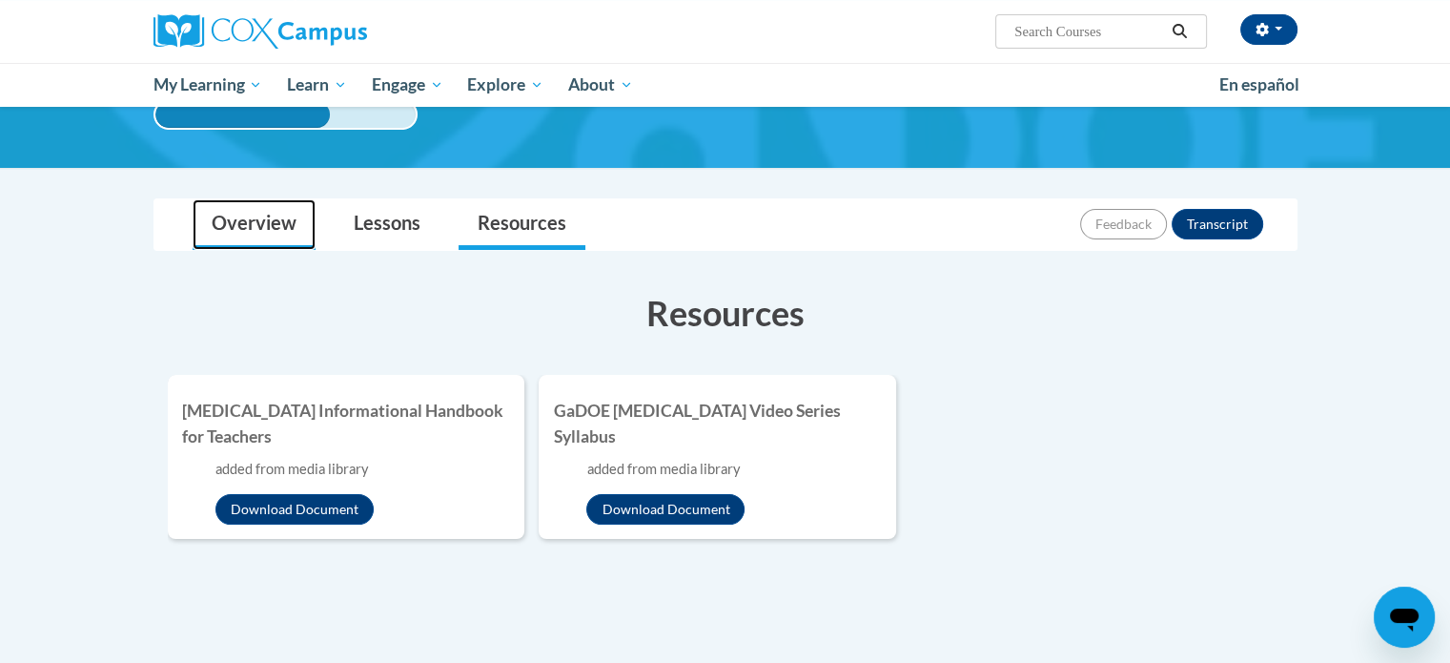
click at [262, 221] on link "Overview" at bounding box center [254, 224] width 123 height 51
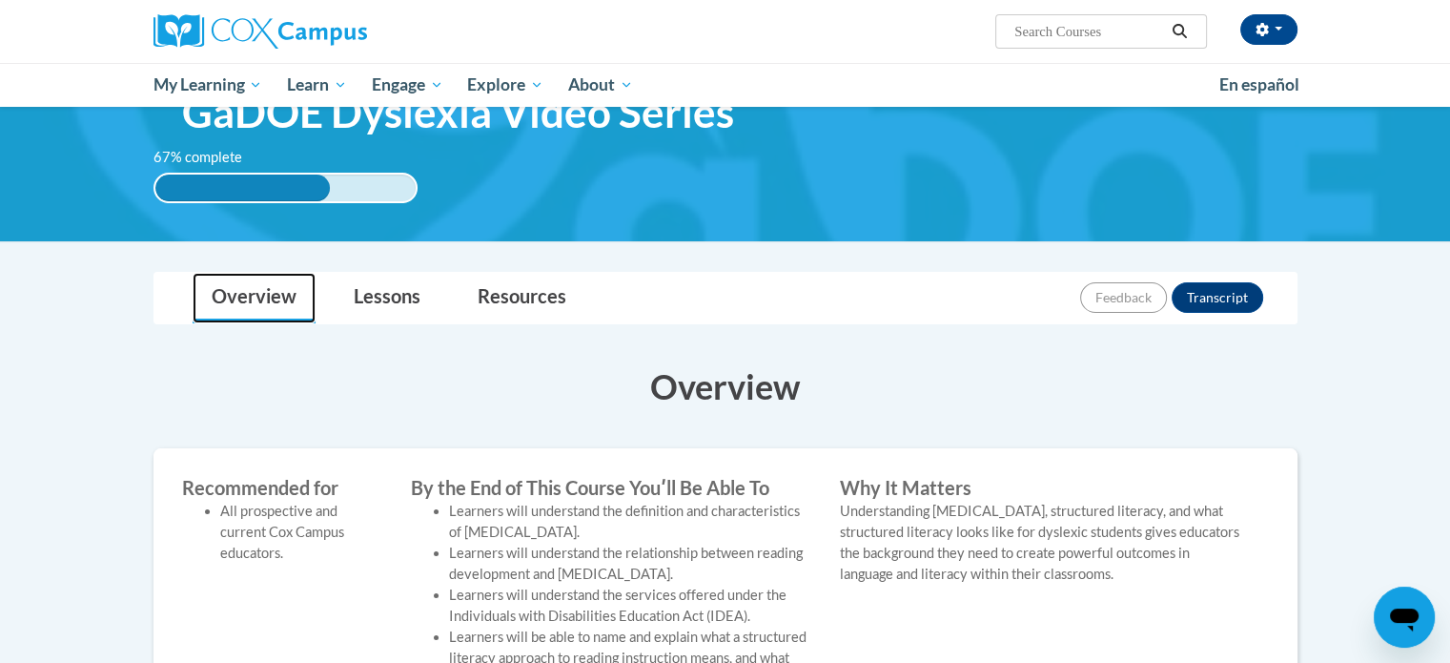
scroll to position [80, 0]
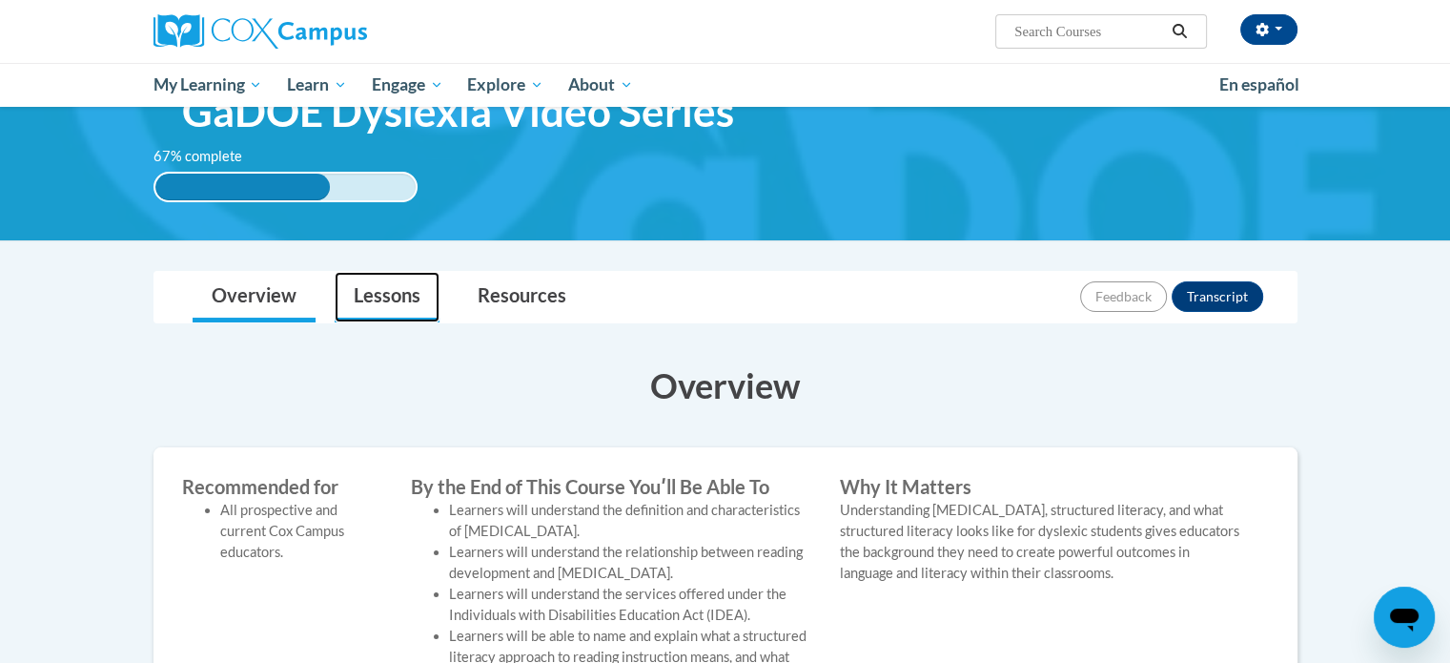
click at [389, 291] on link "Lessons" at bounding box center [387, 297] width 105 height 51
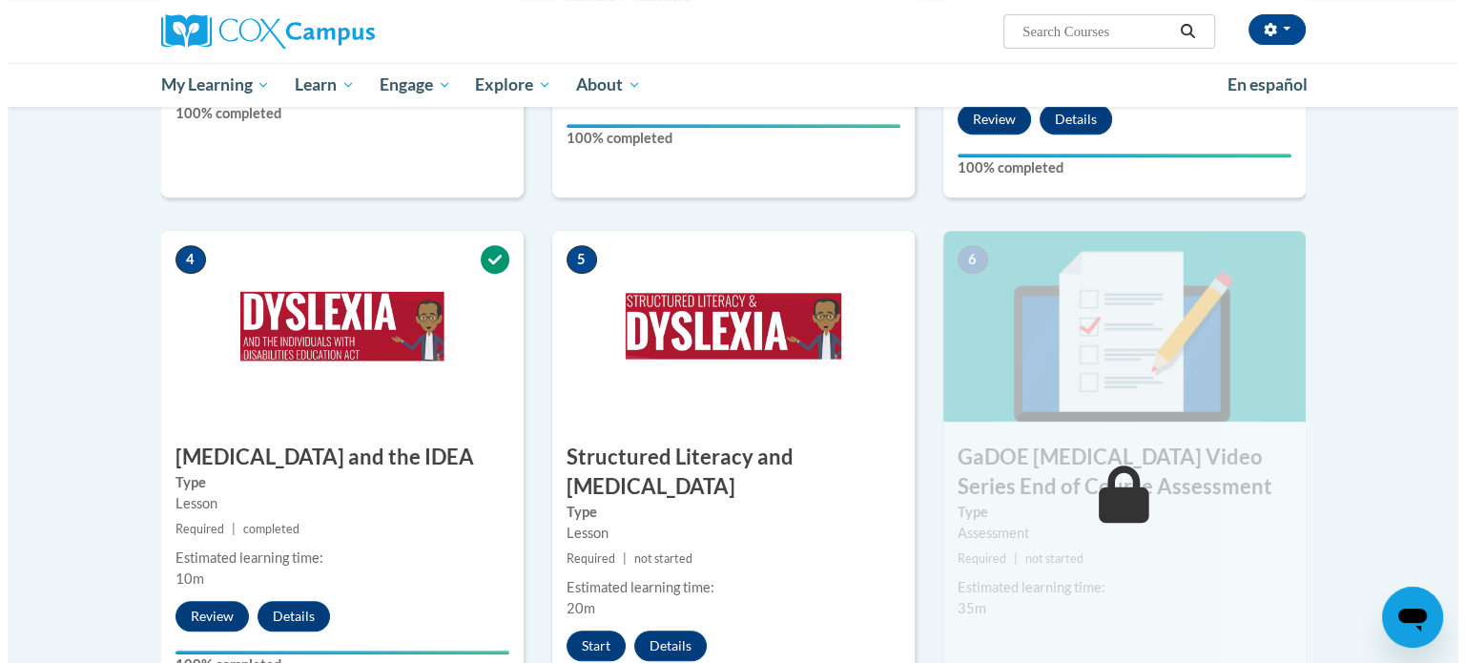
scroll to position [834, 0]
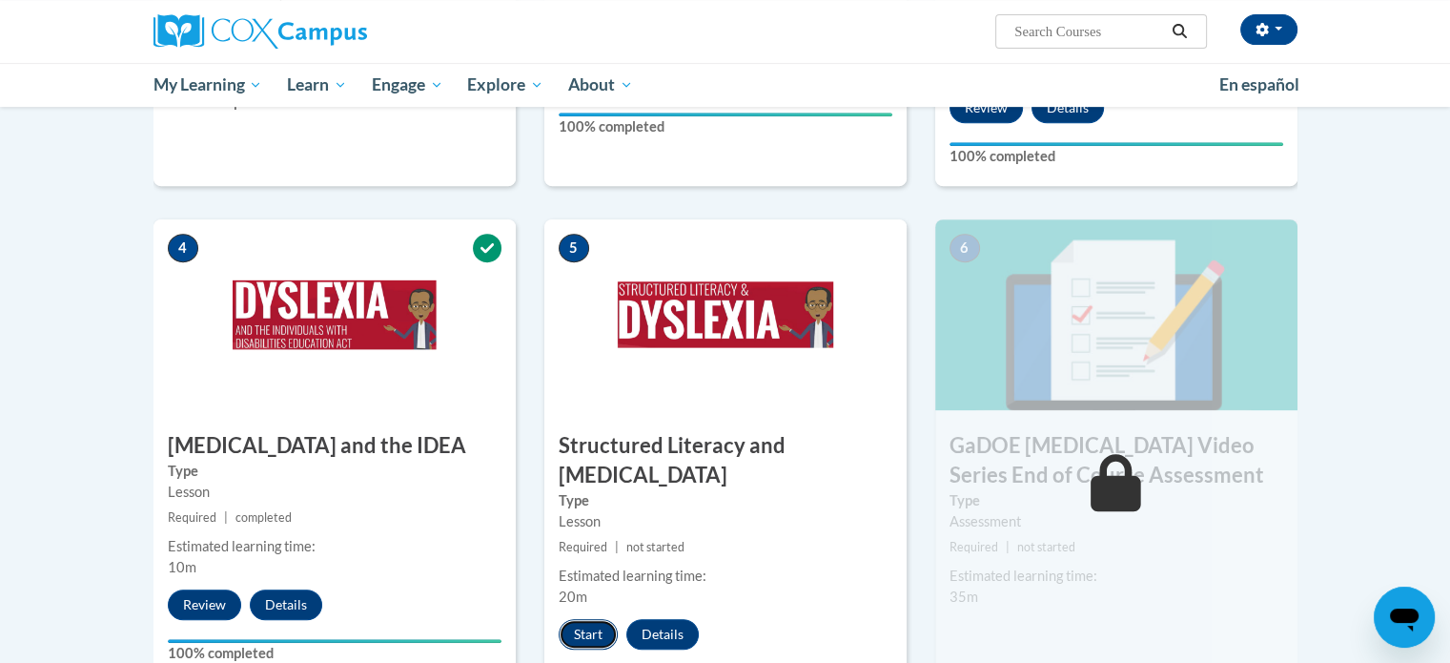
click at [590, 619] on button "Start" at bounding box center [588, 634] width 59 height 31
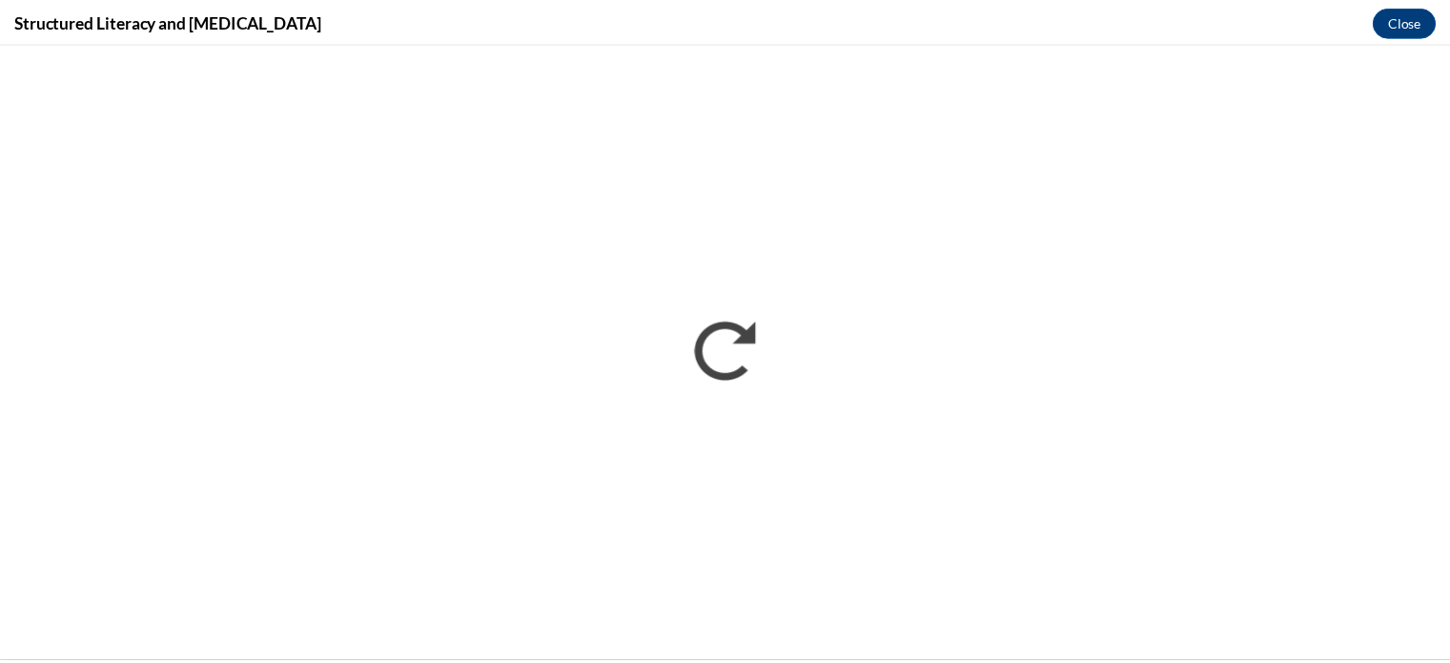
scroll to position [0, 0]
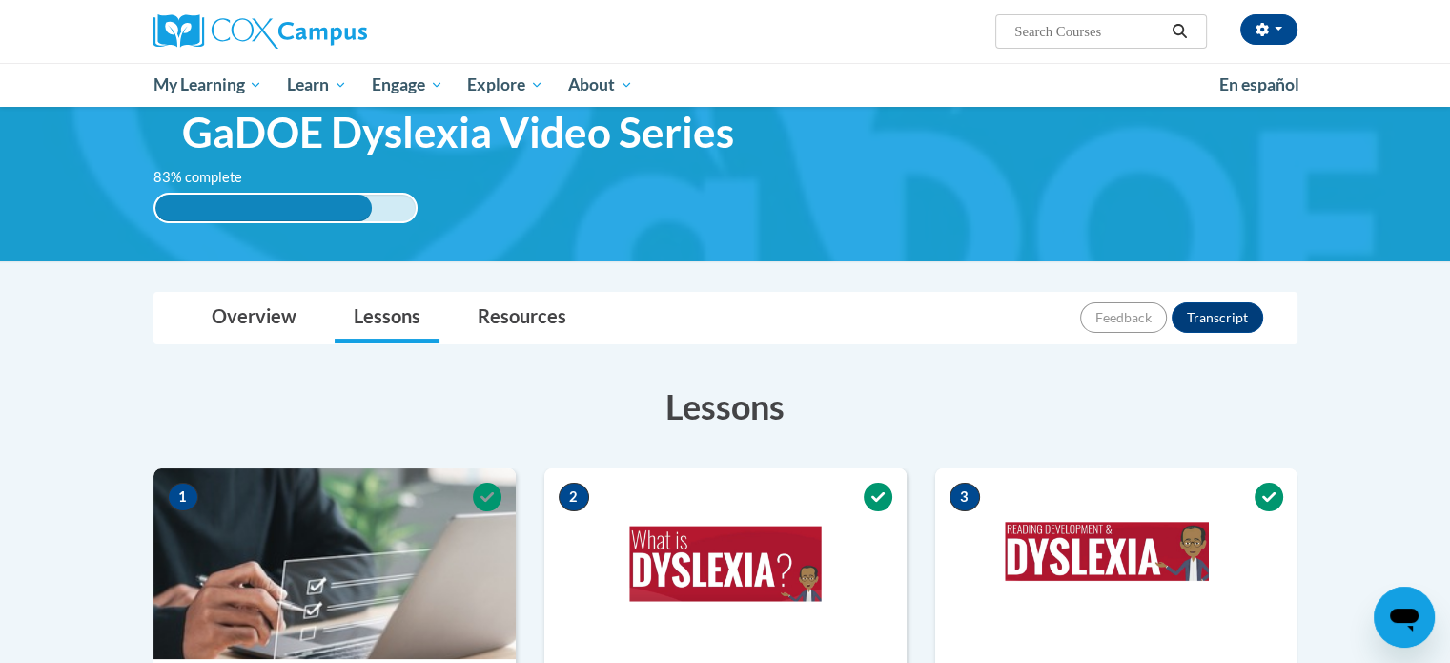
scroll to position [56, 0]
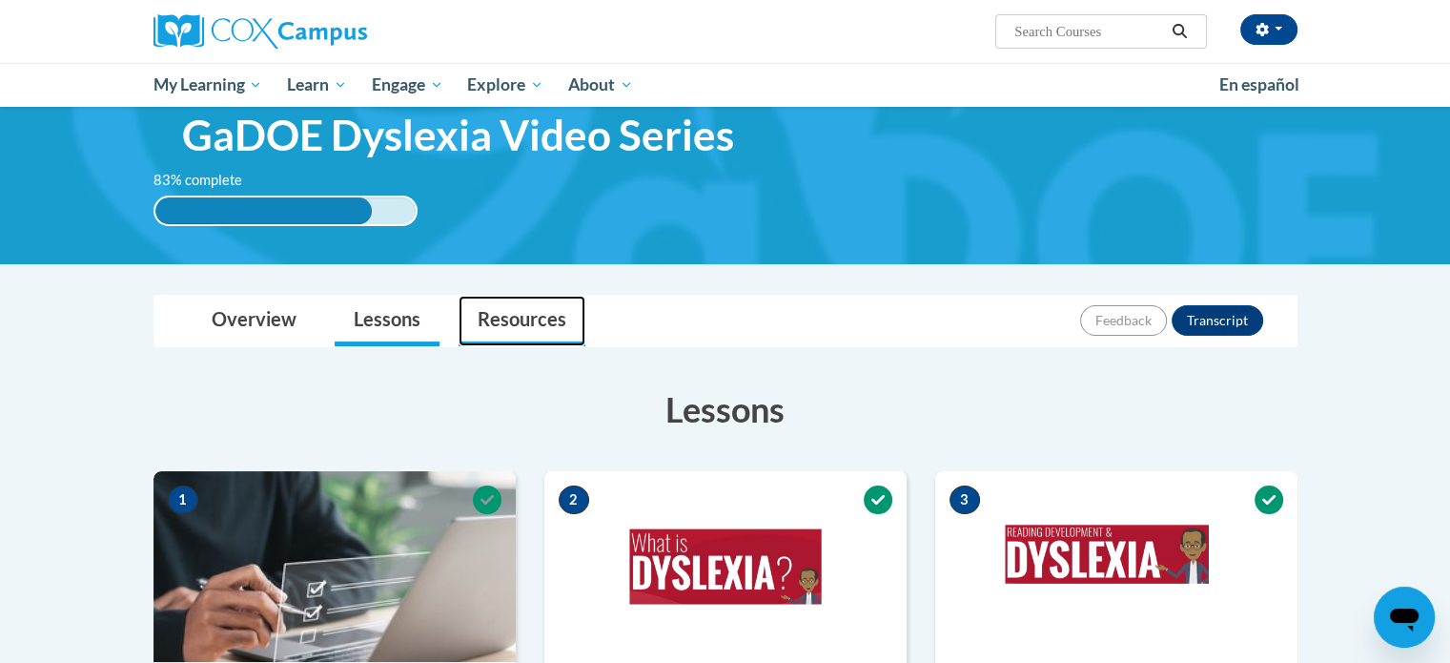
click at [534, 316] on link "Resources" at bounding box center [522, 321] width 127 height 51
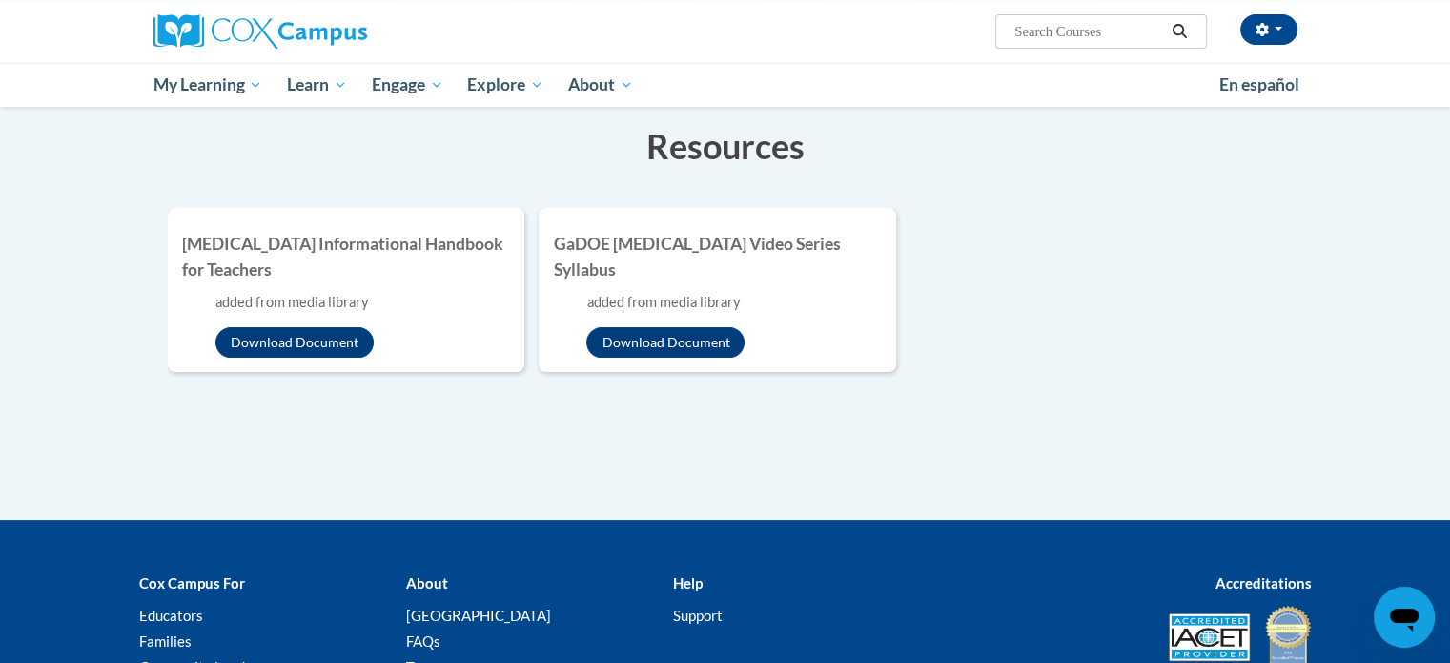
scroll to position [324, 0]
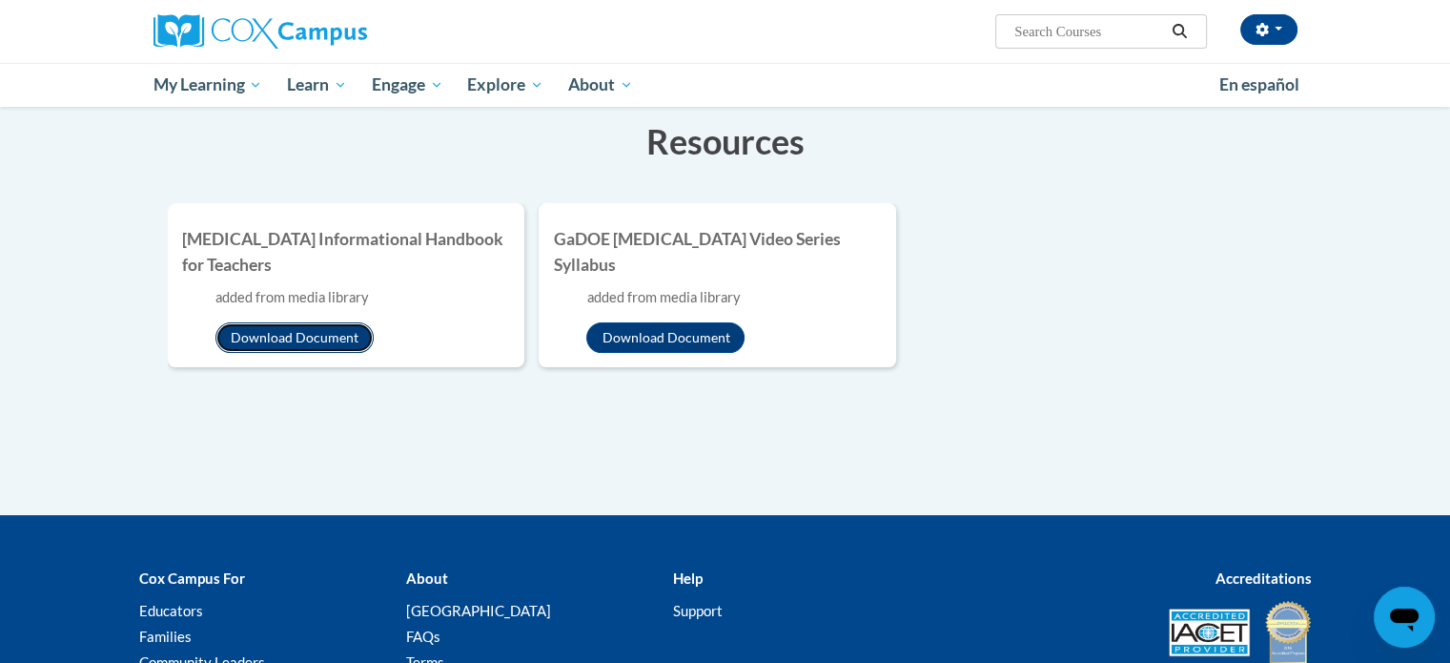
click at [305, 332] on button "Download Document" at bounding box center [295, 337] width 158 height 31
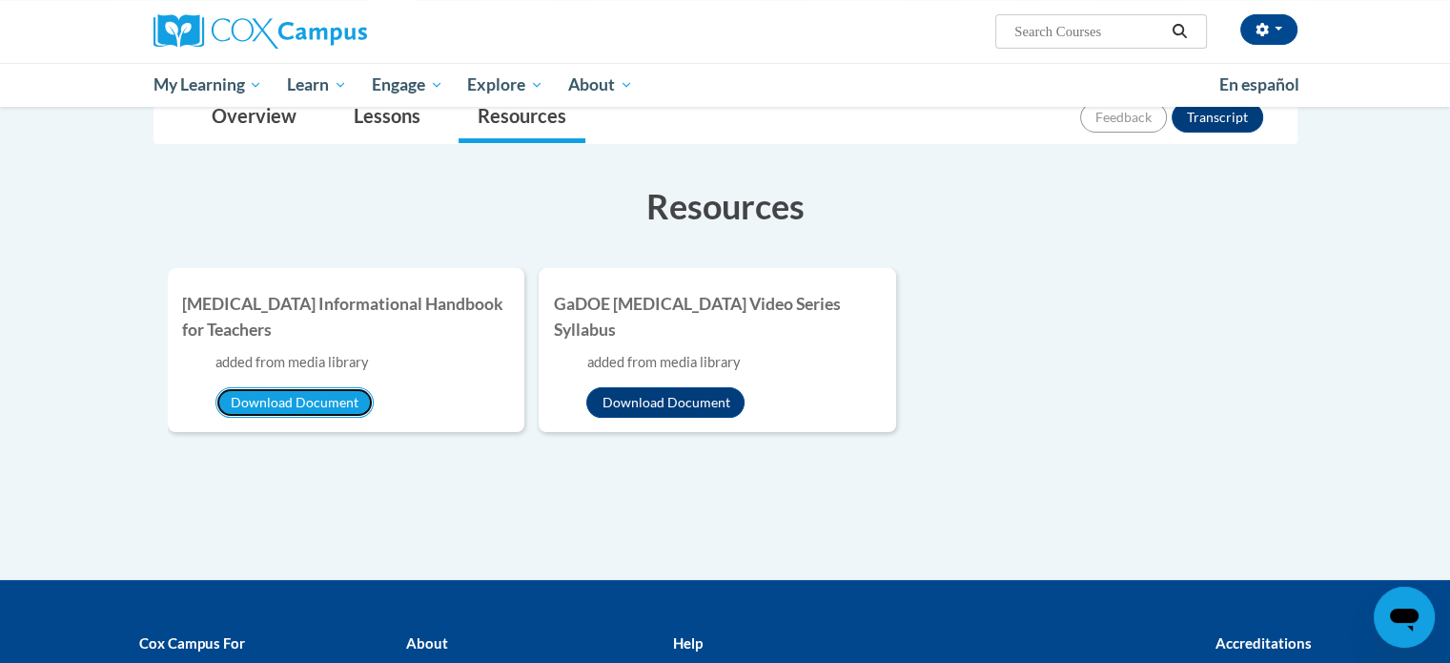
scroll to position [263, 0]
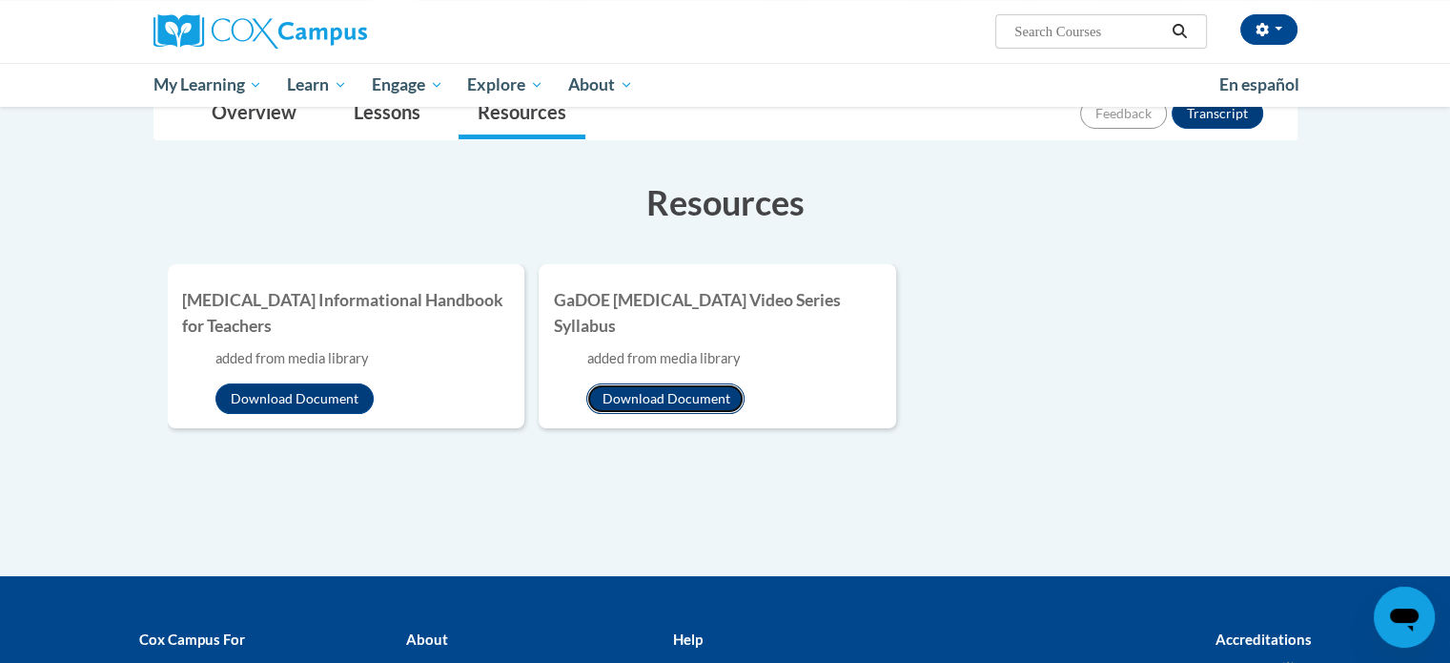
click at [681, 383] on button "Download Document" at bounding box center [665, 398] width 158 height 31
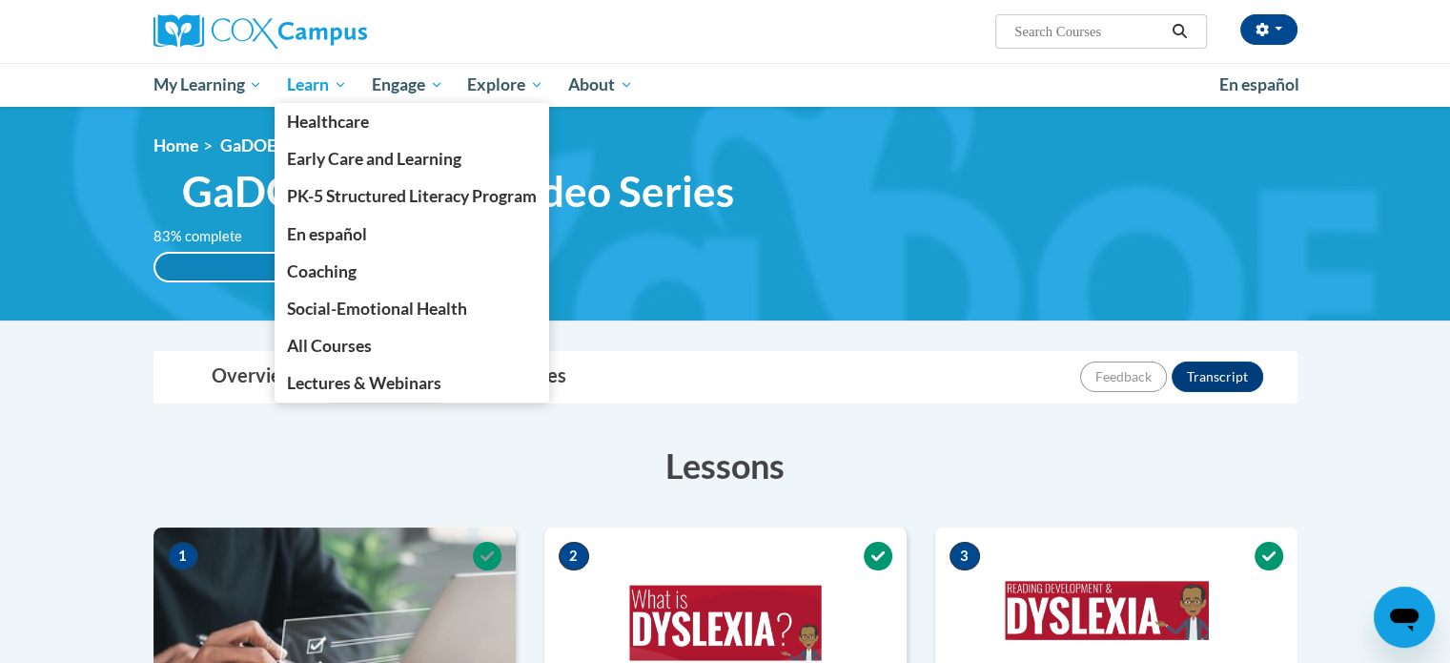
scroll to position [473, 0]
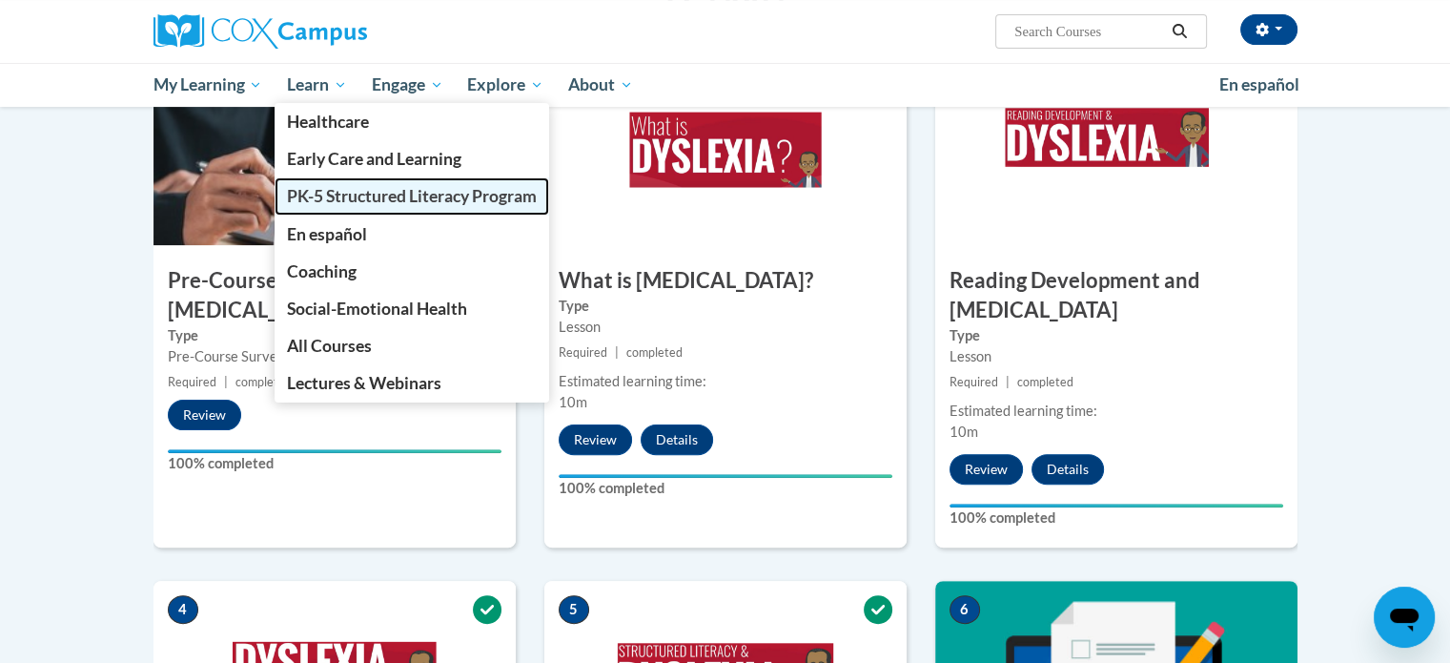
click at [360, 192] on span "PK-5 Structured Literacy Program" at bounding box center [412, 196] width 250 height 20
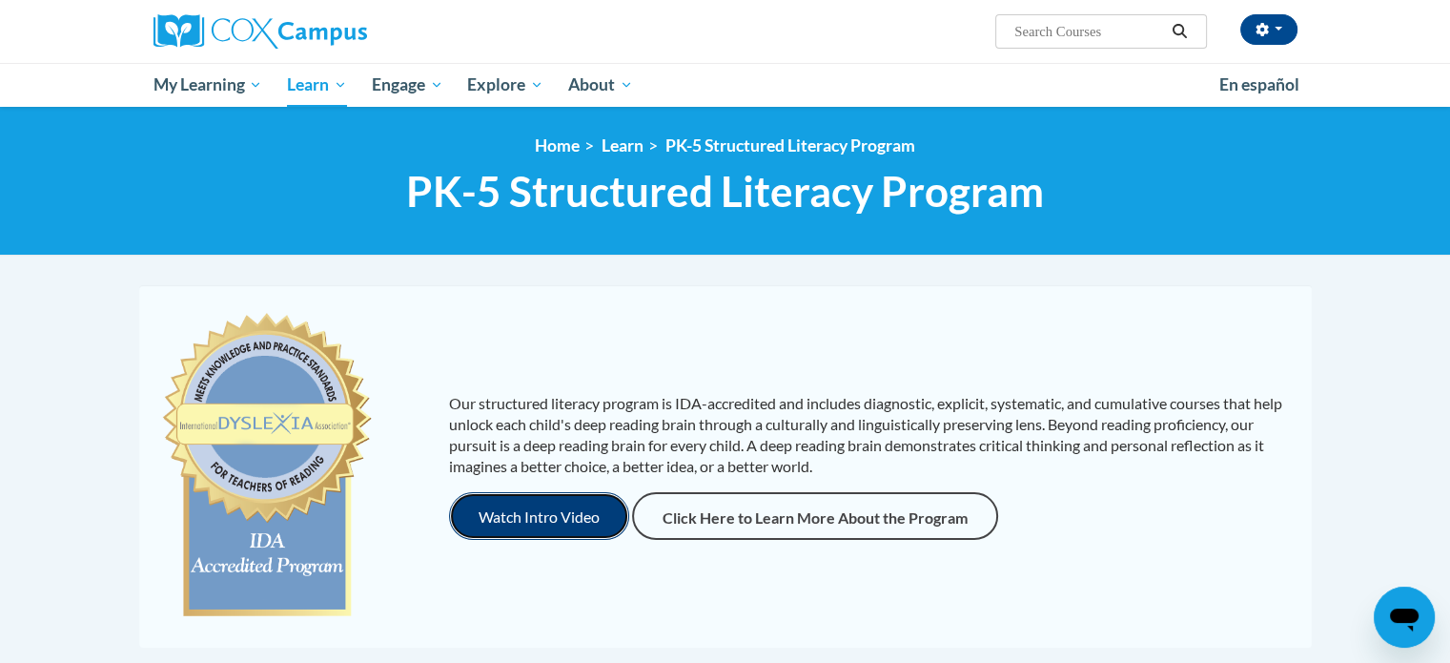
click at [523, 521] on button "Watch Intro Video" at bounding box center [539, 516] width 180 height 48
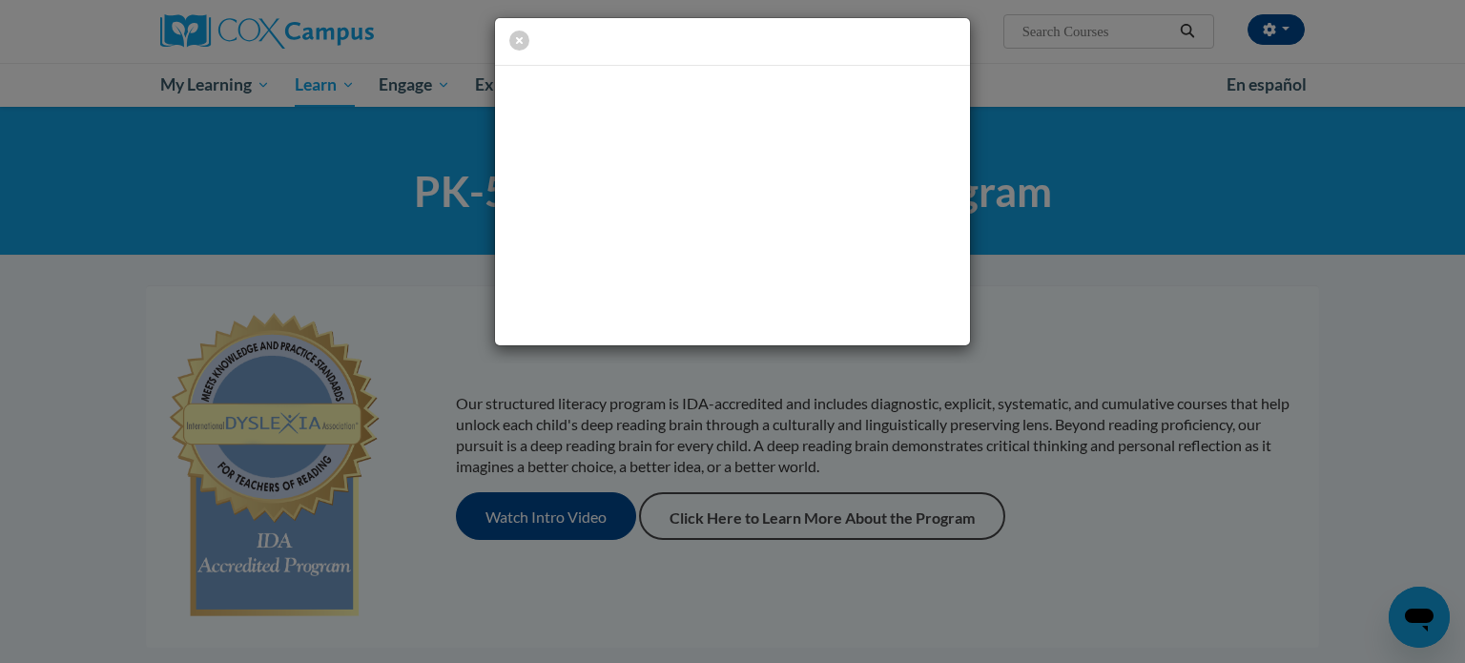
click at [652, 33] on div at bounding box center [732, 42] width 475 height 49
click at [518, 36] on icon "button" at bounding box center [519, 41] width 20 height 20
